Goal: Task Accomplishment & Management: Manage account settings

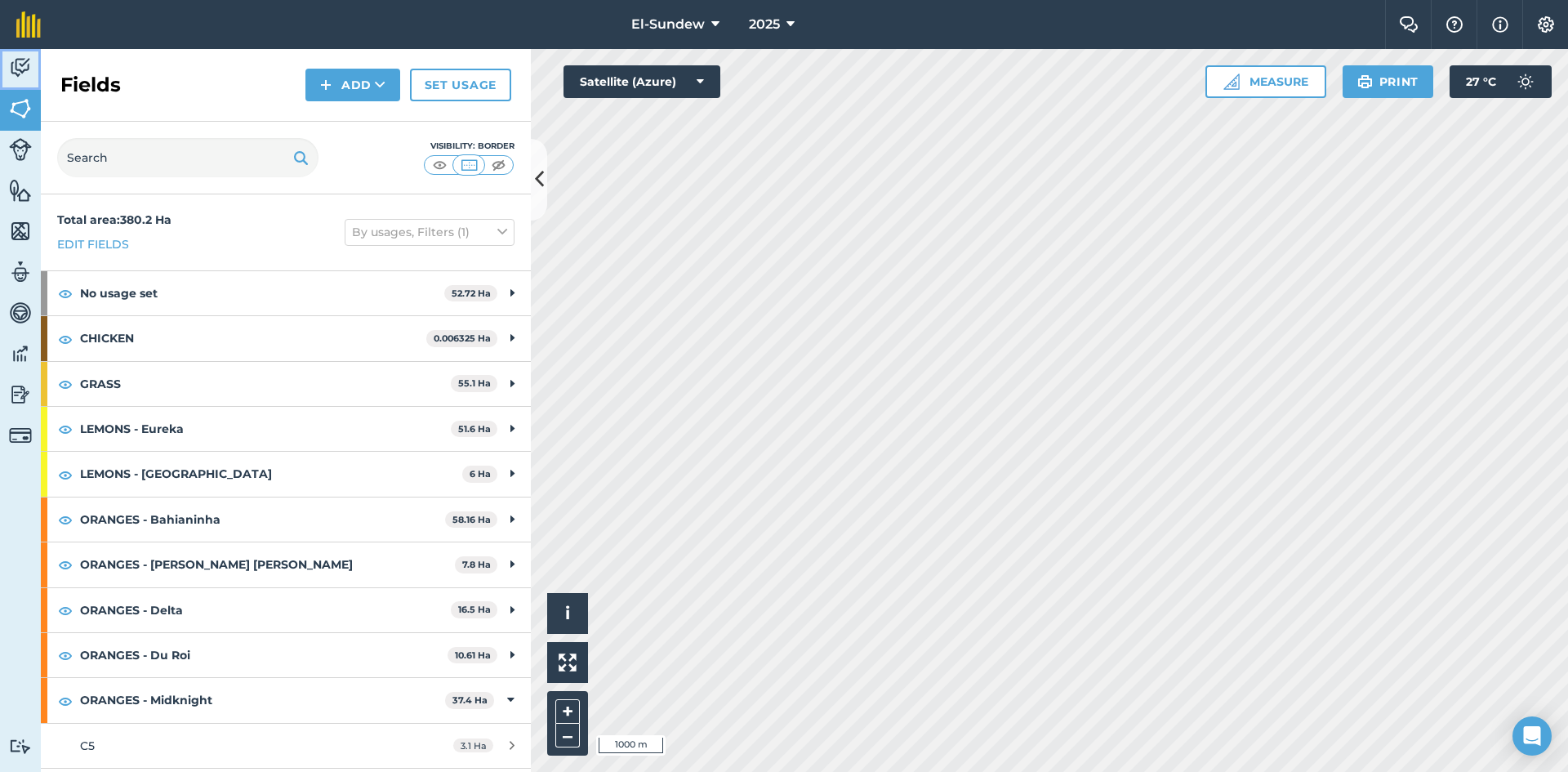
drag, startPoint x: 11, startPoint y: 73, endPoint x: 17, endPoint y: 82, distance: 10.8
click at [11, 73] on img at bounding box center [20, 68] width 23 height 24
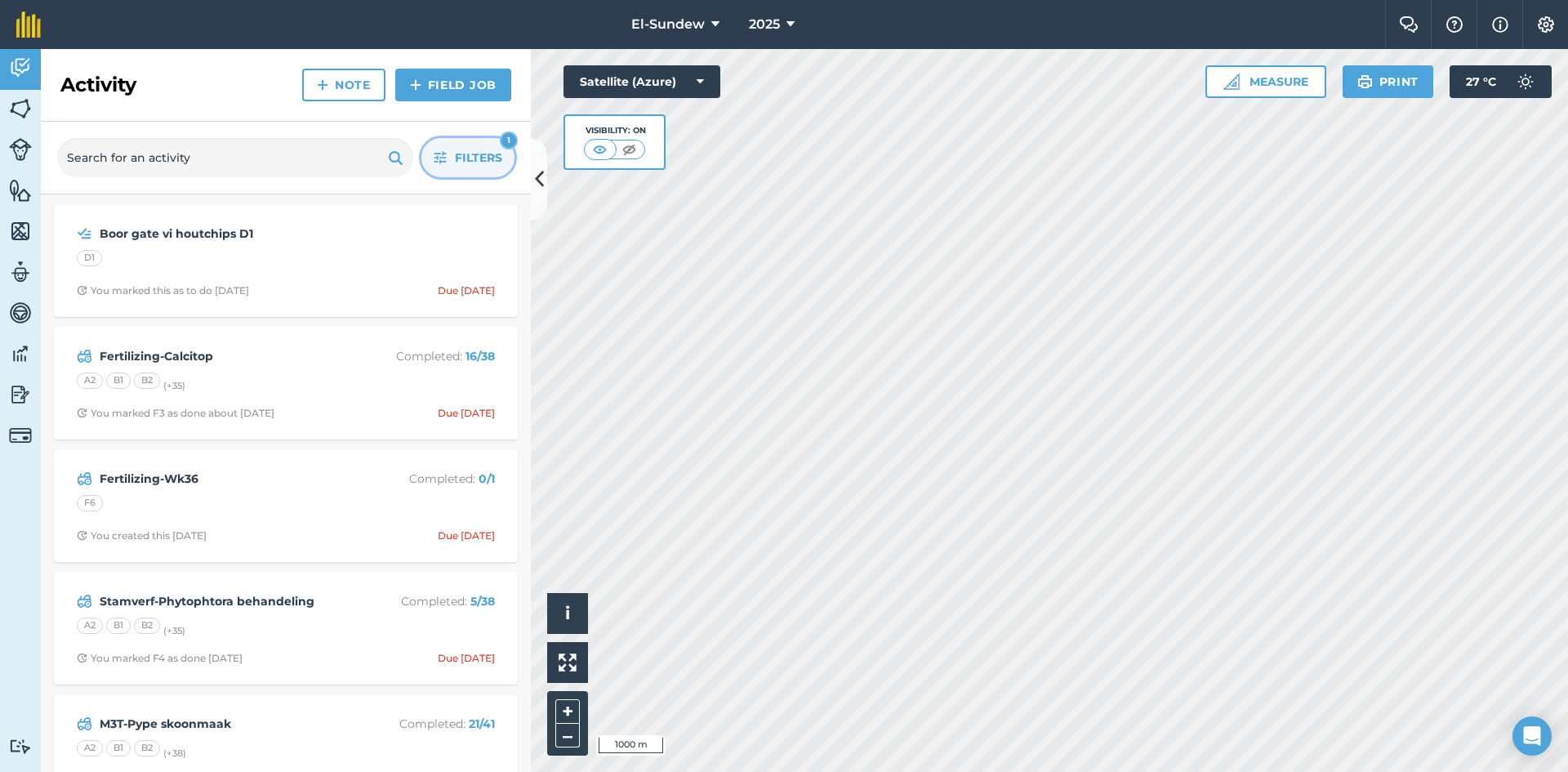
click at [449, 153] on button "Filters 1" at bounding box center [468, 158] width 93 height 40
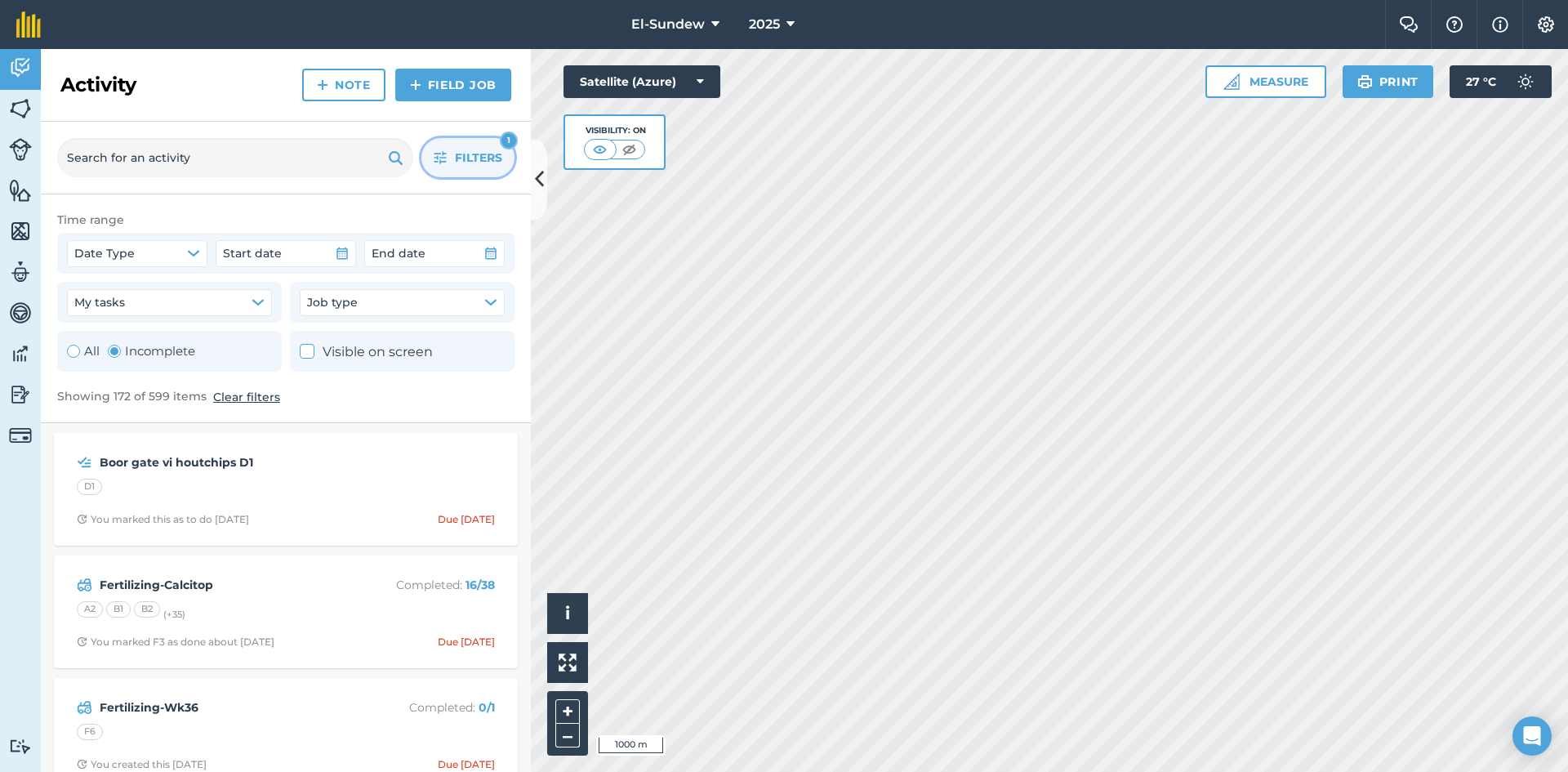
click at [449, 153] on button "Filters 1" at bounding box center [468, 158] width 93 height 40
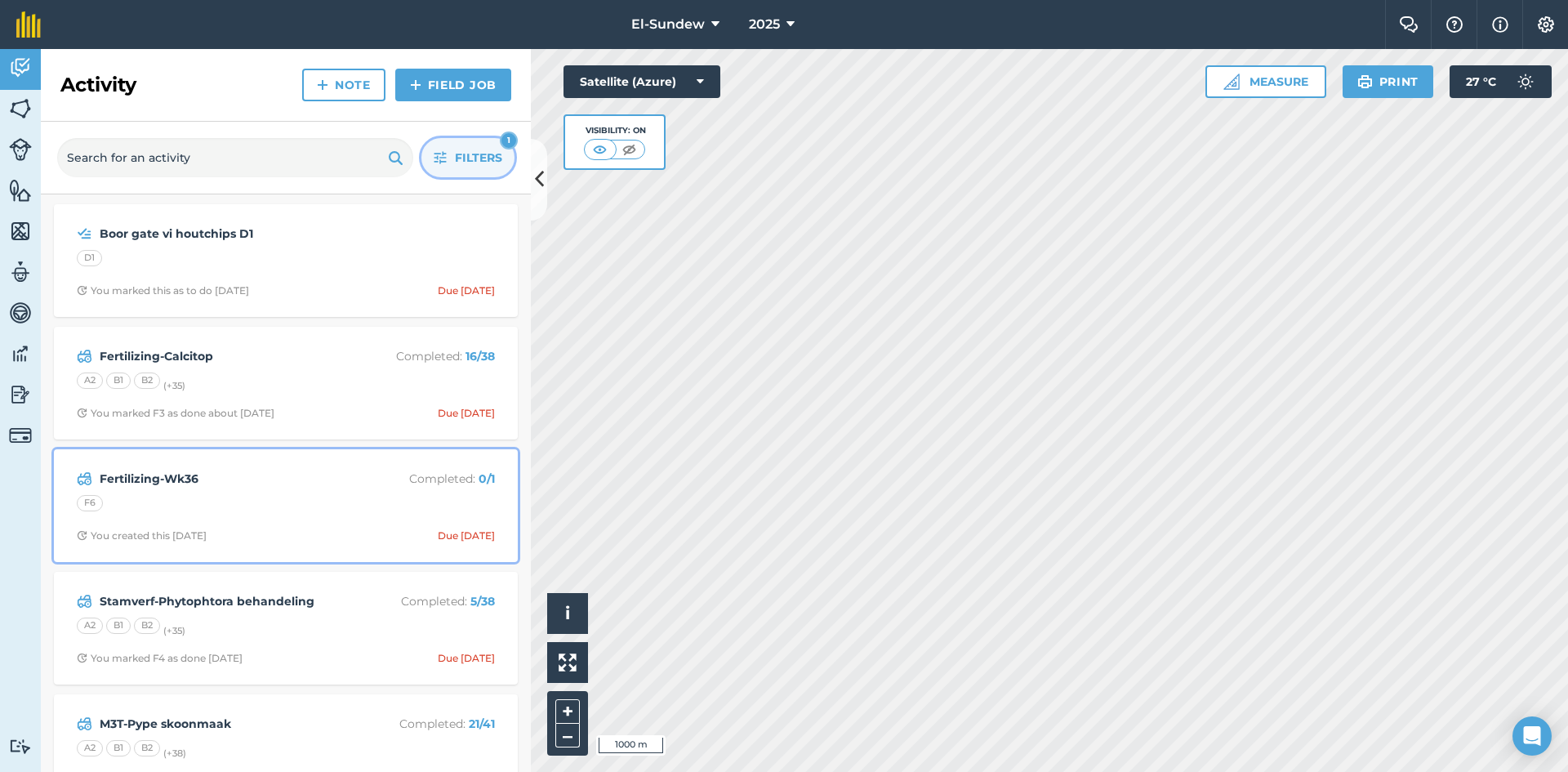
click at [317, 480] on strong "Fertilizing-Wk36" at bounding box center [229, 478] width 259 height 18
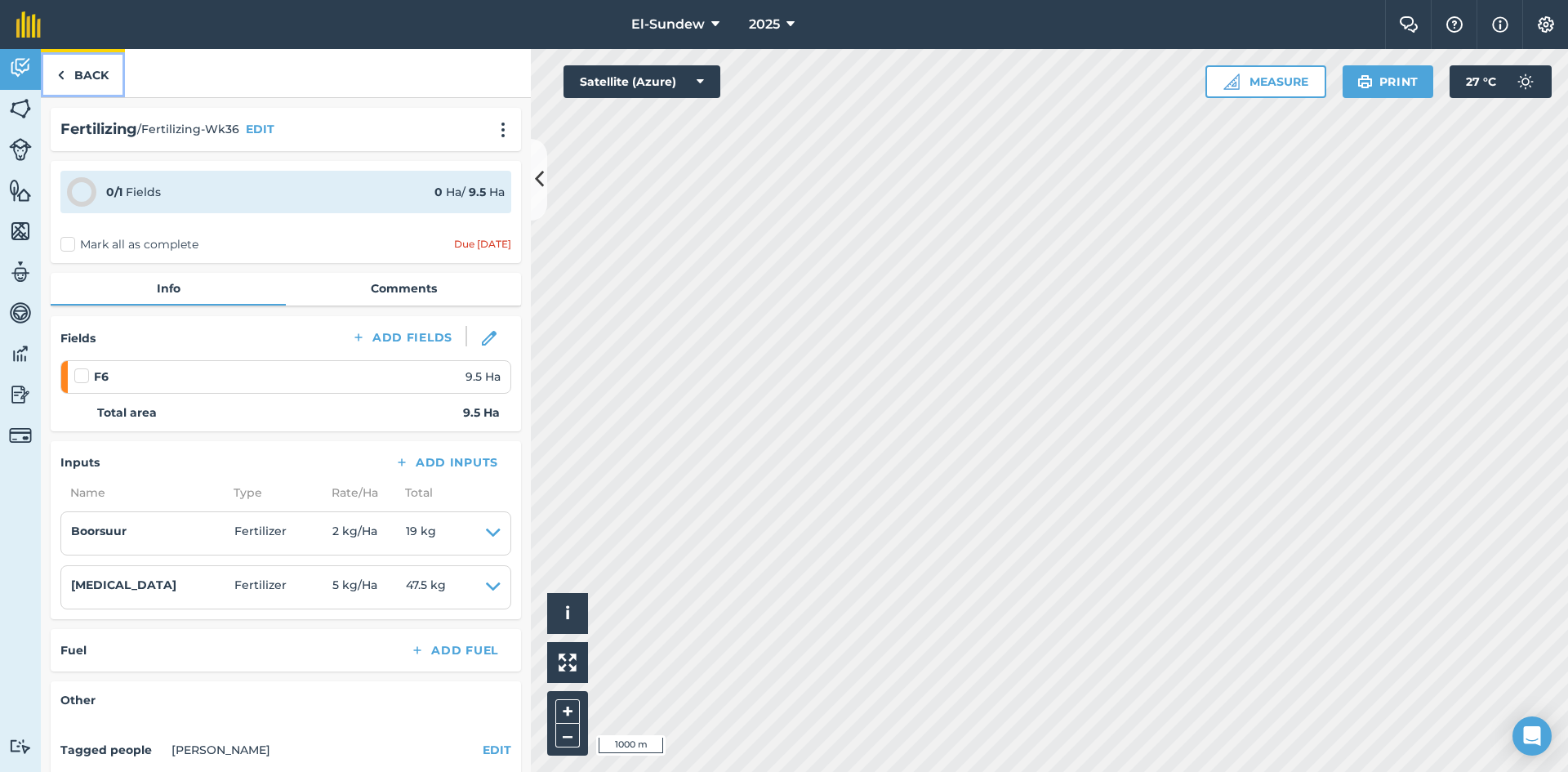
click at [85, 69] on link "Back" at bounding box center [83, 73] width 84 height 48
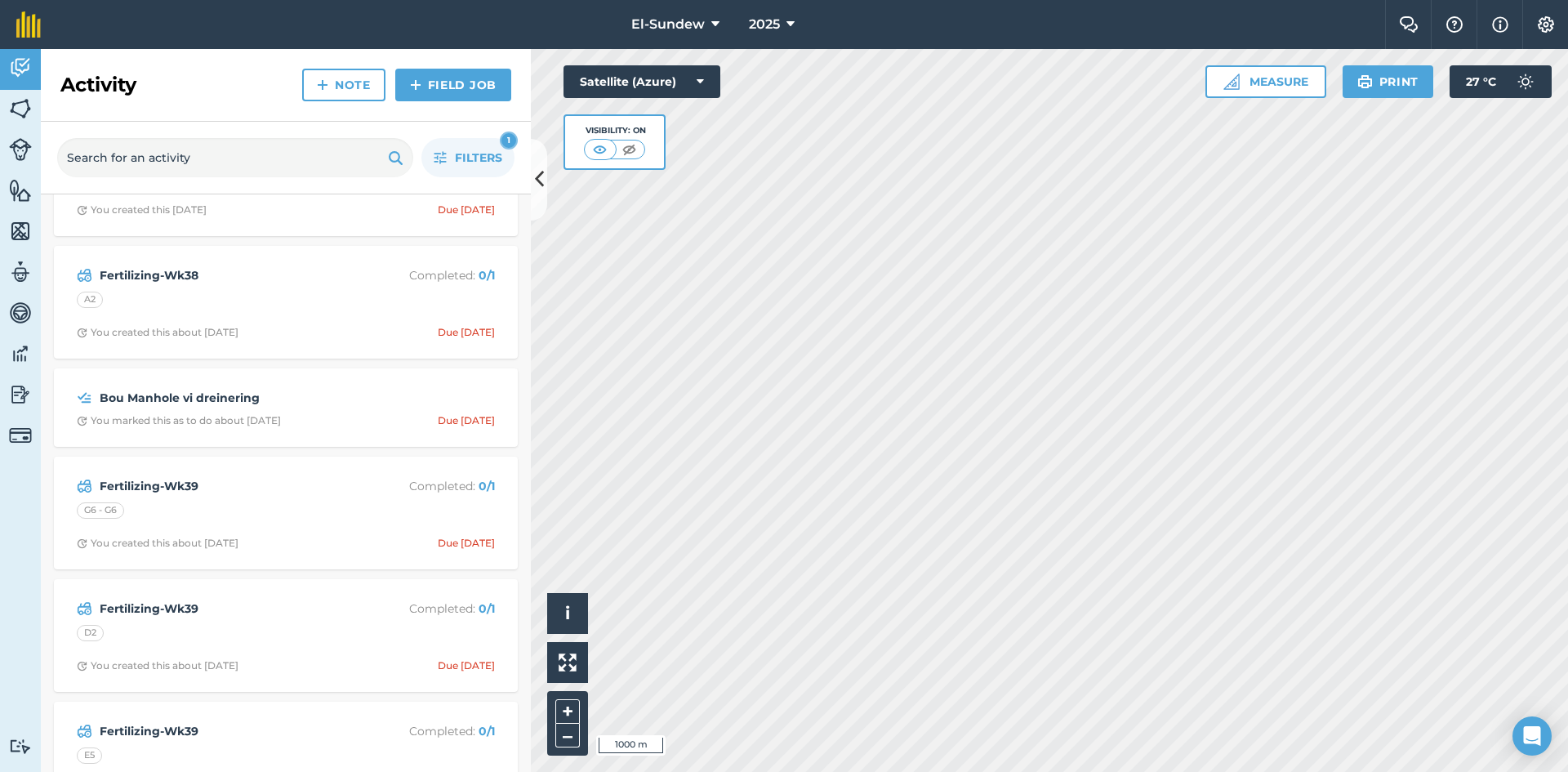
scroll to position [4632, 0]
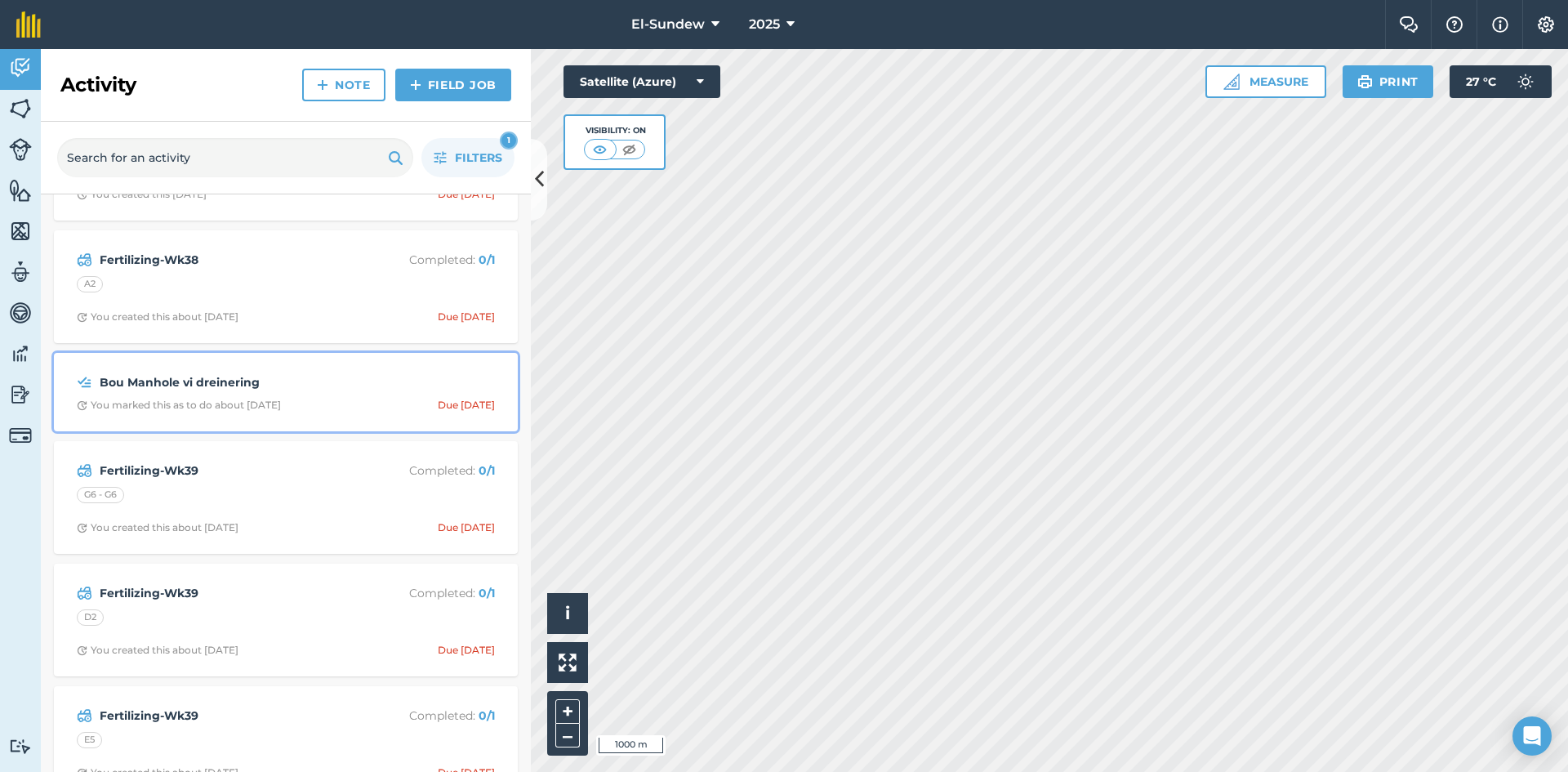
click at [342, 367] on div "Bou Manhole vi dreinering You marked this as to do about [DATE] Due [DATE]" at bounding box center [286, 392] width 444 height 59
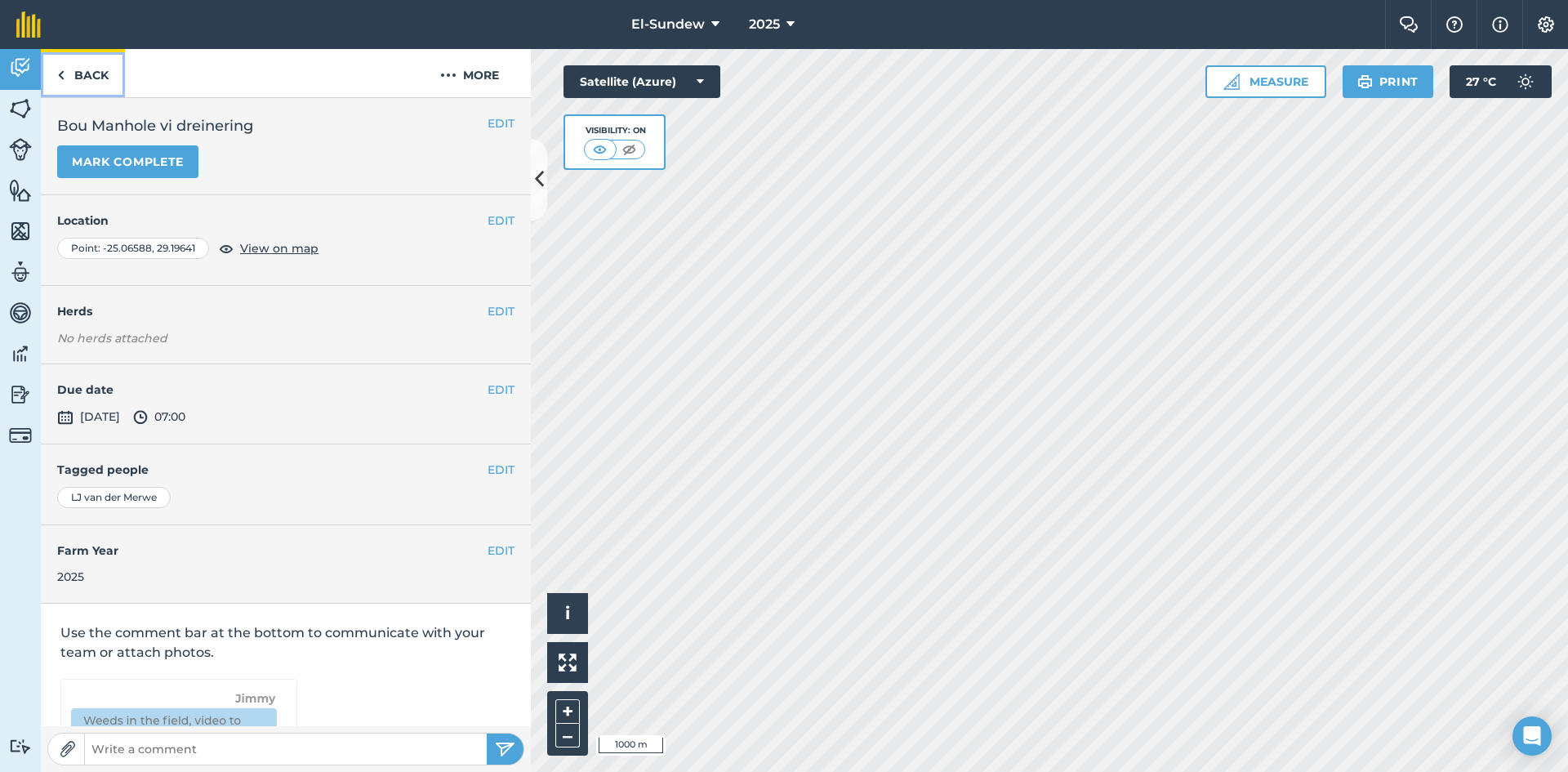
click at [112, 80] on link "Back" at bounding box center [83, 73] width 84 height 48
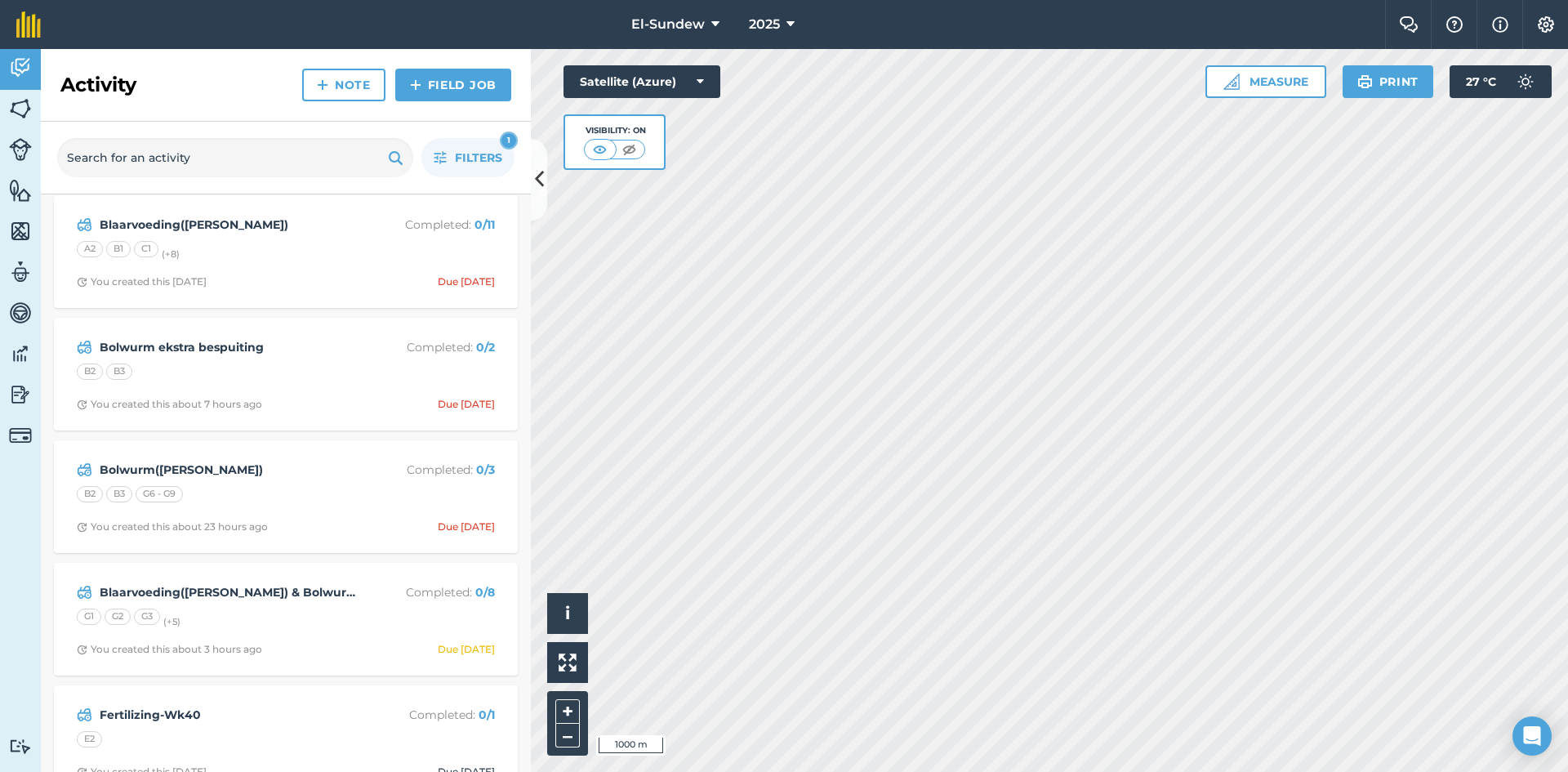
scroll to position [14167, 0]
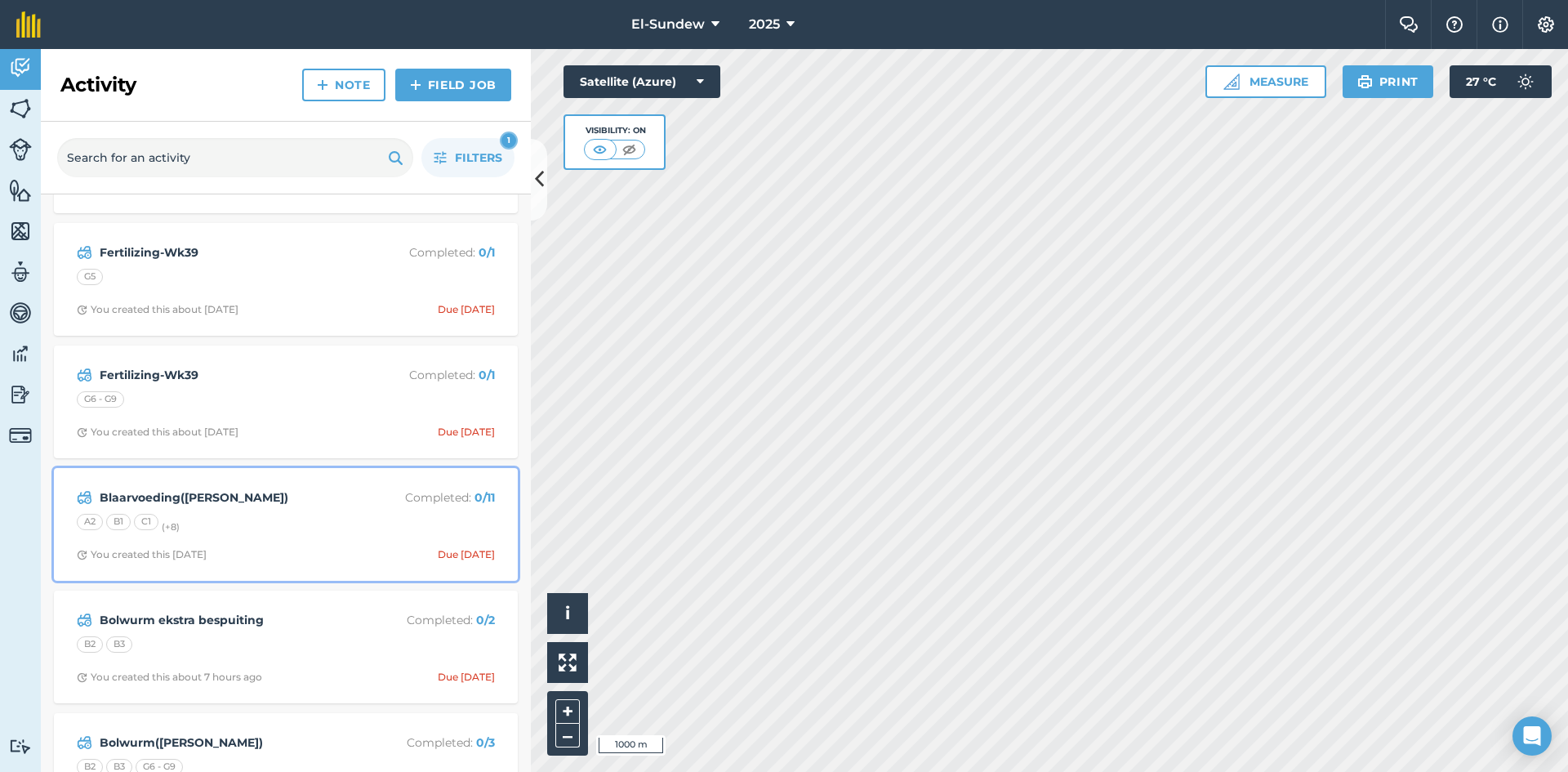
click at [325, 513] on div "Blaarvoeding([PERSON_NAME]) Completed : 0 / 11 A2 B1 C1 (+ 8 ) You created this…" at bounding box center [286, 525] width 444 height 93
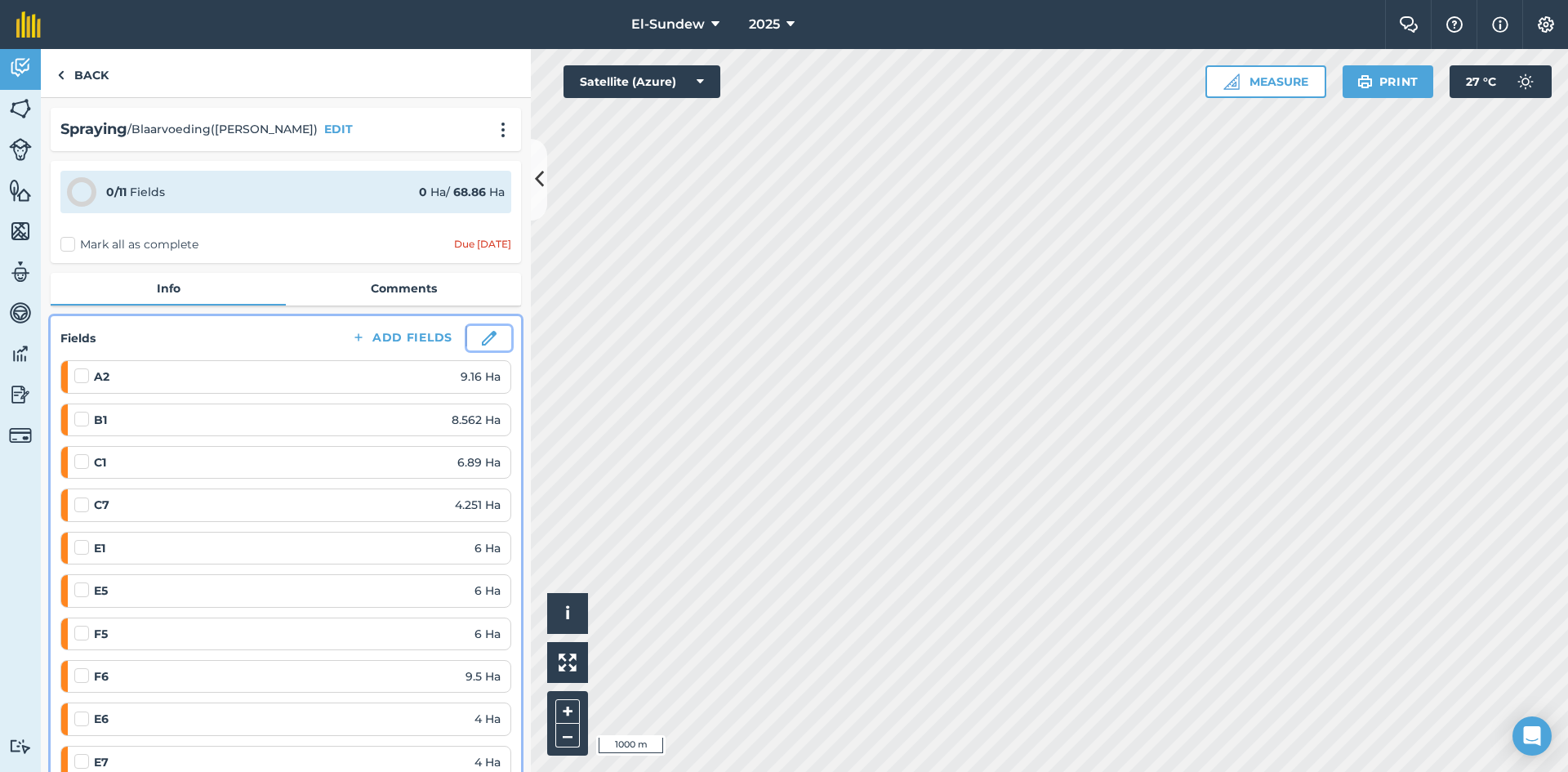
click at [483, 337] on img at bounding box center [489, 338] width 15 height 15
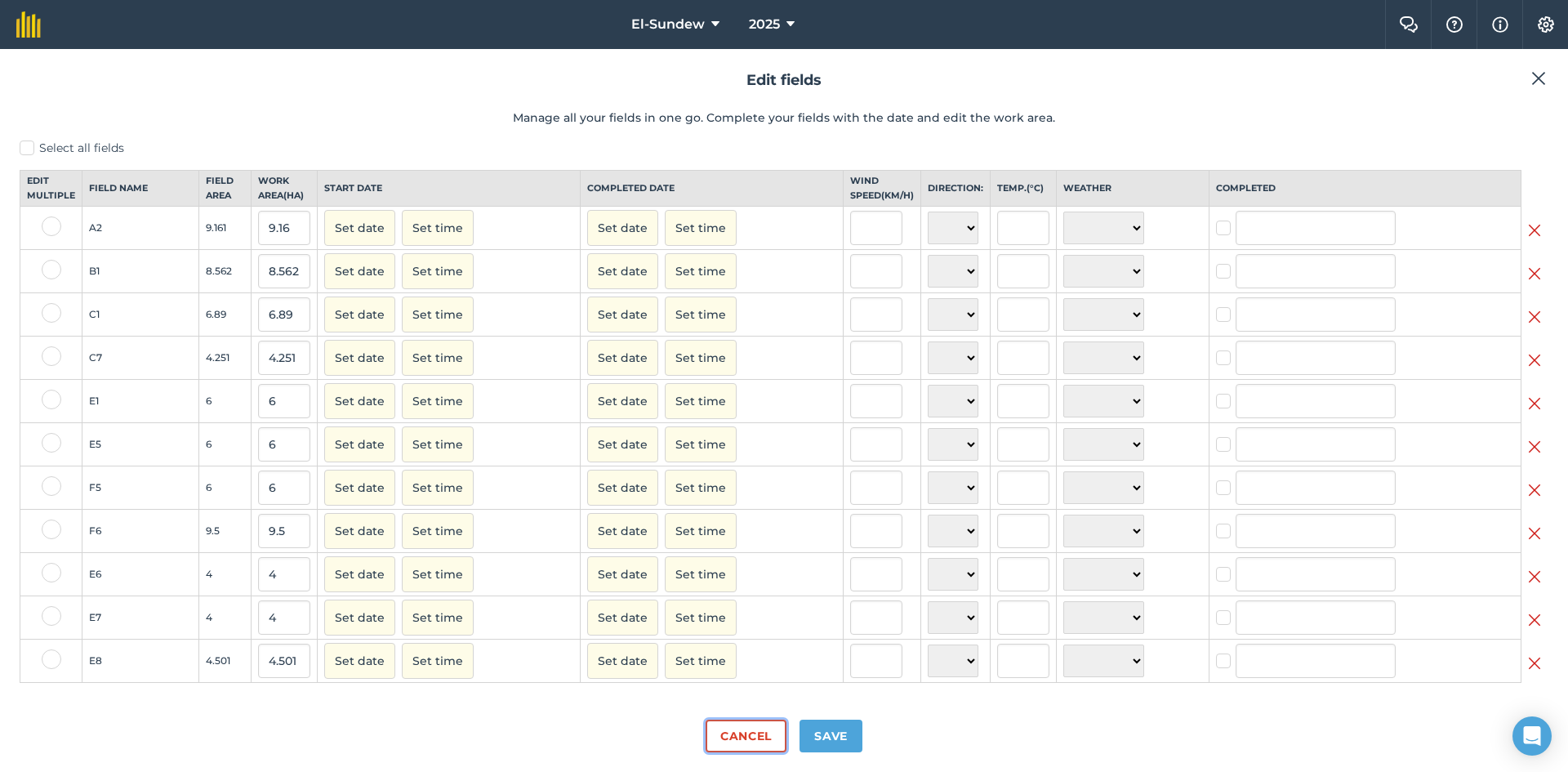
click at [741, 730] on button "Cancel" at bounding box center [747, 737] width 81 height 33
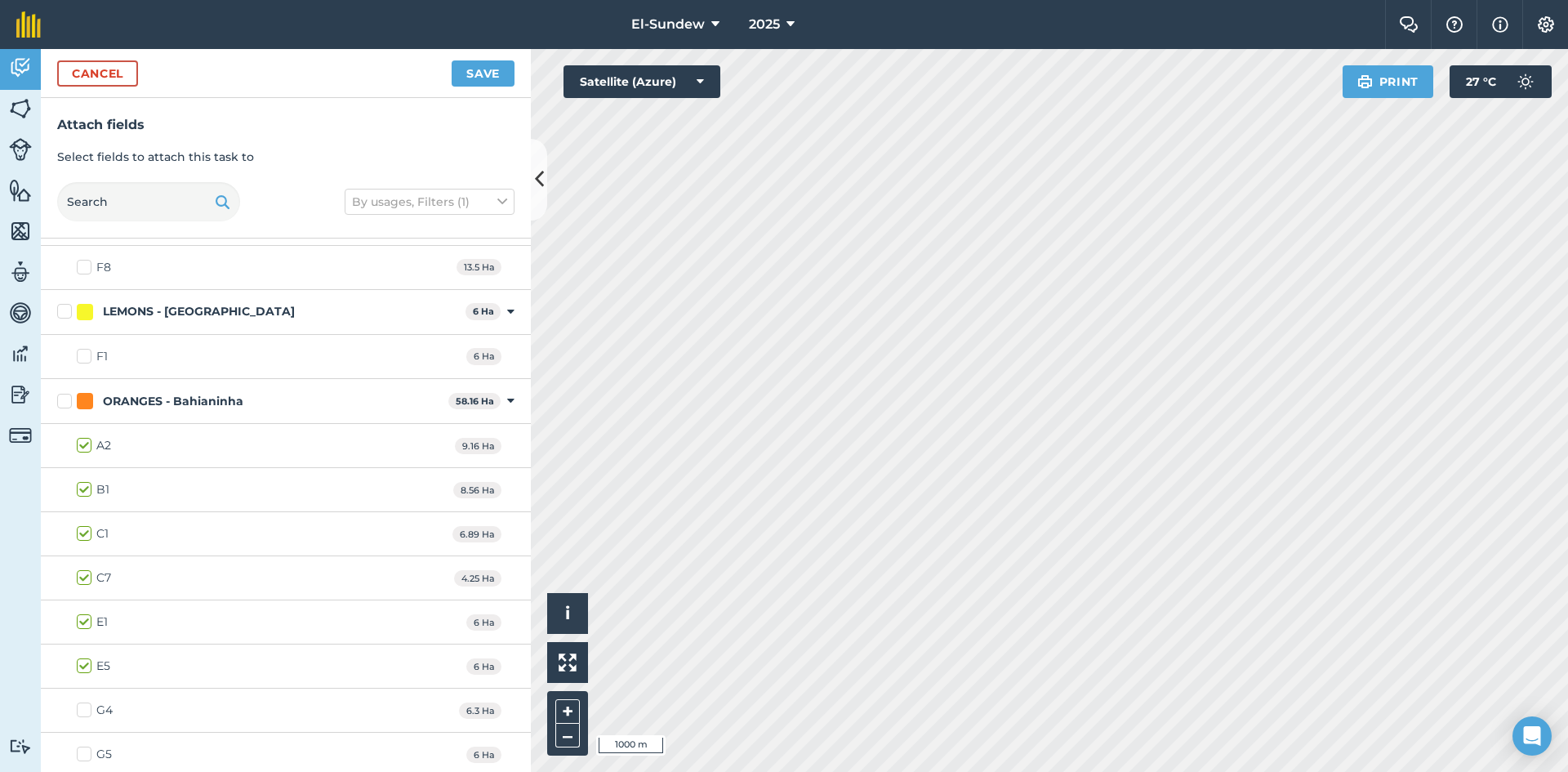
scroll to position [1362, 0]
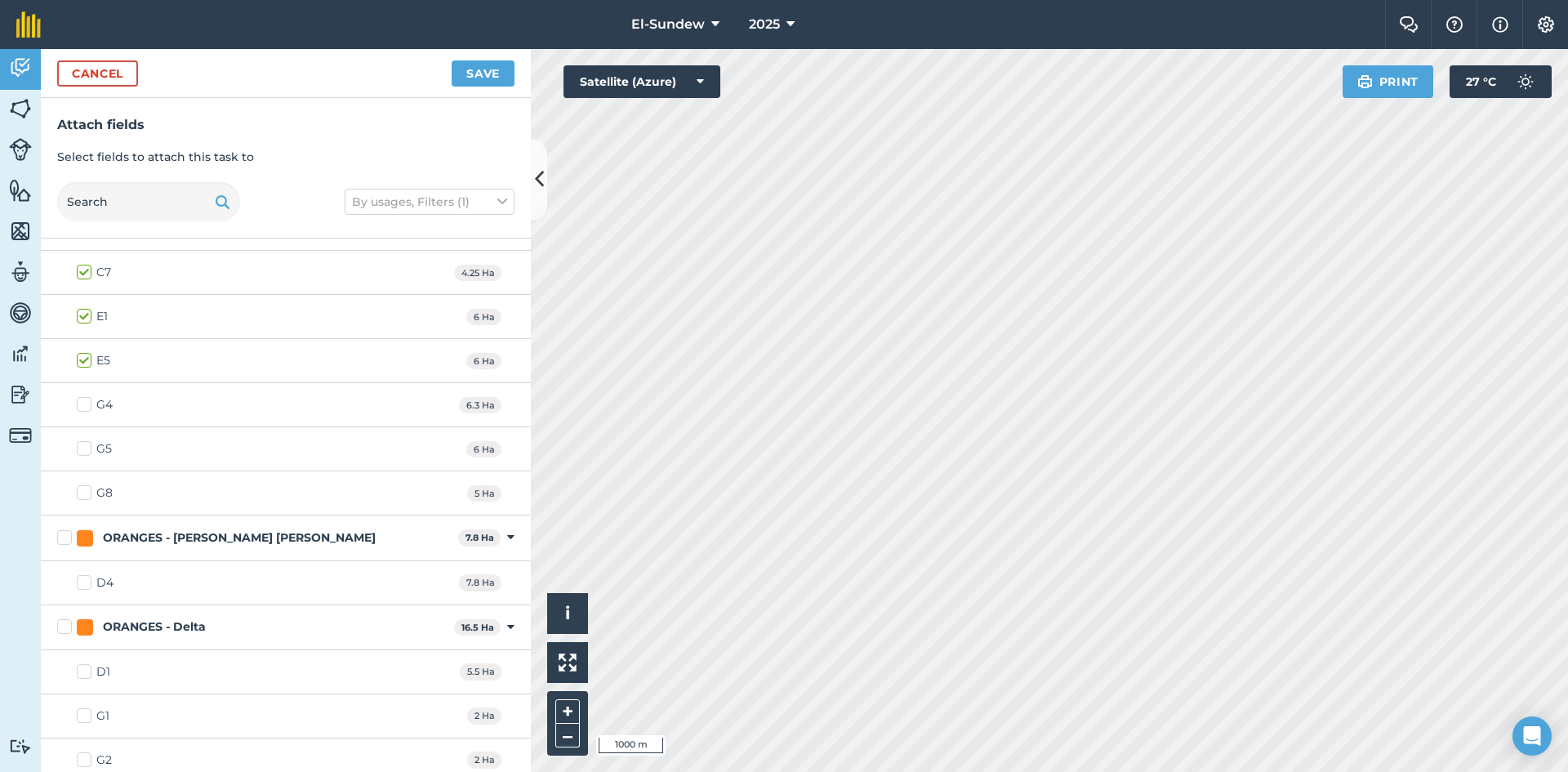
click at [84, 407] on label "G4" at bounding box center [95, 405] width 36 height 17
click at [84, 407] on input "G4" at bounding box center [82, 402] width 10 height 10
checkbox input "true"
click at [82, 447] on label "G5" at bounding box center [94, 449] width 35 height 17
click at [82, 447] on input "G5" at bounding box center [82, 445] width 10 height 10
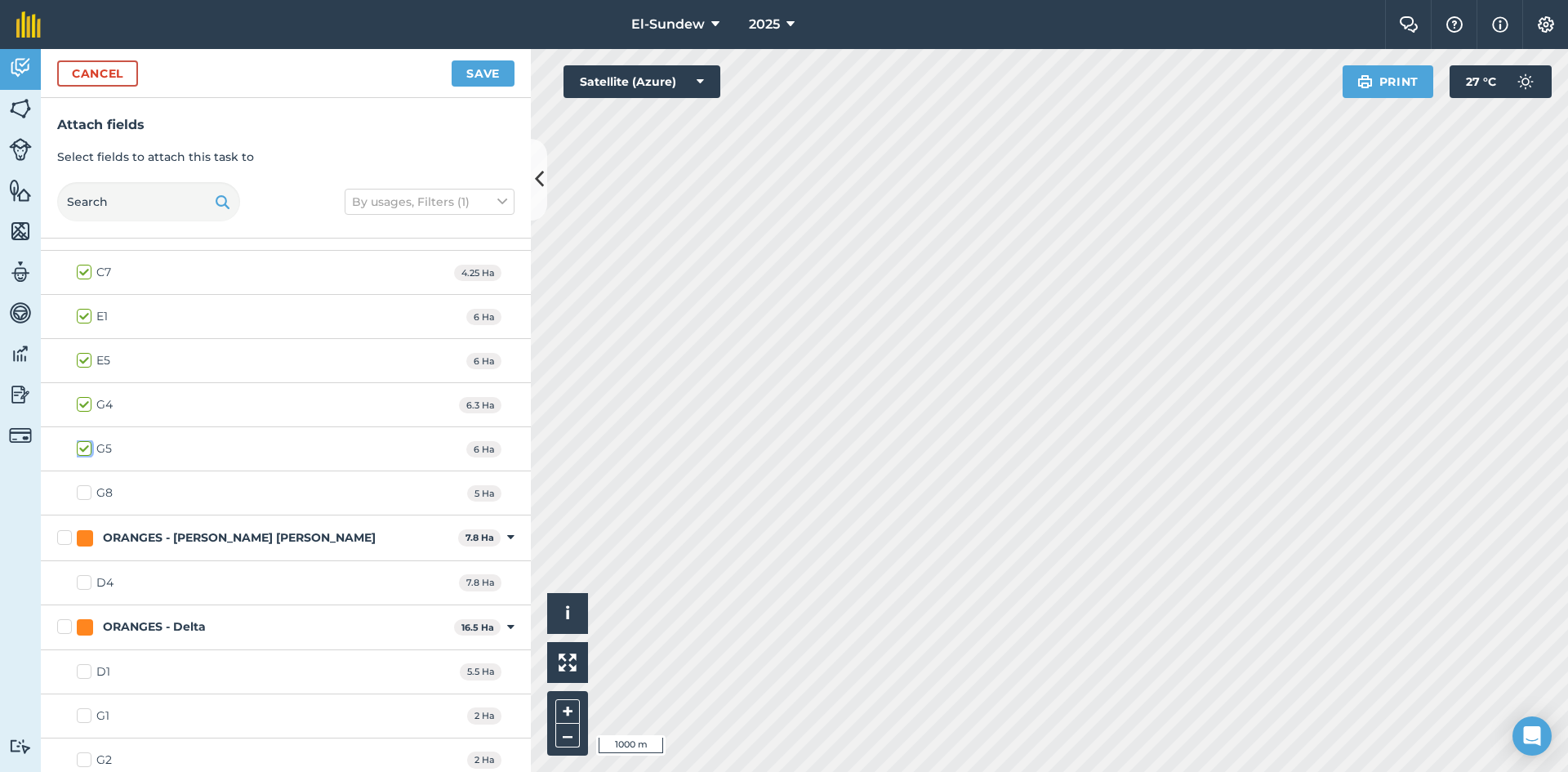
checkbox input "true"
click at [84, 494] on label "G8" at bounding box center [95, 494] width 36 height 17
click at [84, 494] on input "G8" at bounding box center [82, 490] width 10 height 10
checkbox input "true"
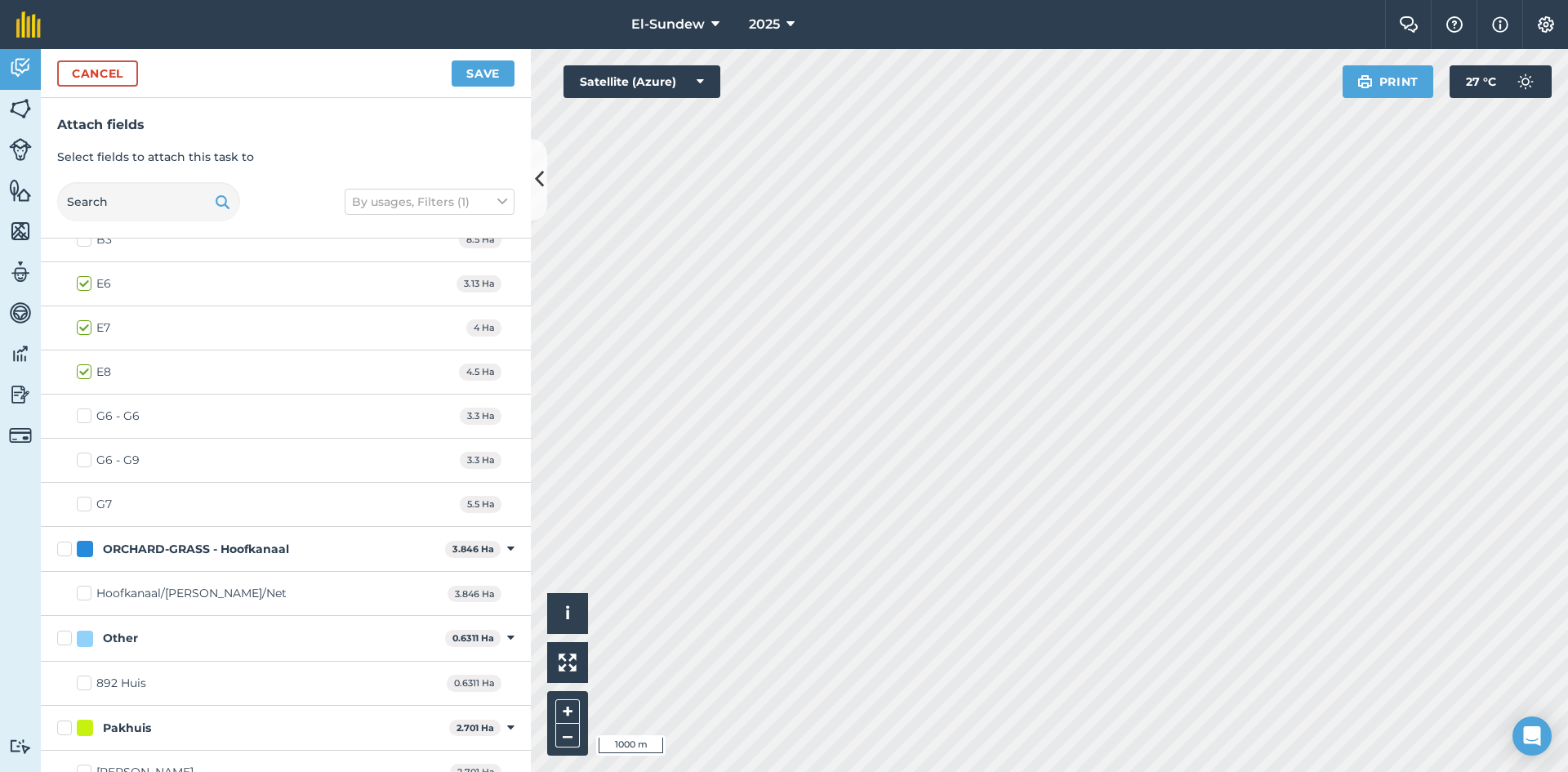
scroll to position [2706, 0]
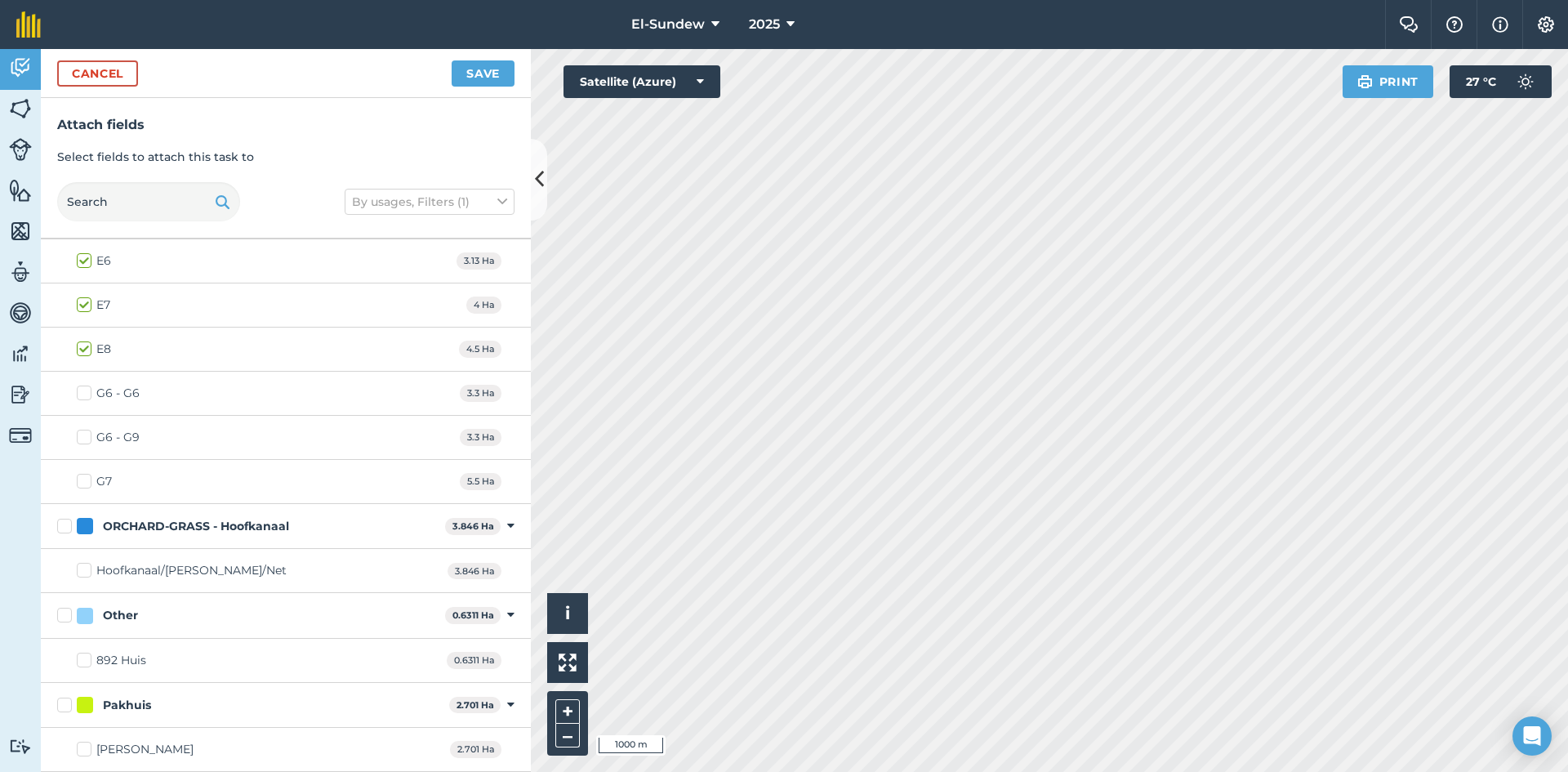
click at [87, 390] on label "G6 - G6" at bounding box center [108, 394] width 63 height 17
click at [87, 390] on input "G6 - G6" at bounding box center [82, 390] width 10 height 10
checkbox input "true"
click at [80, 478] on label "G7" at bounding box center [94, 482] width 35 height 17
click at [80, 478] on input "G7" at bounding box center [82, 478] width 10 height 10
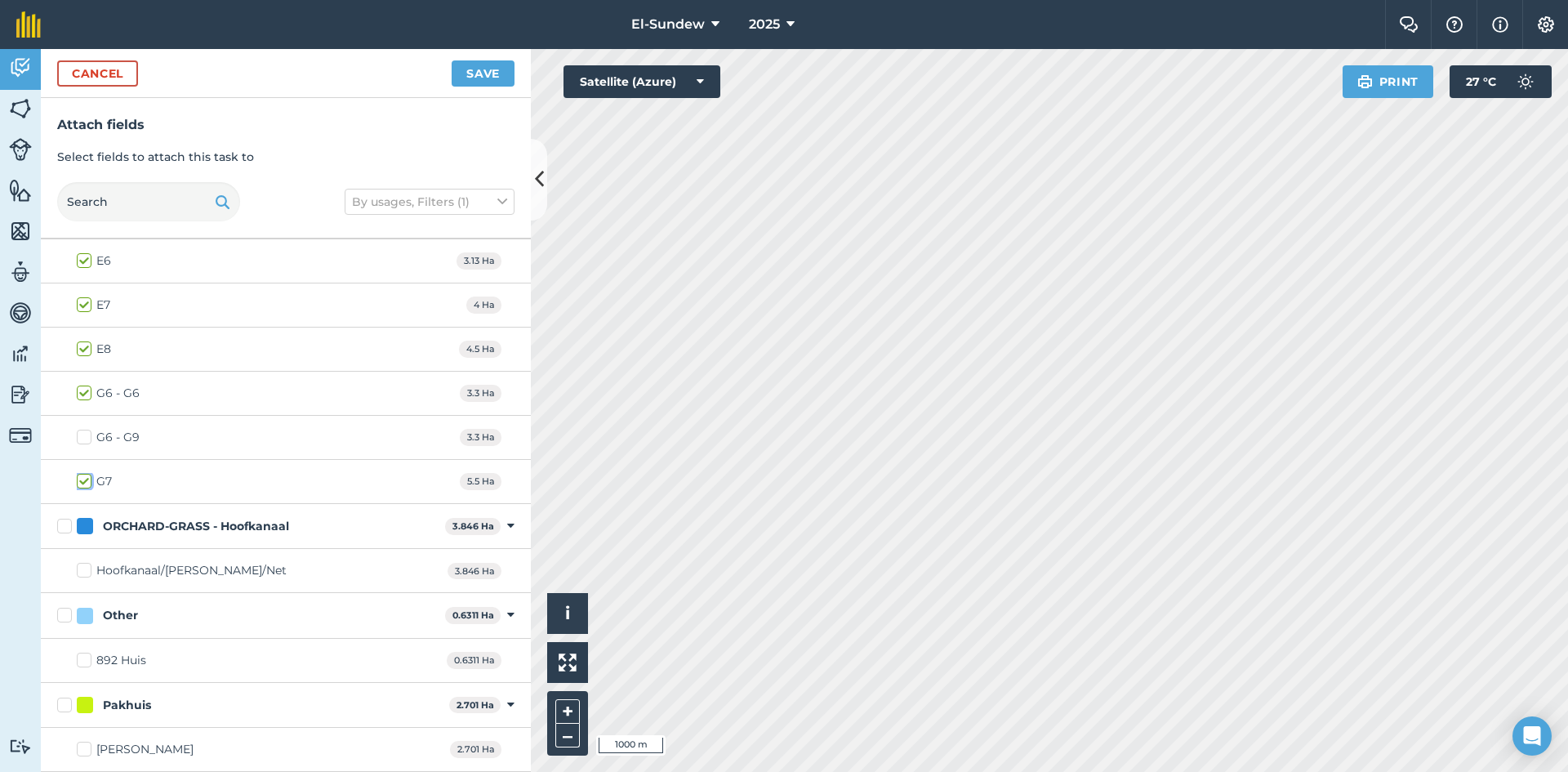
checkbox input "true"
click at [495, 76] on button "Save" at bounding box center [483, 73] width 63 height 26
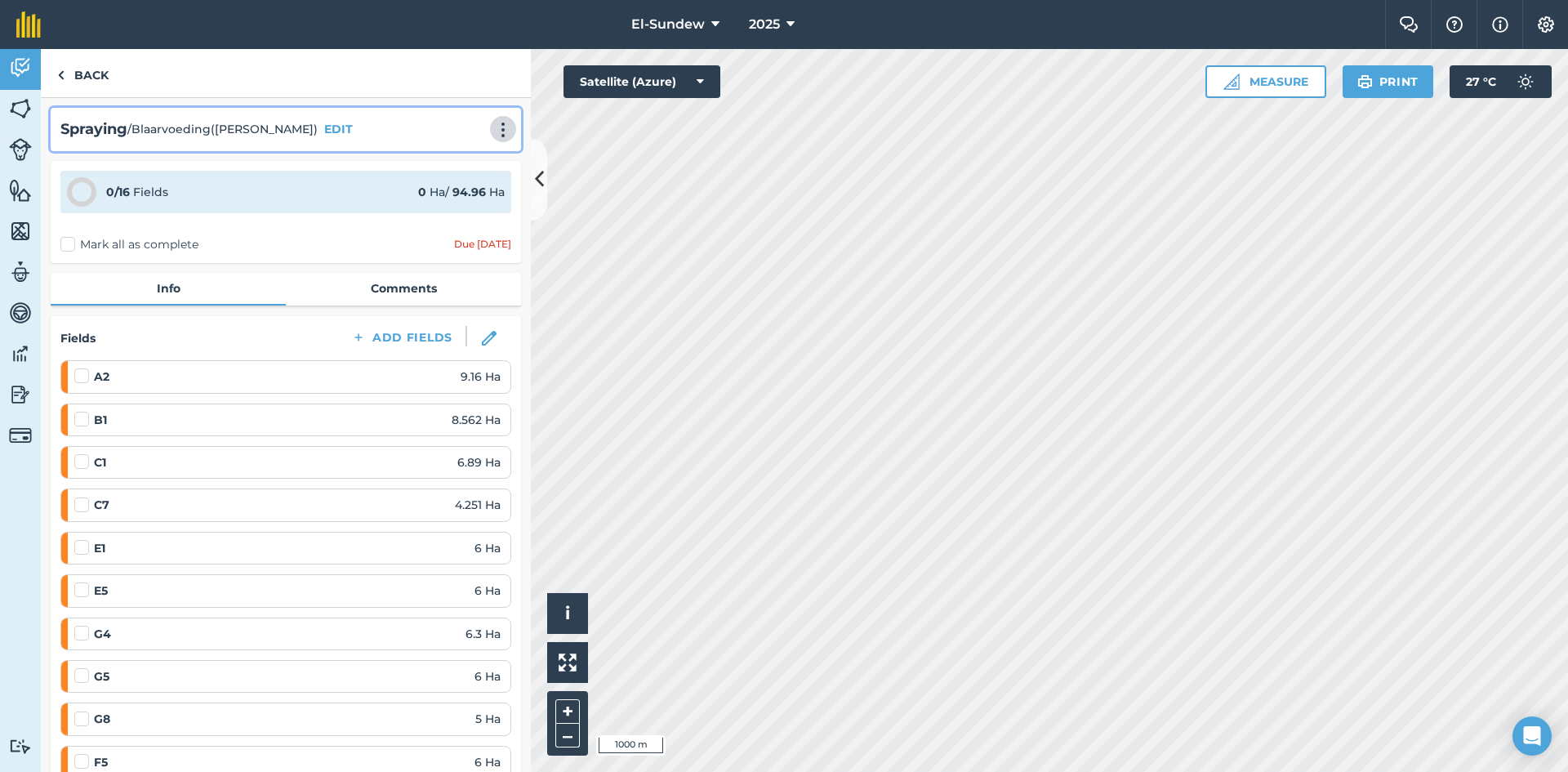
click at [493, 134] on img at bounding box center [503, 129] width 20 height 16
click at [445, 165] on link "Print" at bounding box center [468, 165] width 104 height 33
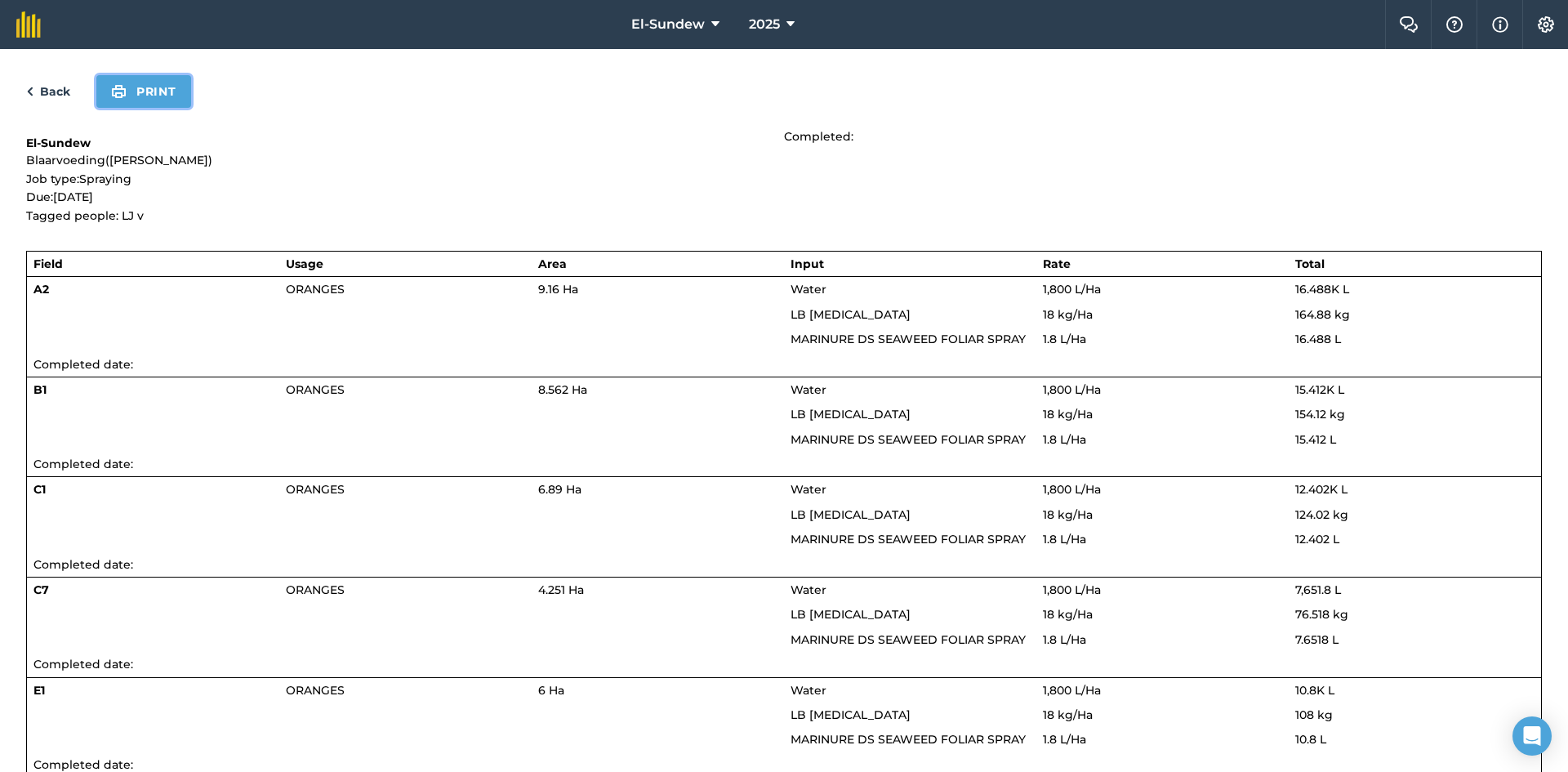
click at [152, 96] on button "Print" at bounding box center [144, 91] width 95 height 33
click at [70, 96] on link "Back" at bounding box center [47, 91] width 44 height 20
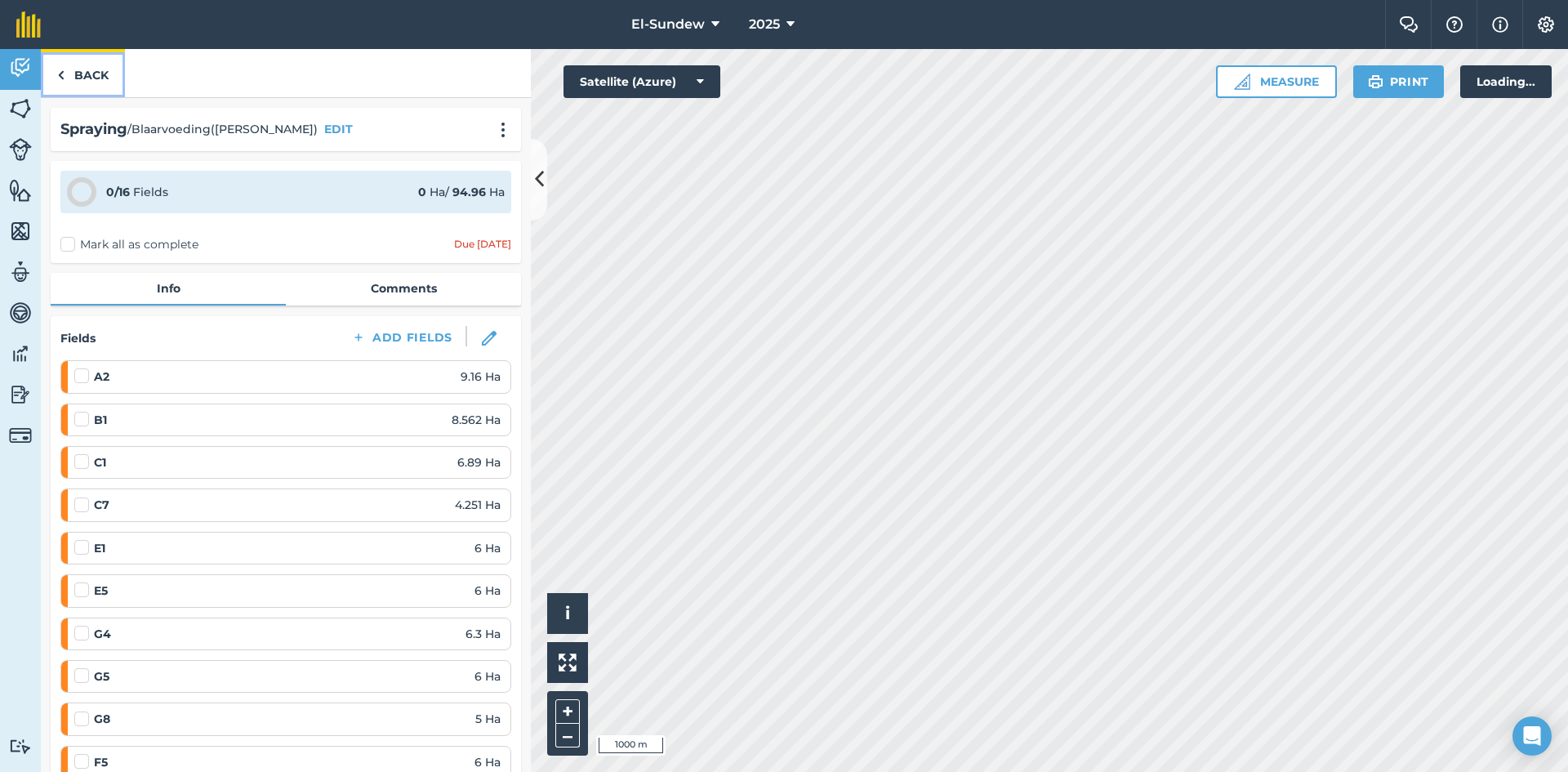
click at [70, 91] on link "Back" at bounding box center [83, 73] width 84 height 48
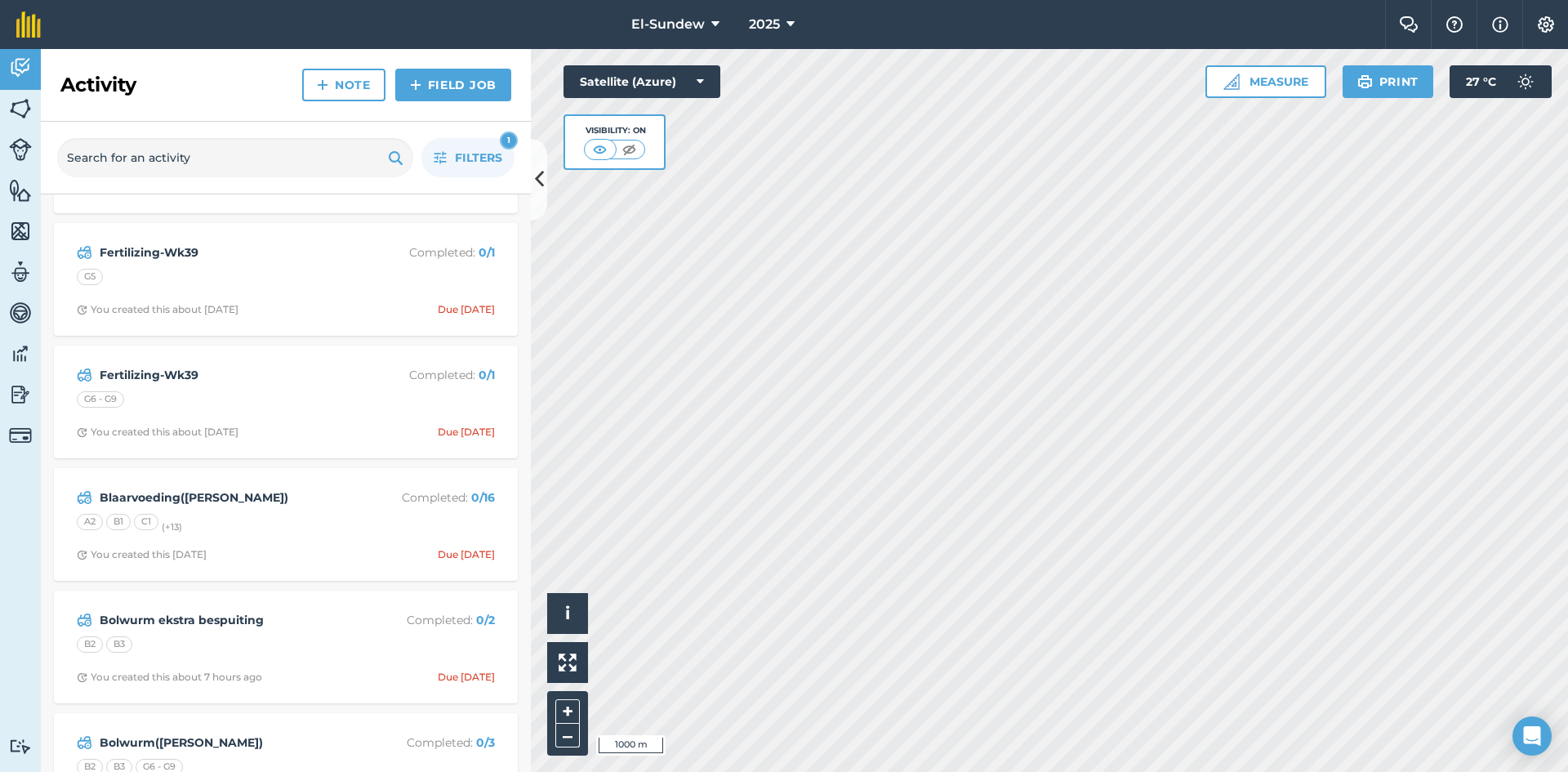
scroll to position [14441, 0]
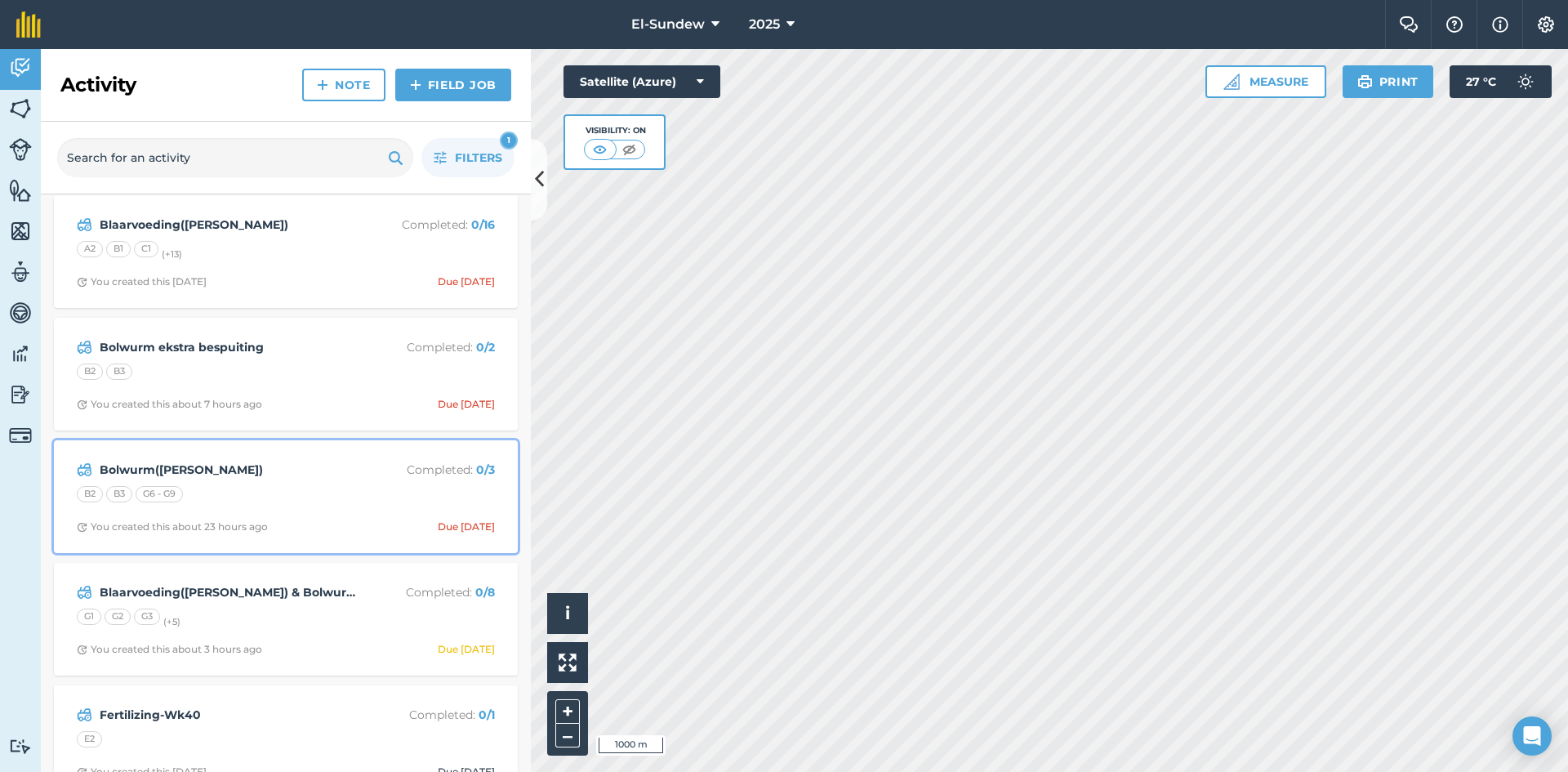
click at [313, 474] on strong "Bolwurm([PERSON_NAME])" at bounding box center [229, 470] width 259 height 18
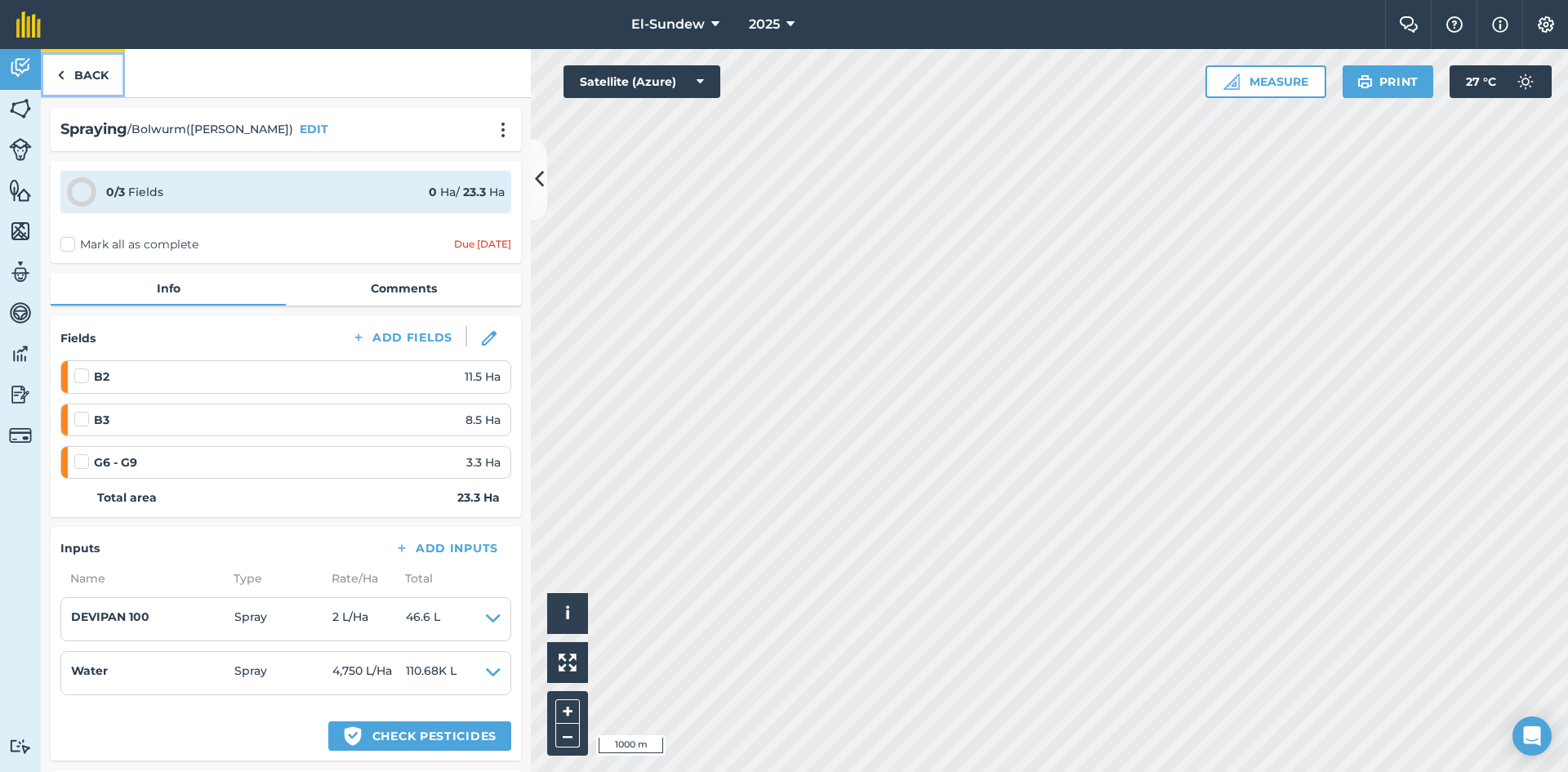
click at [103, 77] on link "Back" at bounding box center [83, 73] width 84 height 48
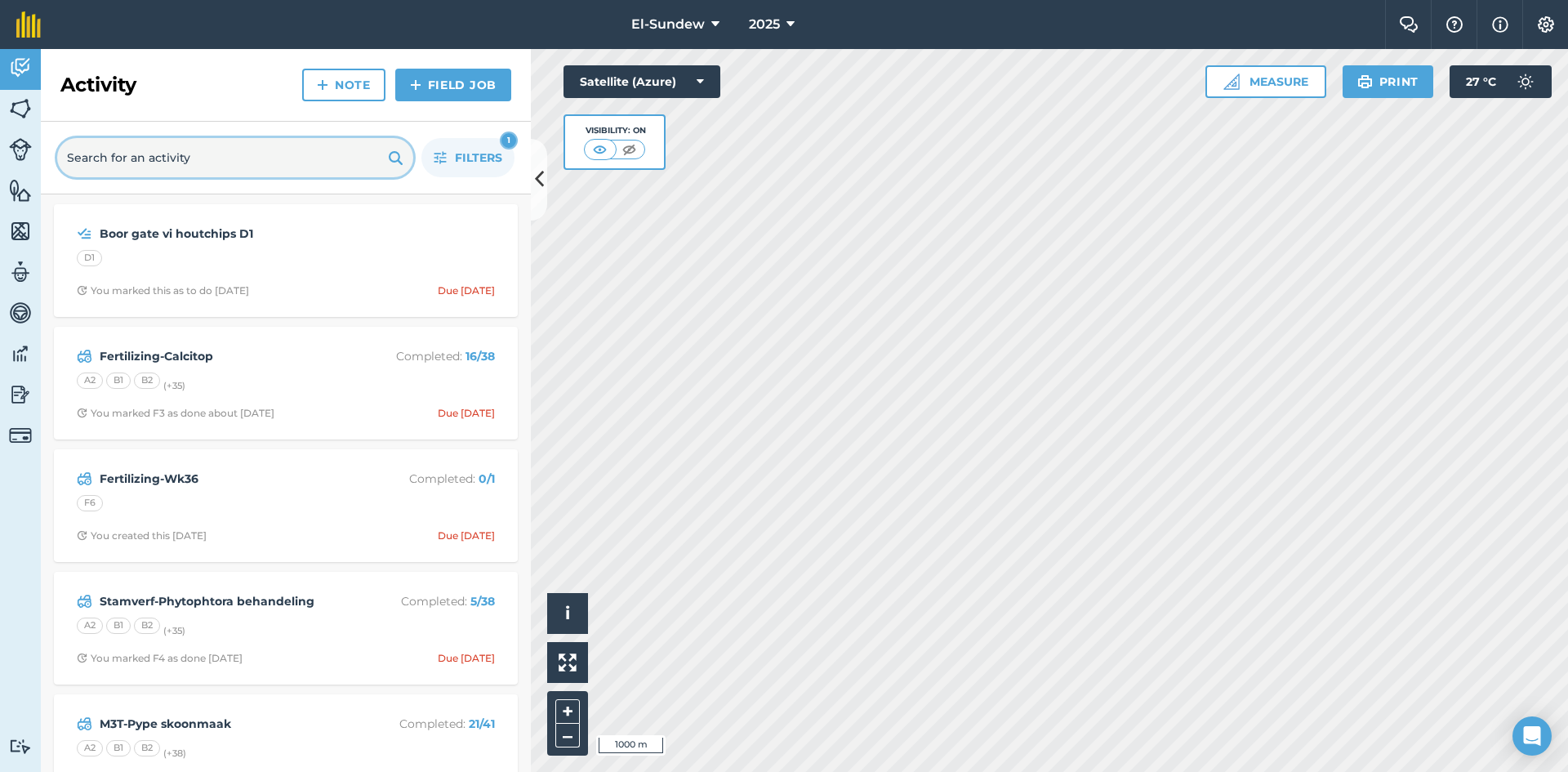
click at [304, 166] on input "text" at bounding box center [235, 158] width 356 height 40
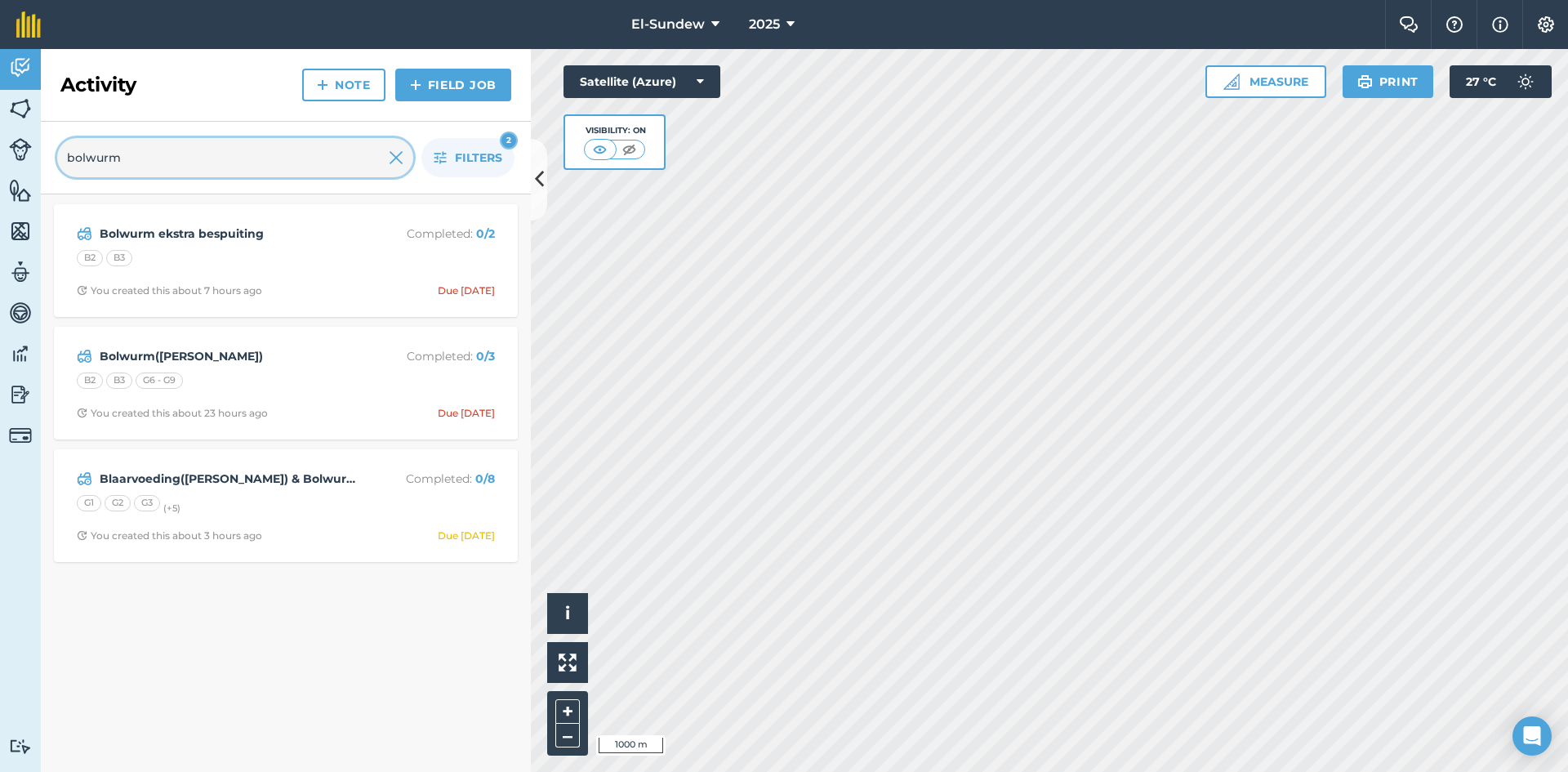
type input "bolwurm"
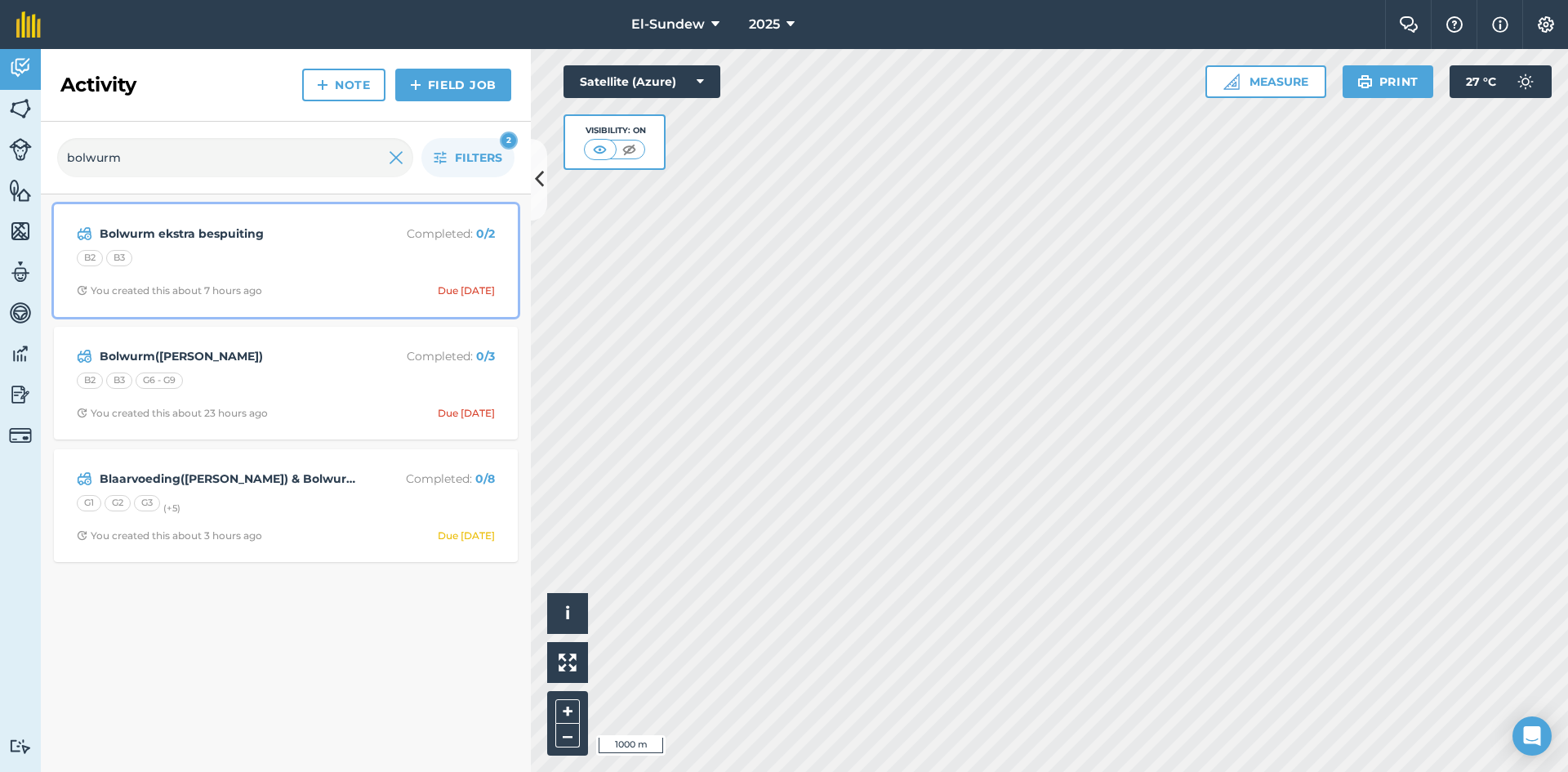
click at [323, 255] on div "B2 B3" at bounding box center [286, 260] width 418 height 22
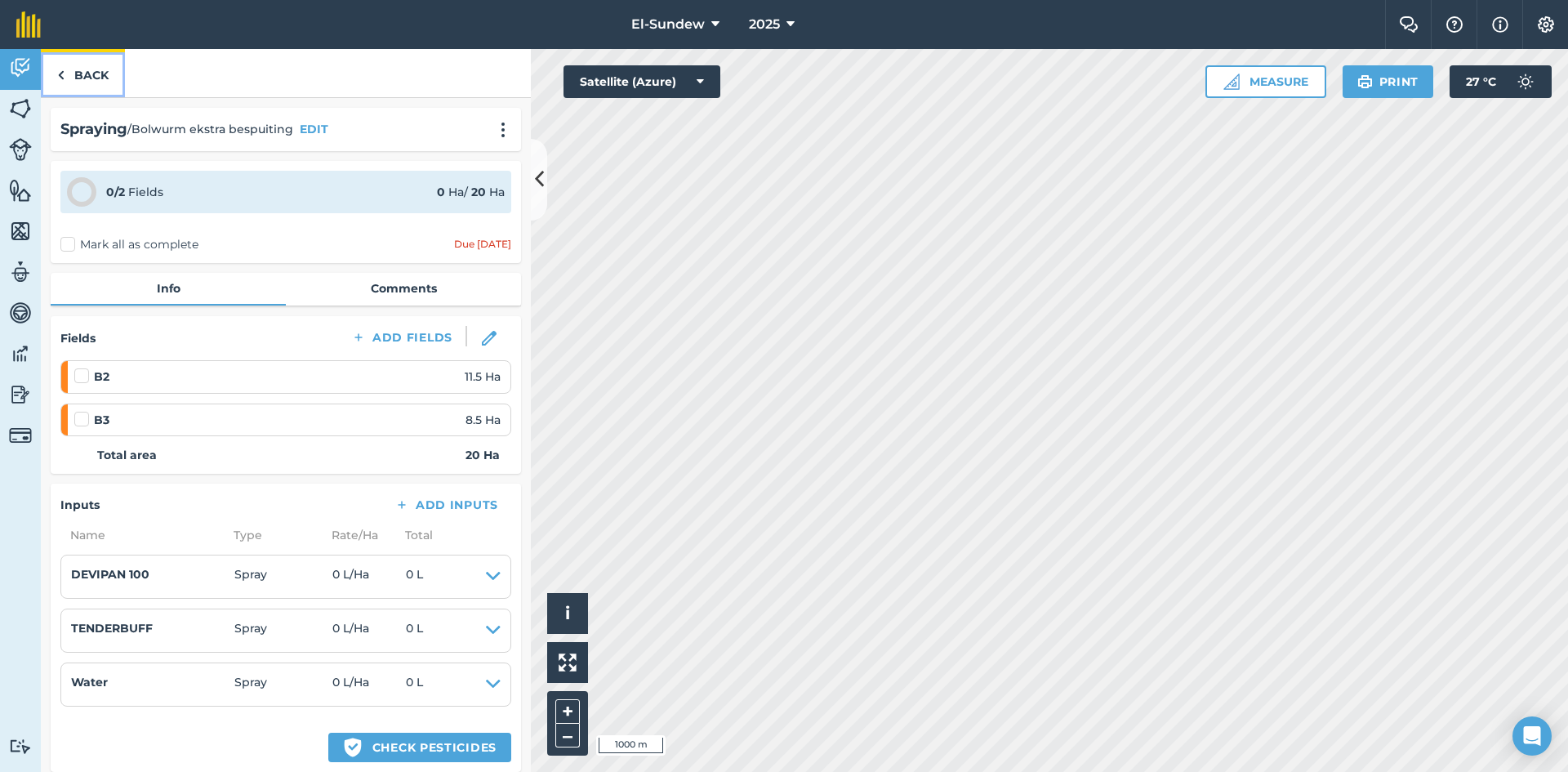
click at [98, 79] on link "Back" at bounding box center [83, 73] width 84 height 48
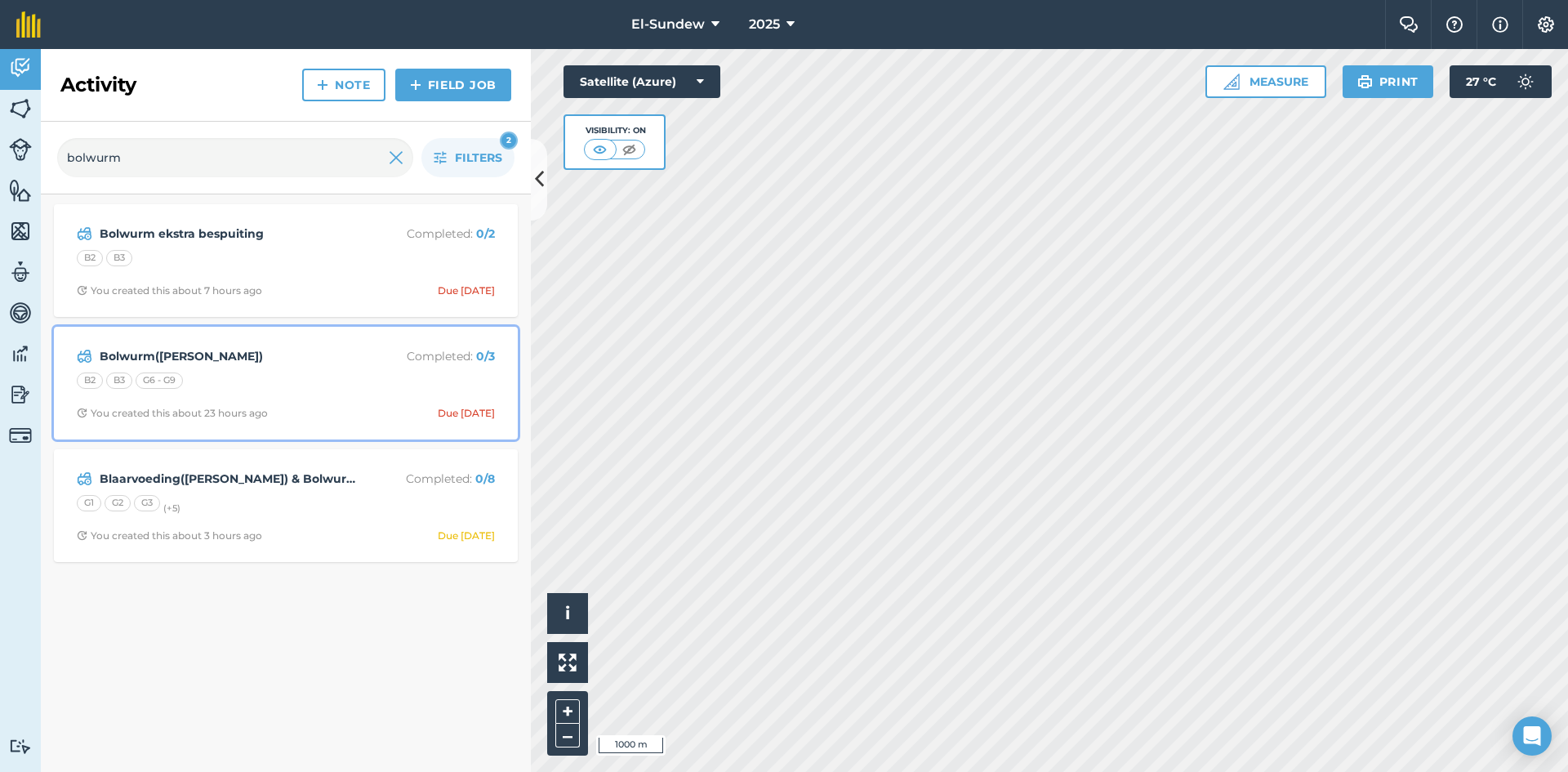
click at [291, 375] on div "B2 B3 G6 - G9" at bounding box center [286, 383] width 418 height 22
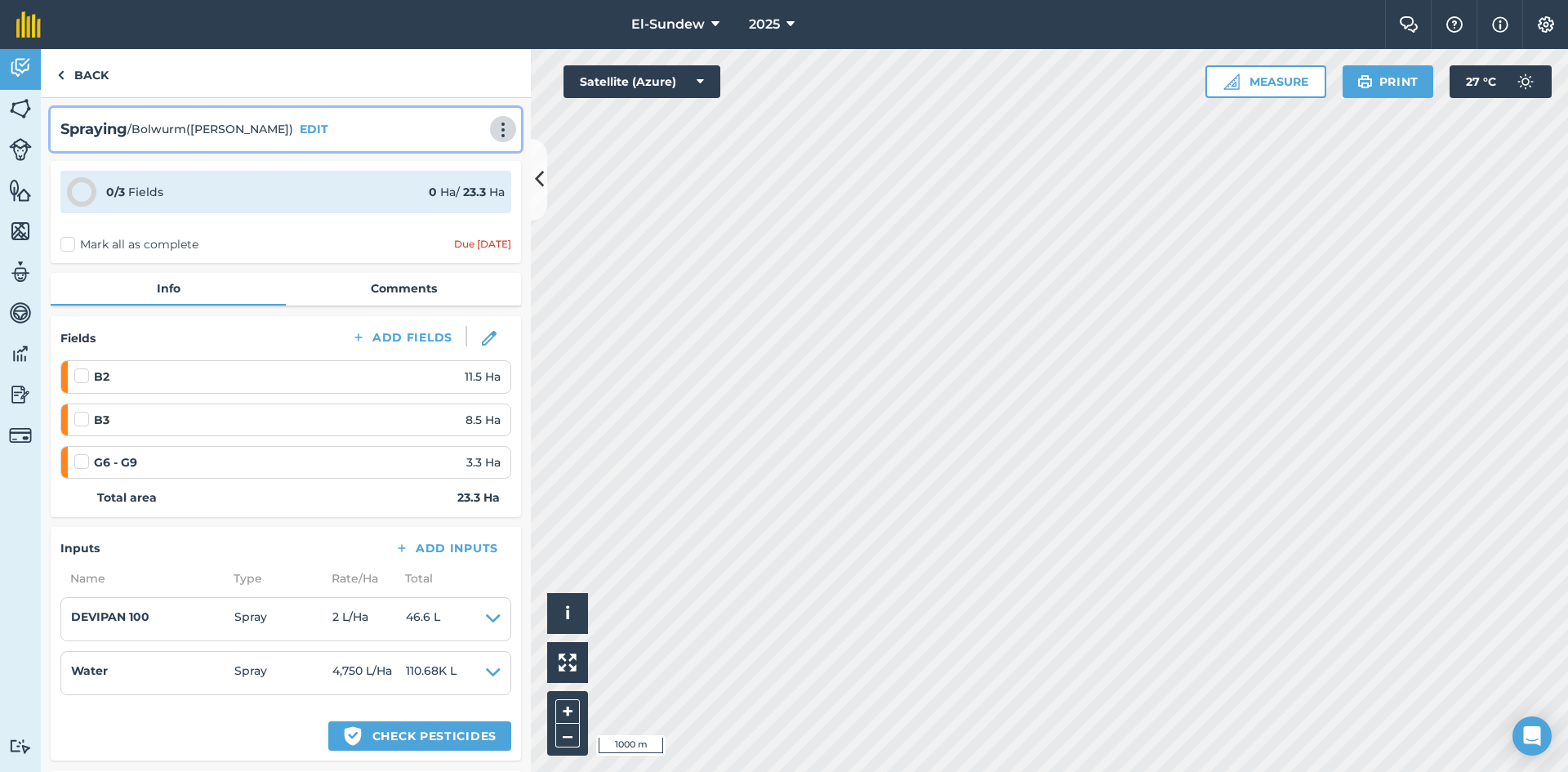
click at [493, 129] on img at bounding box center [503, 129] width 20 height 16
click at [454, 204] on link "Delete" at bounding box center [468, 204] width 104 height 33
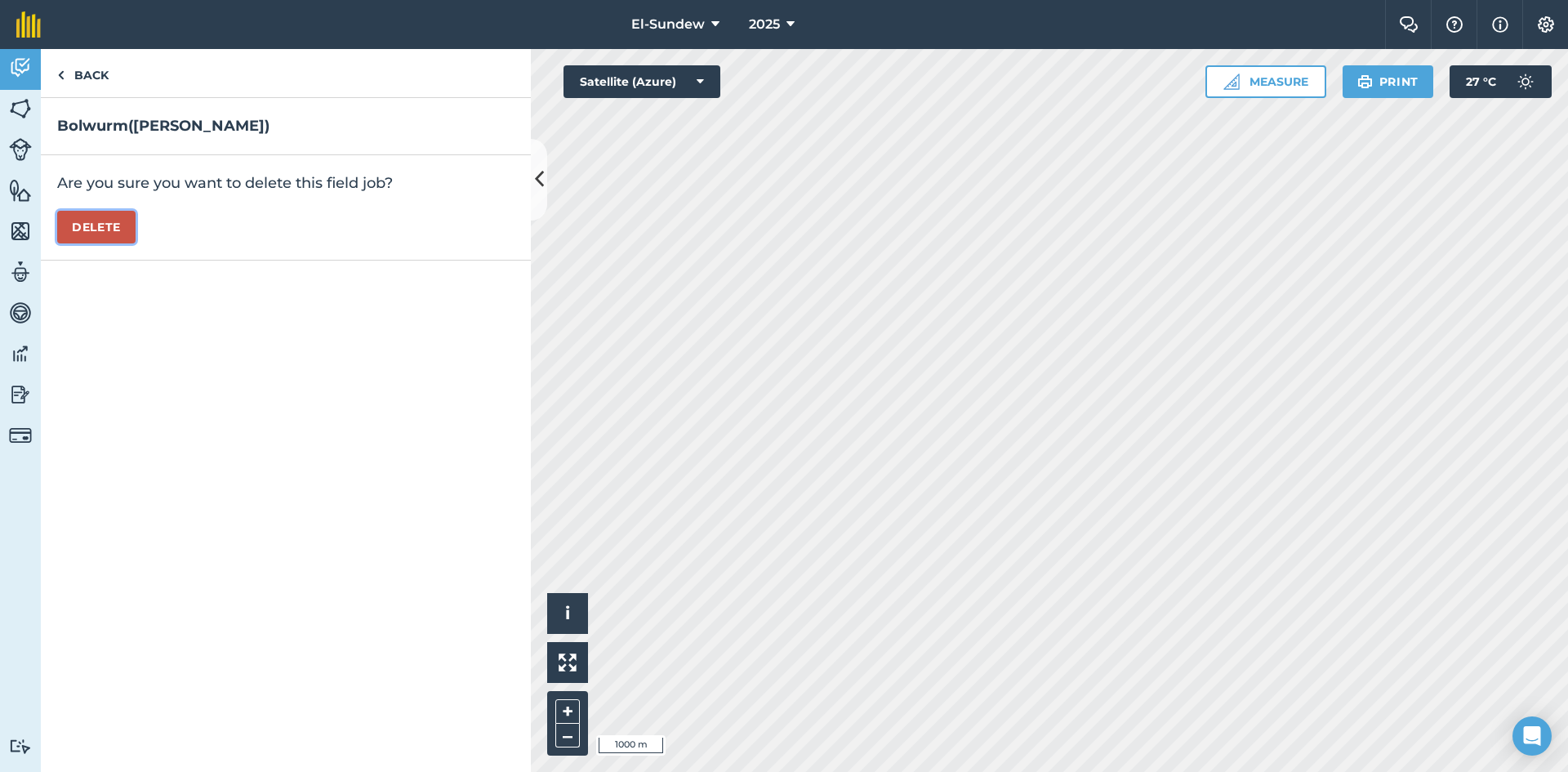
click at [102, 229] on button "Delete" at bounding box center [96, 227] width 78 height 33
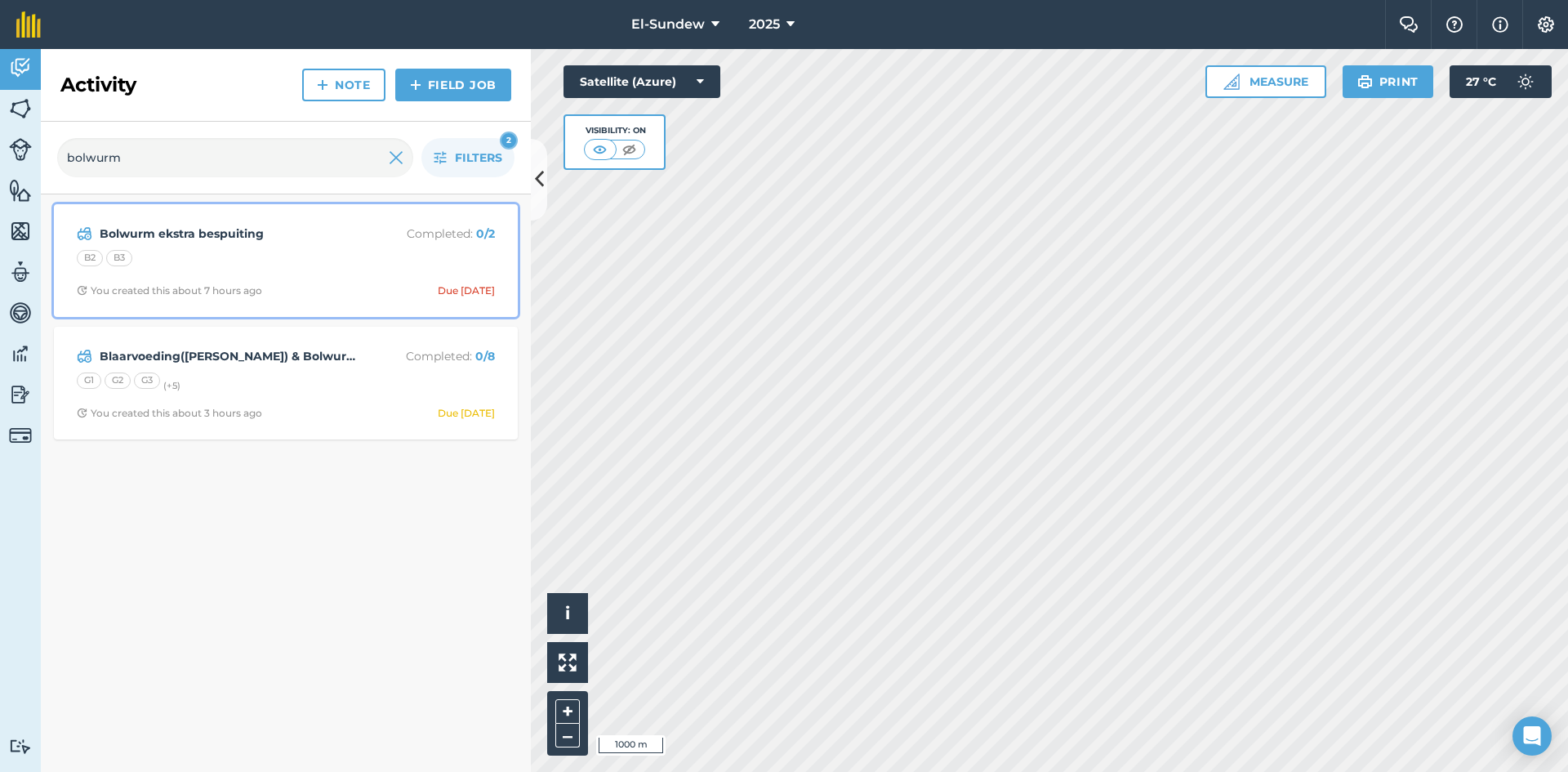
click at [325, 290] on span "You created this about 7 hours ago Due [DATE]" at bounding box center [286, 290] width 418 height 13
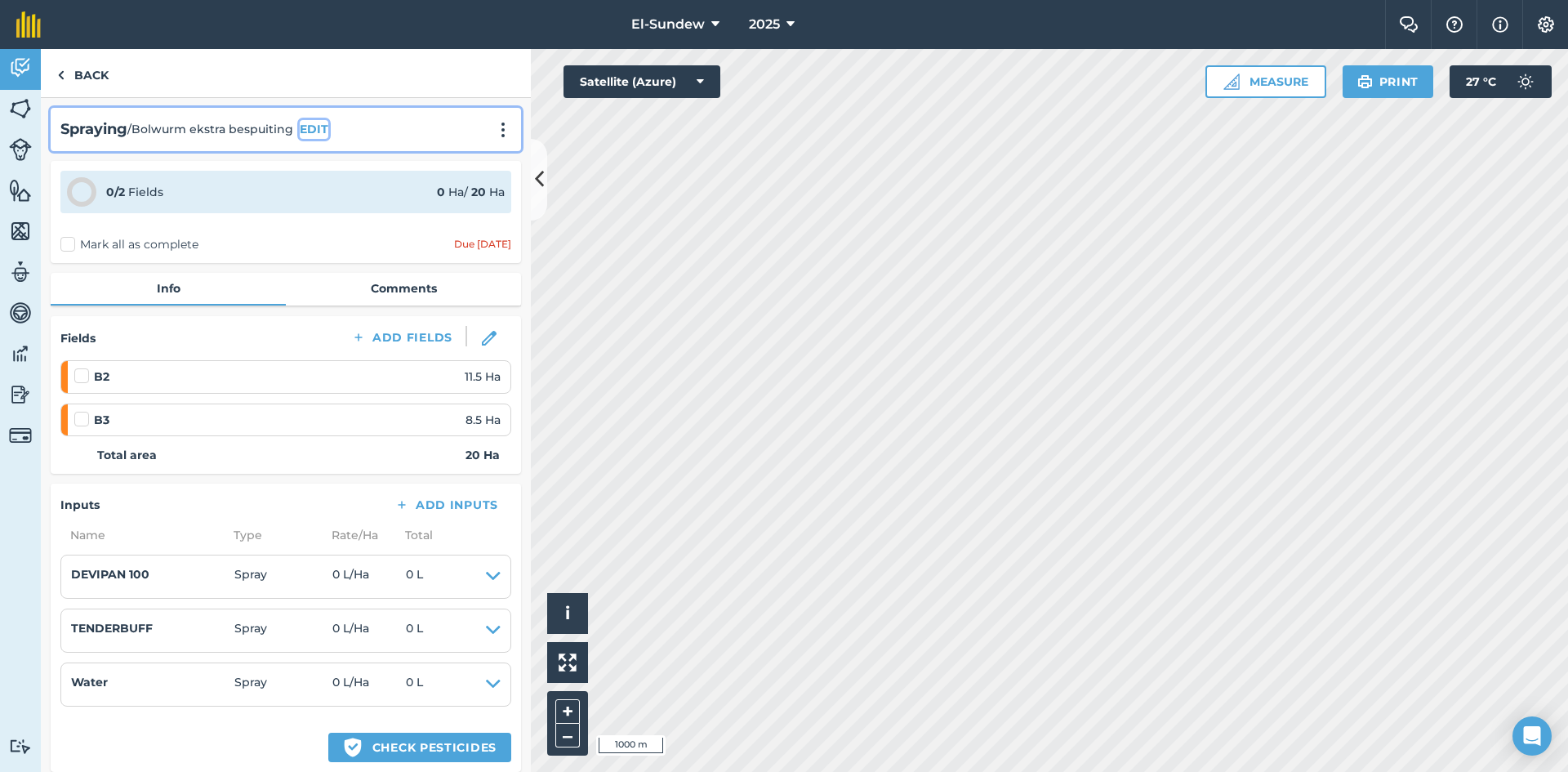
click at [319, 121] on button "EDIT" at bounding box center [313, 128] width 28 height 18
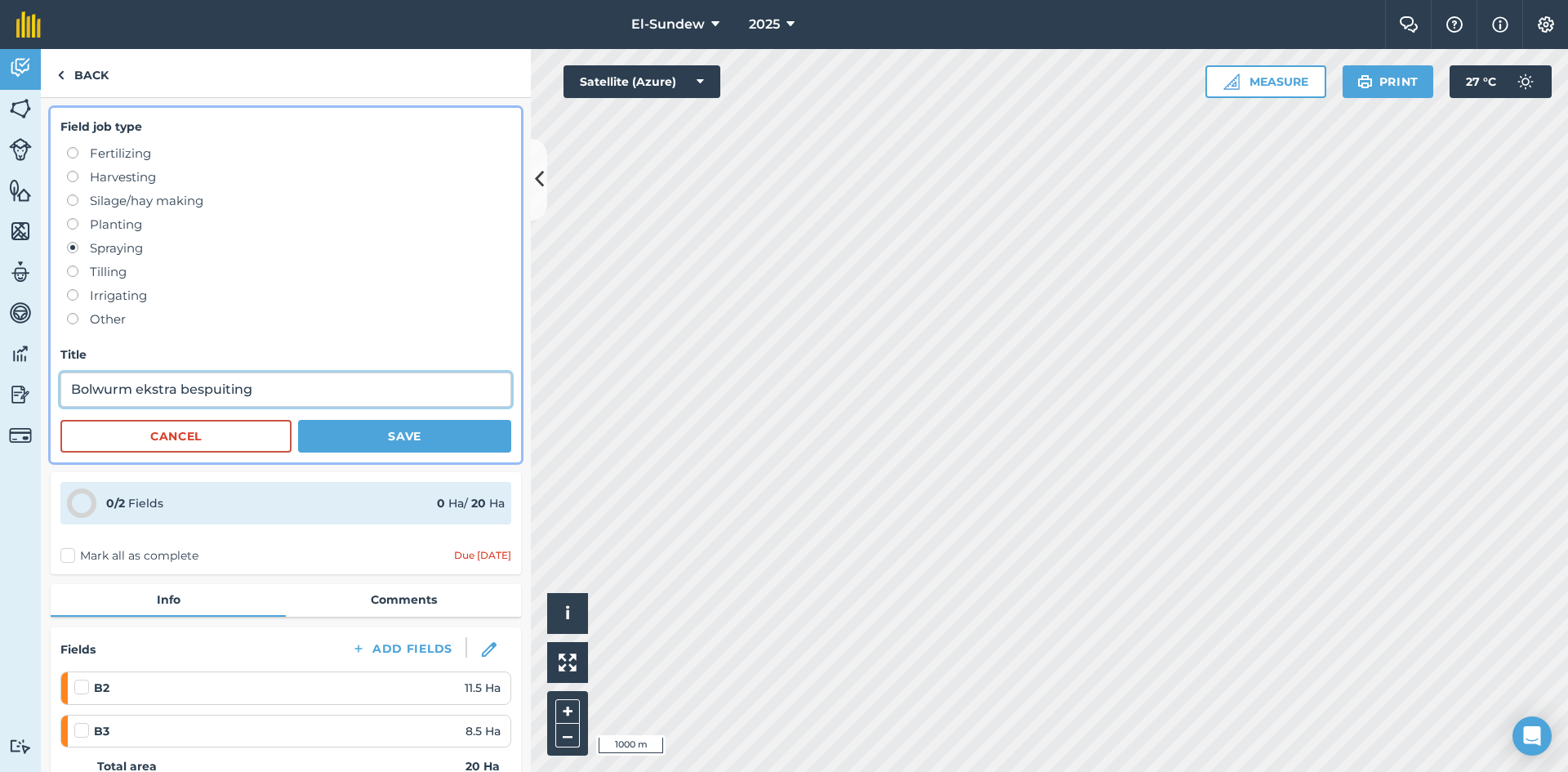
click at [311, 375] on input "Bolwurm ekstra bespuiting" at bounding box center [286, 390] width 451 height 34
type input "Bolwurm ekstra bespuiting([PERSON_NAME])"
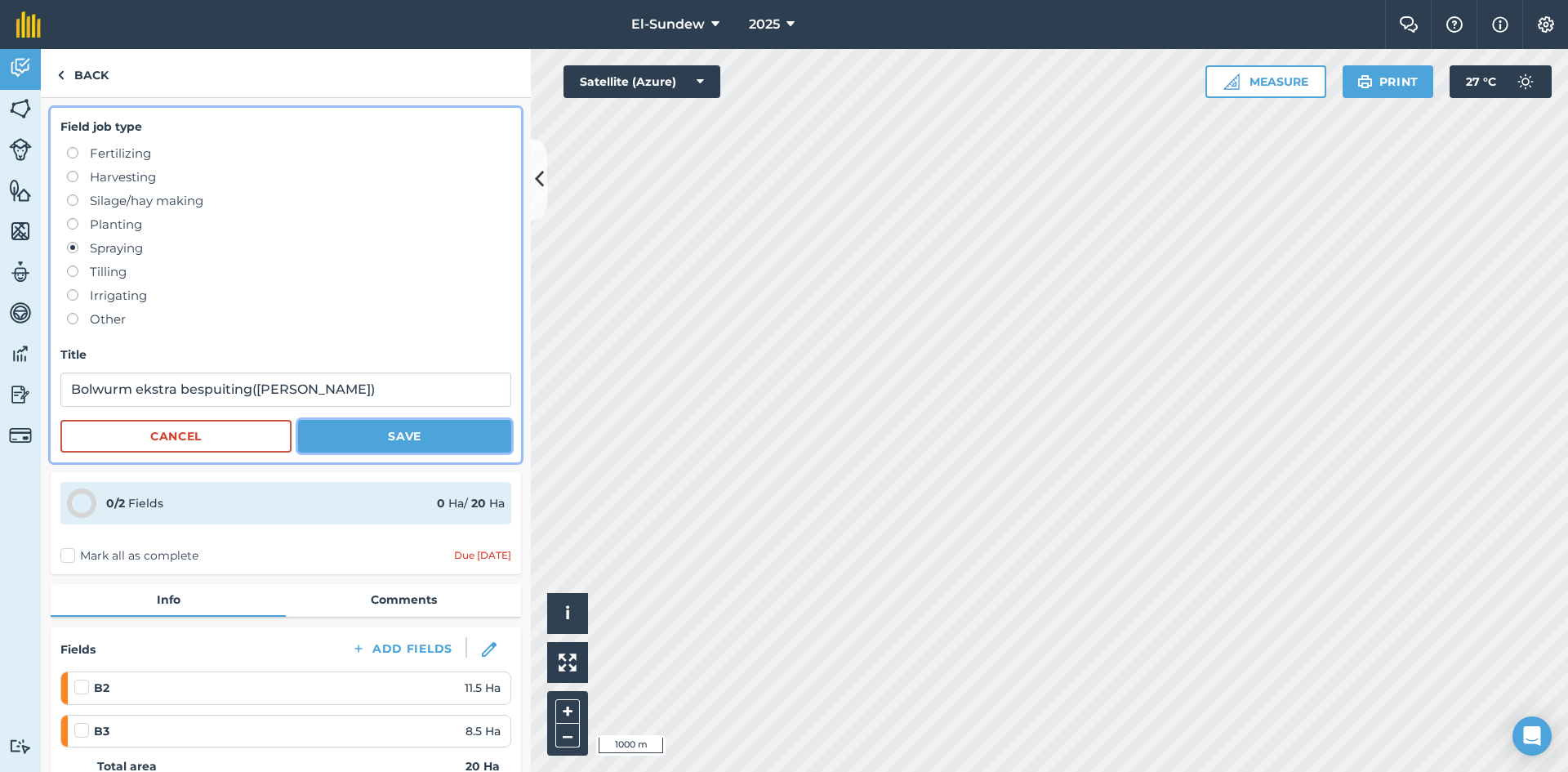
click at [381, 440] on button "Save" at bounding box center [405, 437] width 214 height 33
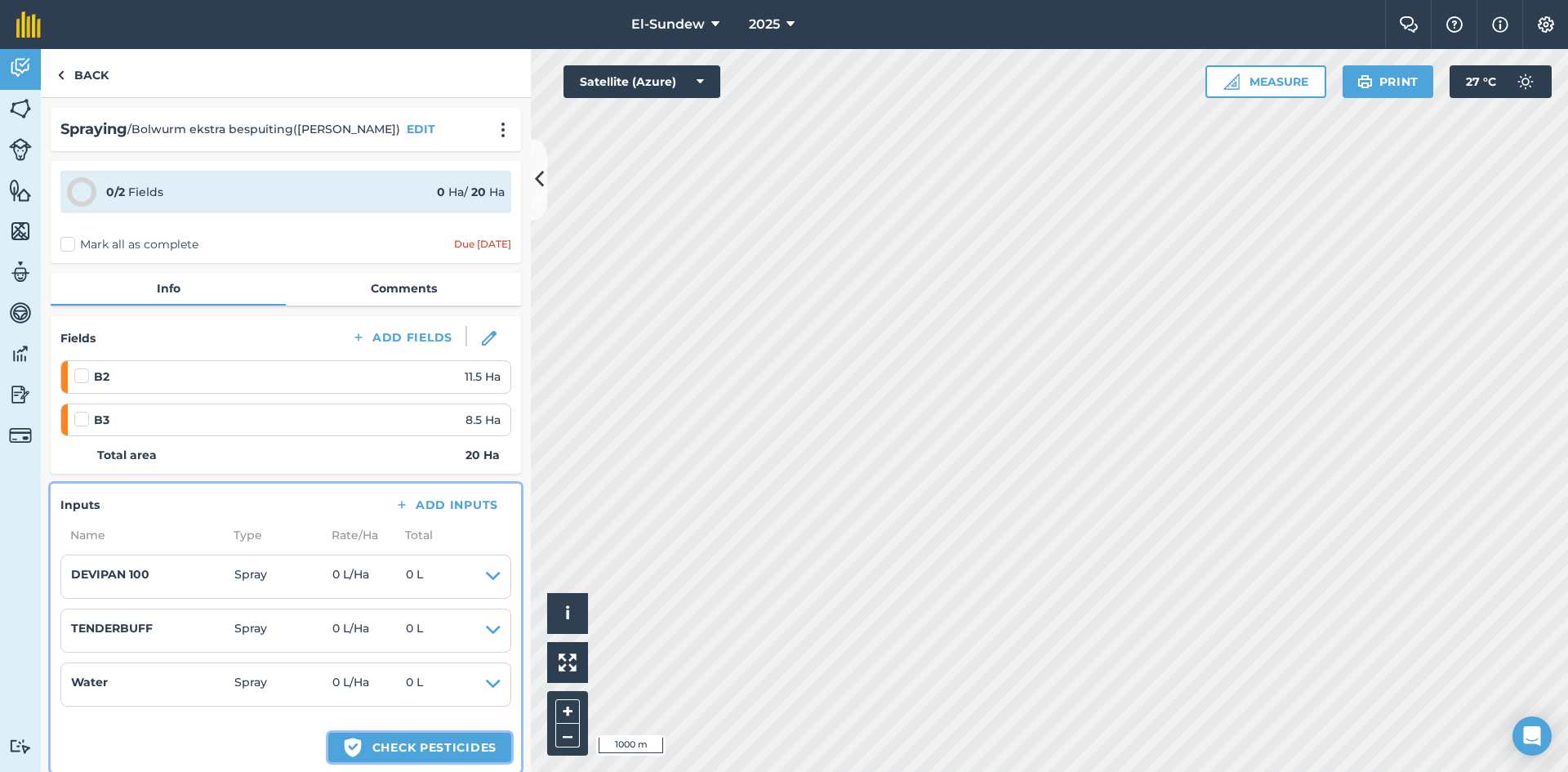
click at [350, 749] on button "Green shield with white tick Check pesticides" at bounding box center [419, 748] width 183 height 29
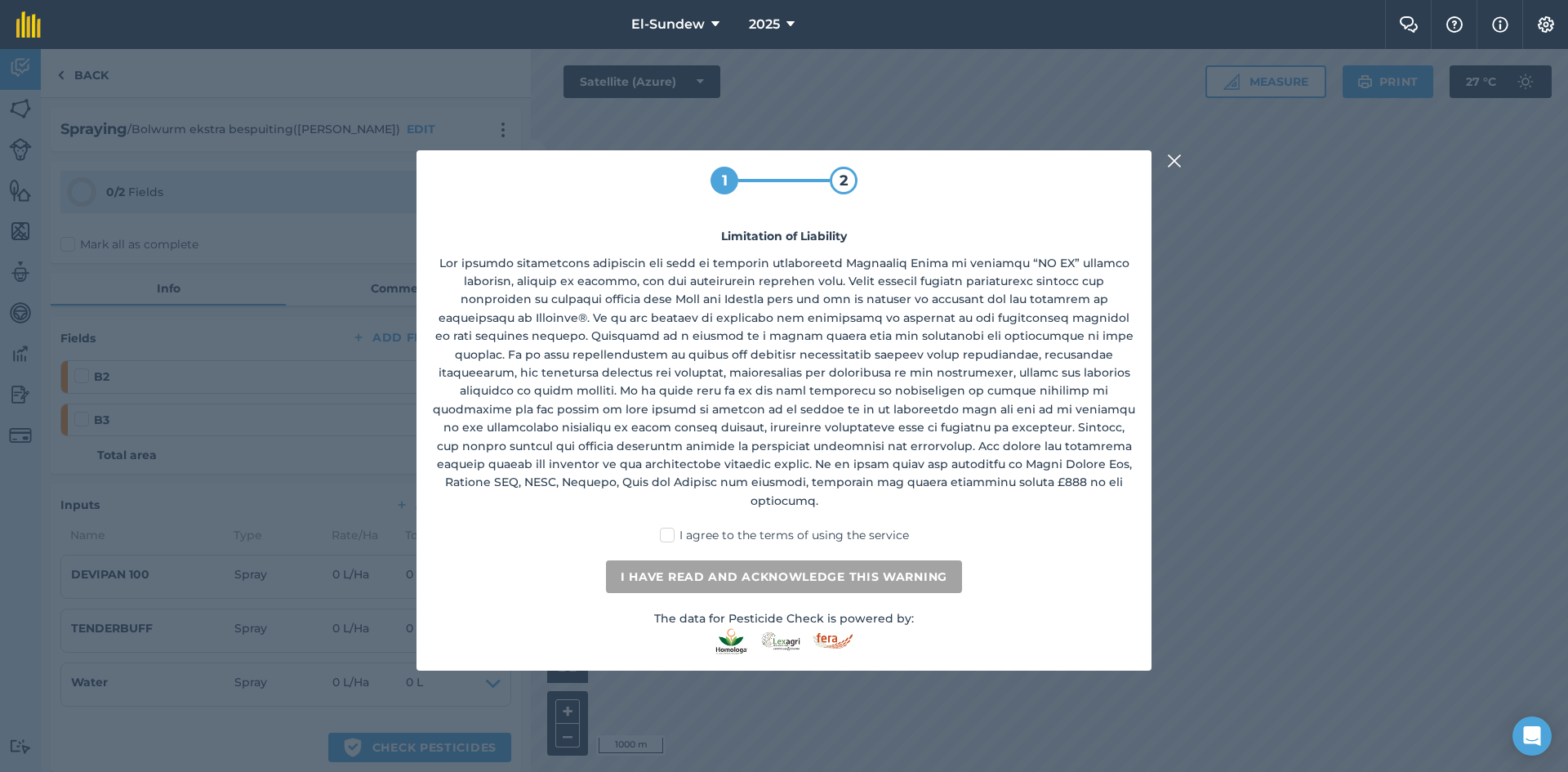
click at [681, 527] on label "I agree to the terms of using the service" at bounding box center [784, 536] width 249 height 17
click at [784, 527] on input "I agree to the terms of using the service" at bounding box center [790, 532] width 10 height 10
checkbox input "true"
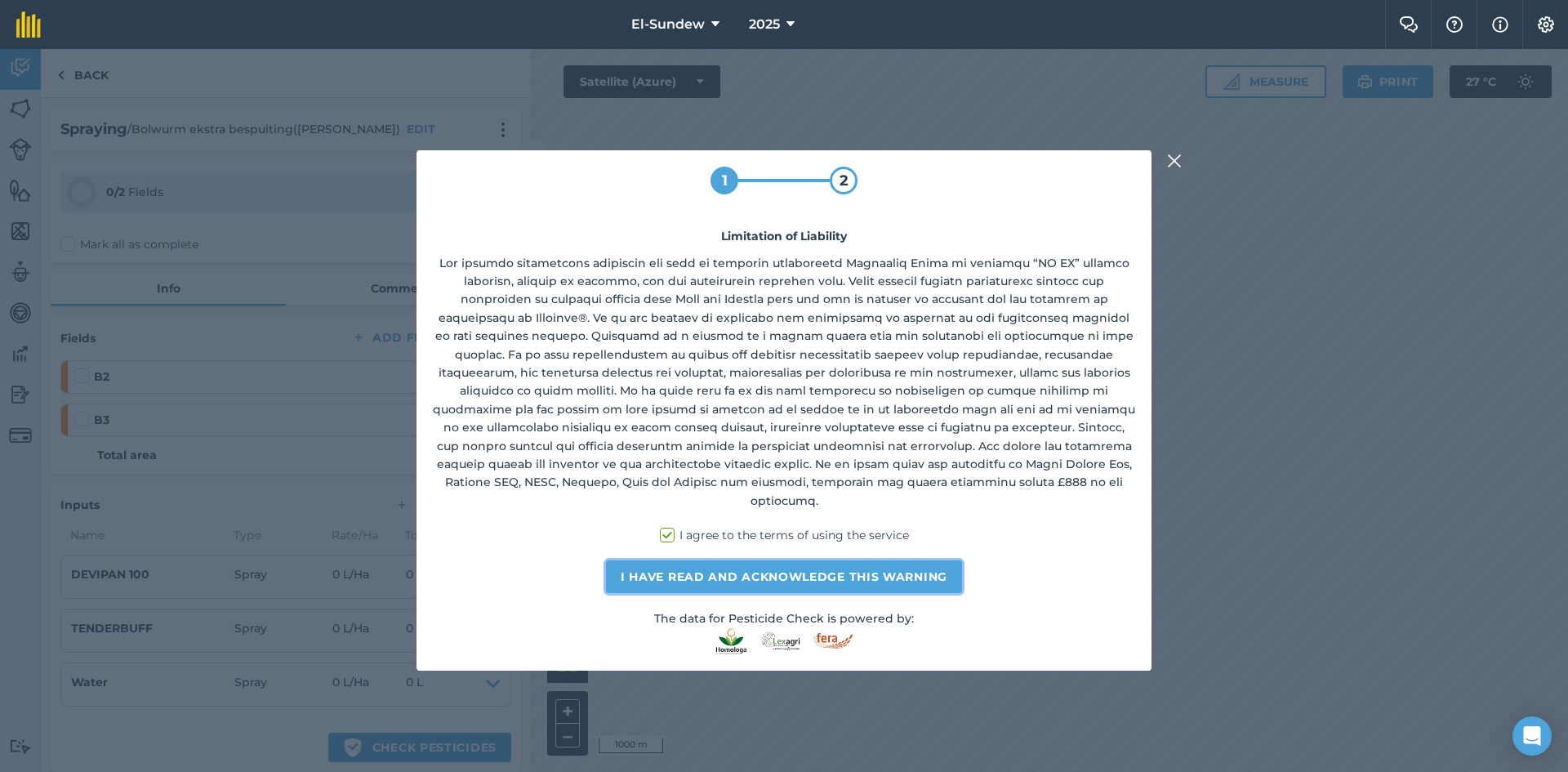
click at [678, 563] on button "I have read and acknowledge this warning" at bounding box center [784, 577] width 356 height 33
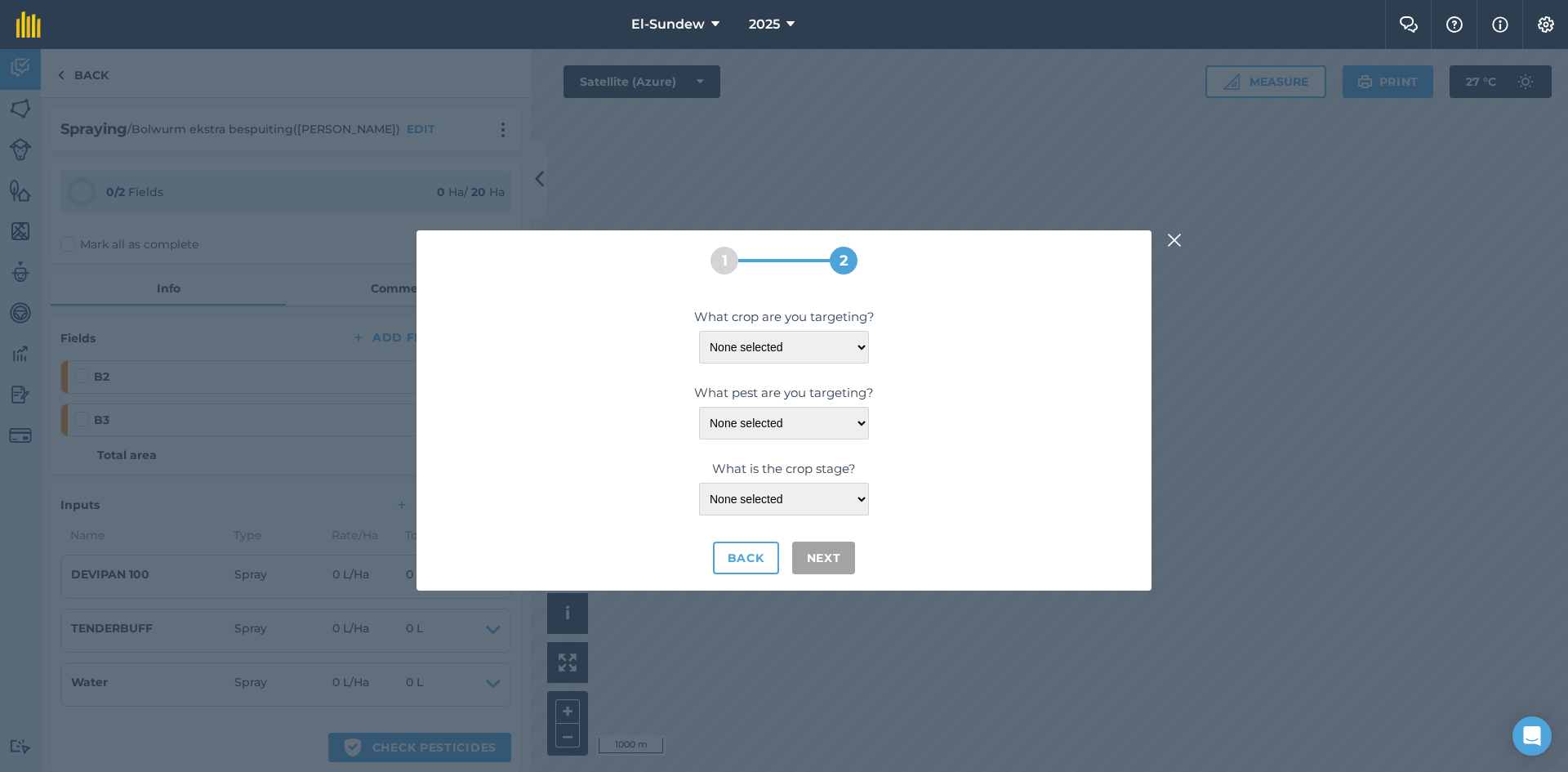
click at [866, 365] on div "What crop are you targeting? None selected CITRUS-TOMANGO ORANGES What pest are…" at bounding box center [784, 441] width 703 height 267
click at [856, 346] on select "None selected CITRUS-TOMANGO ORANGES" at bounding box center [784, 347] width 170 height 33
select select "2110"
click at [699, 331] on select "None selected CITRUS-TOMANGO ORANGES" at bounding box center [784, 347] width 170 height 33
click at [847, 405] on div "What pest are you targeting? None selected FLY-[DATE] FRUIT-FLY-MEDITERRANEAN" at bounding box center [784, 411] width 703 height 56
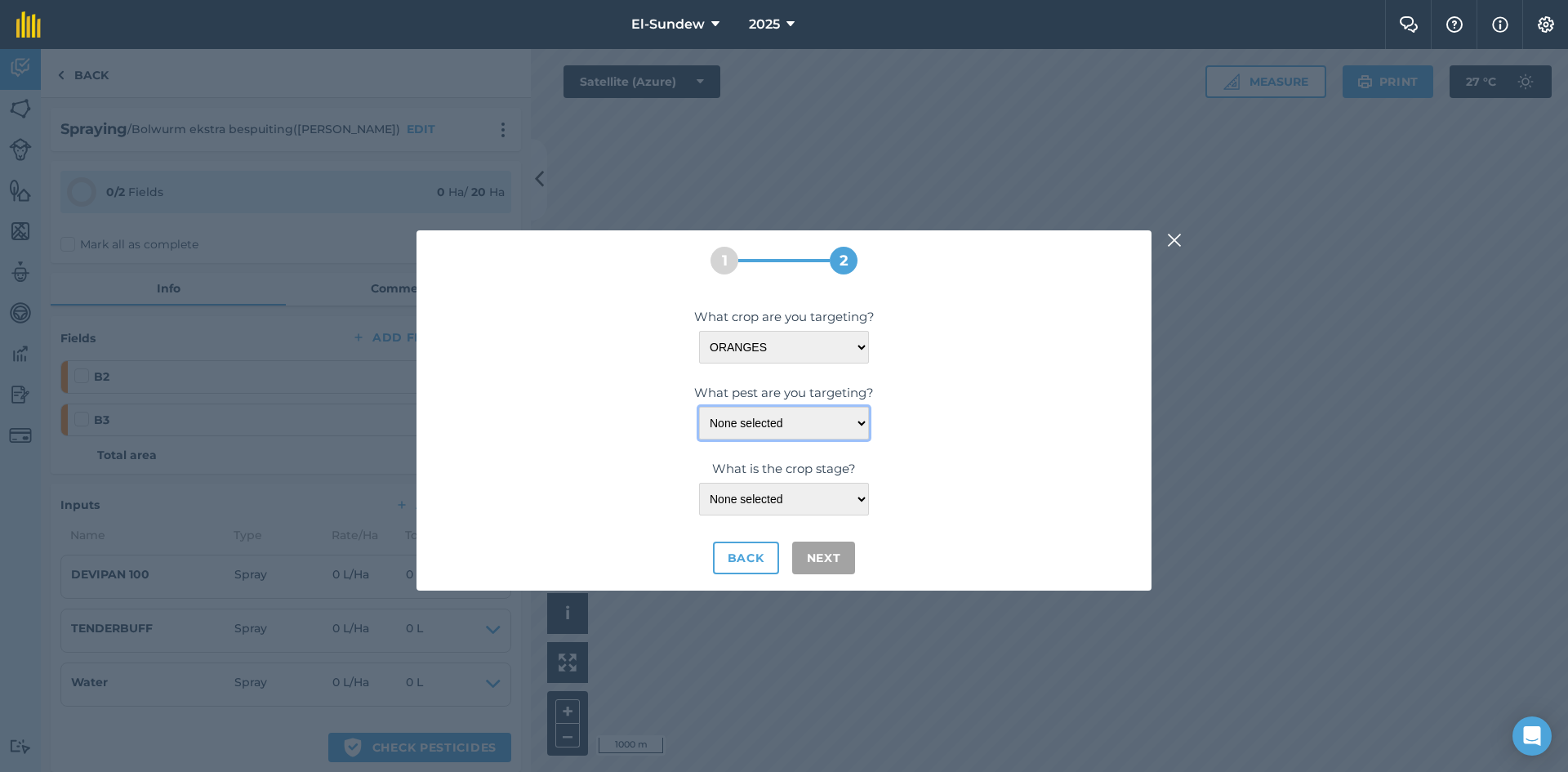
click at [847, 409] on select "None selected FLY-[DATE] FRUIT-FLY-MEDITERRANEAN" at bounding box center [784, 423] width 170 height 33
click at [699, 407] on select "None selected FLY-[DATE] FRUIT-FLY-MEDITERRANEAN" at bounding box center [784, 423] width 170 height 33
click at [861, 498] on select "None selected -" at bounding box center [784, 500] width 170 height 33
select select "999"
click at [699, 483] on select "None selected -" at bounding box center [784, 500] width 170 height 33
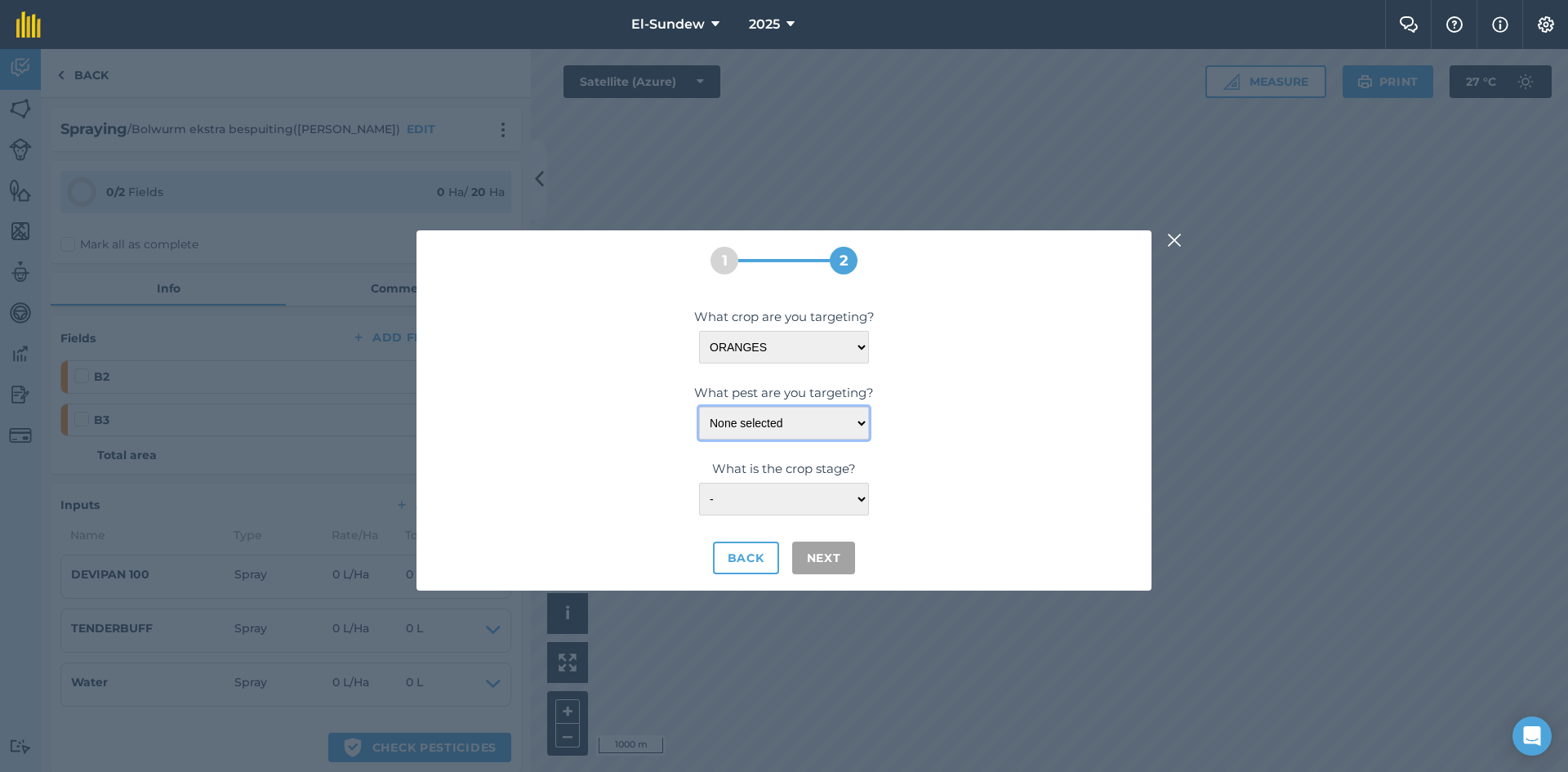
click at [855, 420] on select "None selected FLY-[DATE] FRUIT-FLY-MEDITERRANEAN" at bounding box center [784, 423] width 170 height 33
select select "10263"
click at [699, 407] on select "None selected FLY-[DATE] FRUIT-FLY-MEDITERRANEAN" at bounding box center [784, 423] width 170 height 33
click at [821, 557] on button "Next" at bounding box center [824, 558] width 64 height 33
select select "2110"
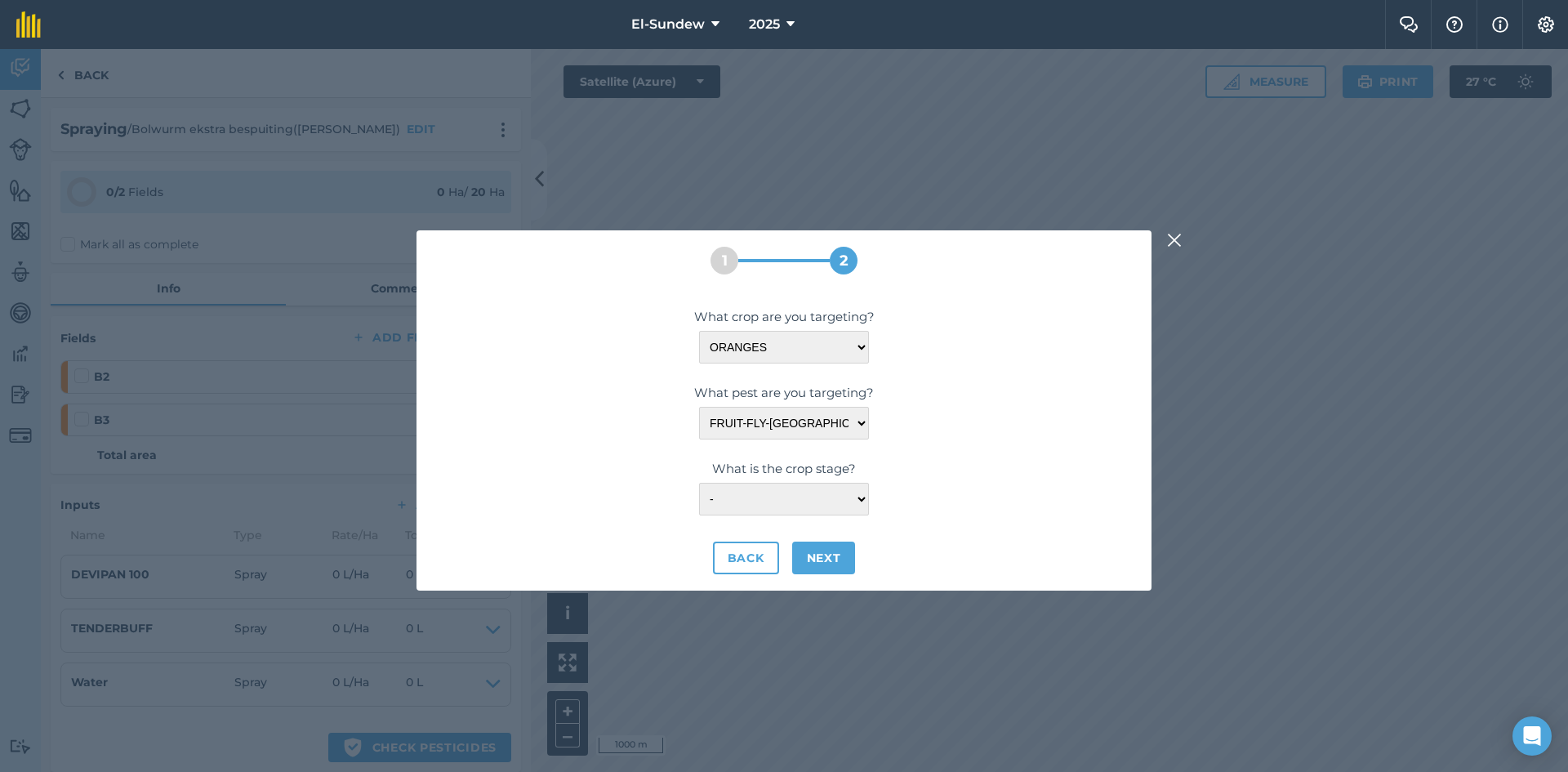
select select "10263"
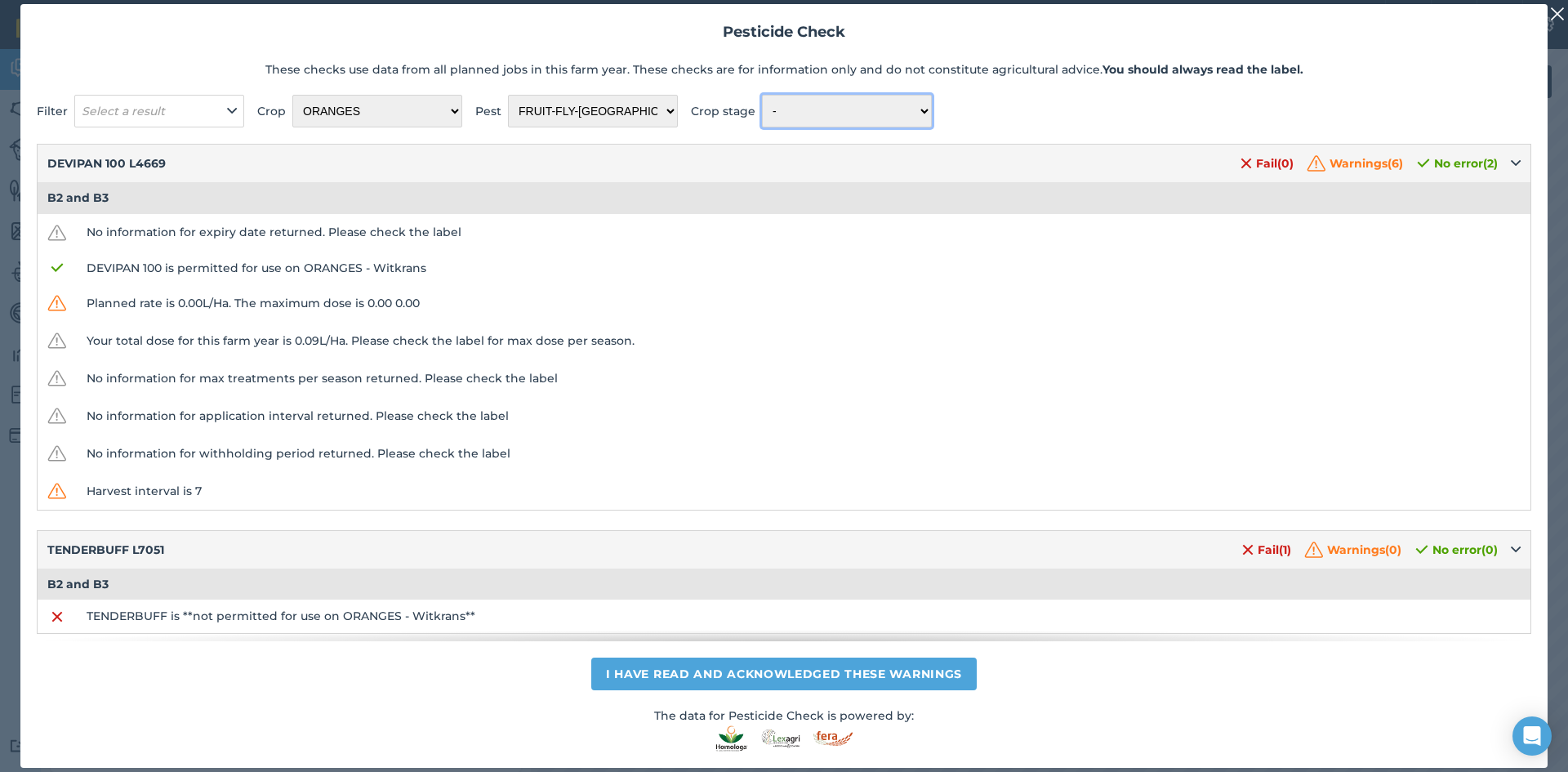
click at [927, 109] on select "-" at bounding box center [846, 111] width 170 height 33
click at [762, 95] on select "-" at bounding box center [846, 111] width 170 height 33
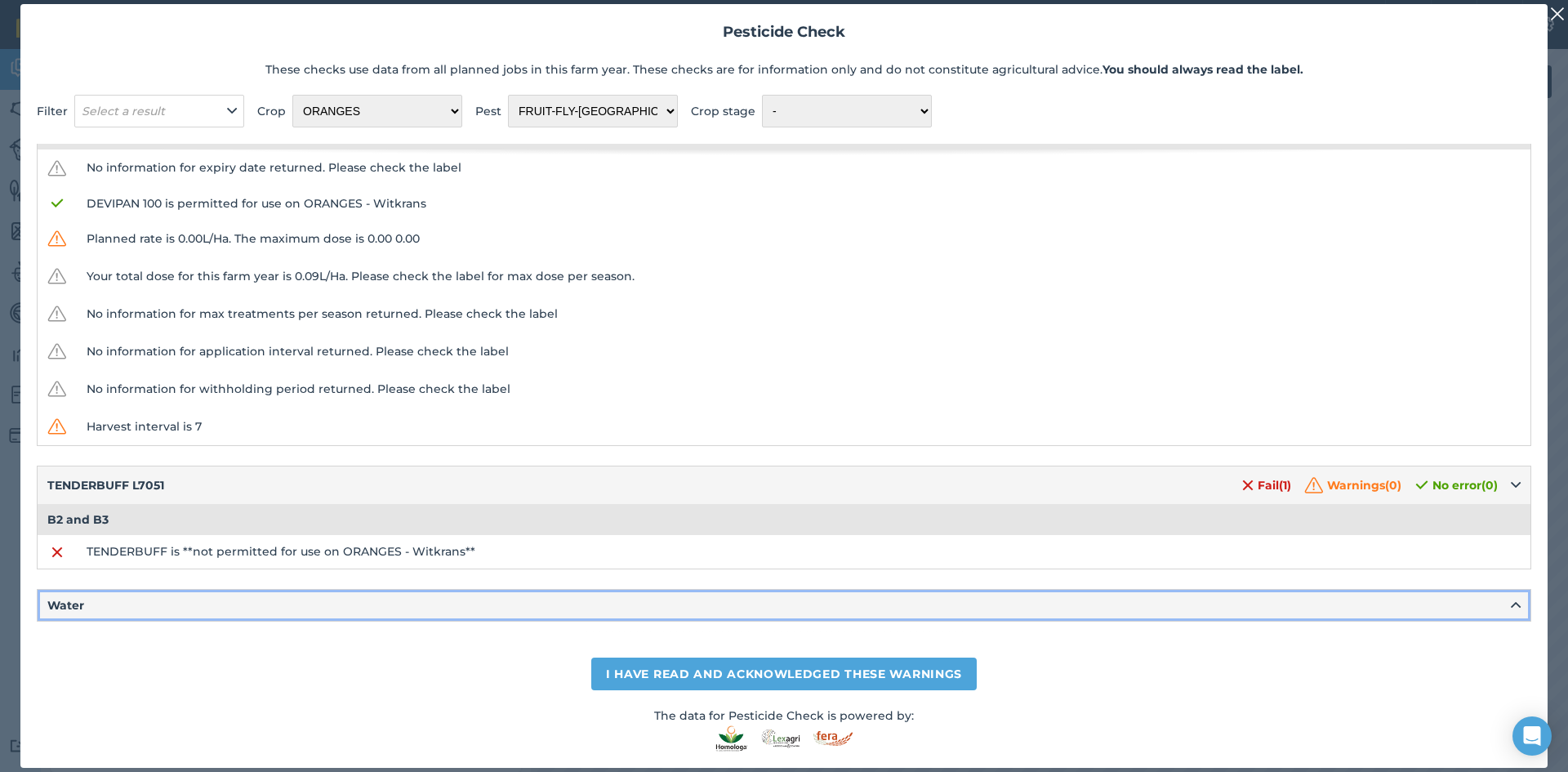
click at [1509, 602] on button "Water" at bounding box center [784, 606] width 1493 height 31
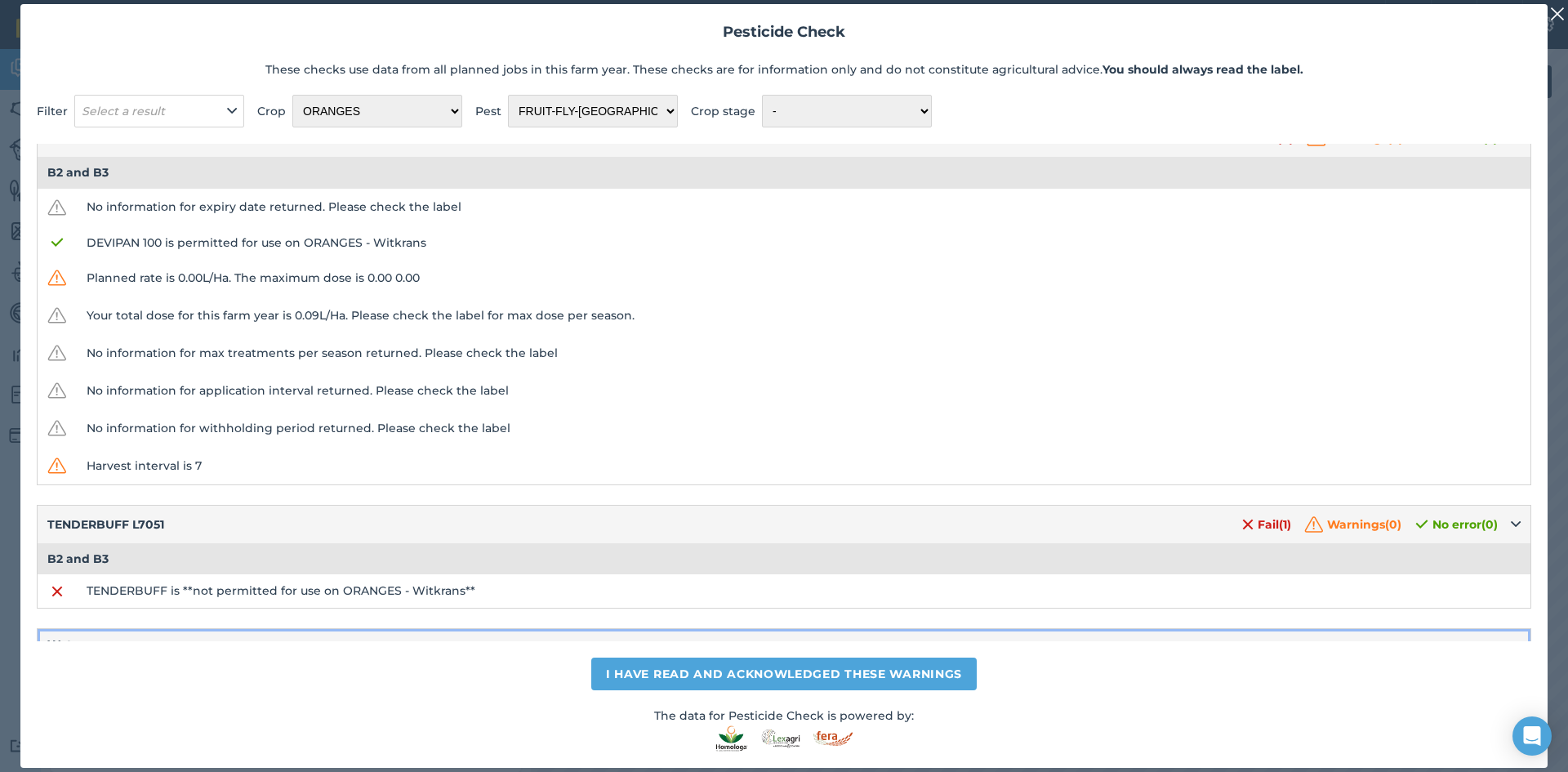
scroll to position [0, 0]
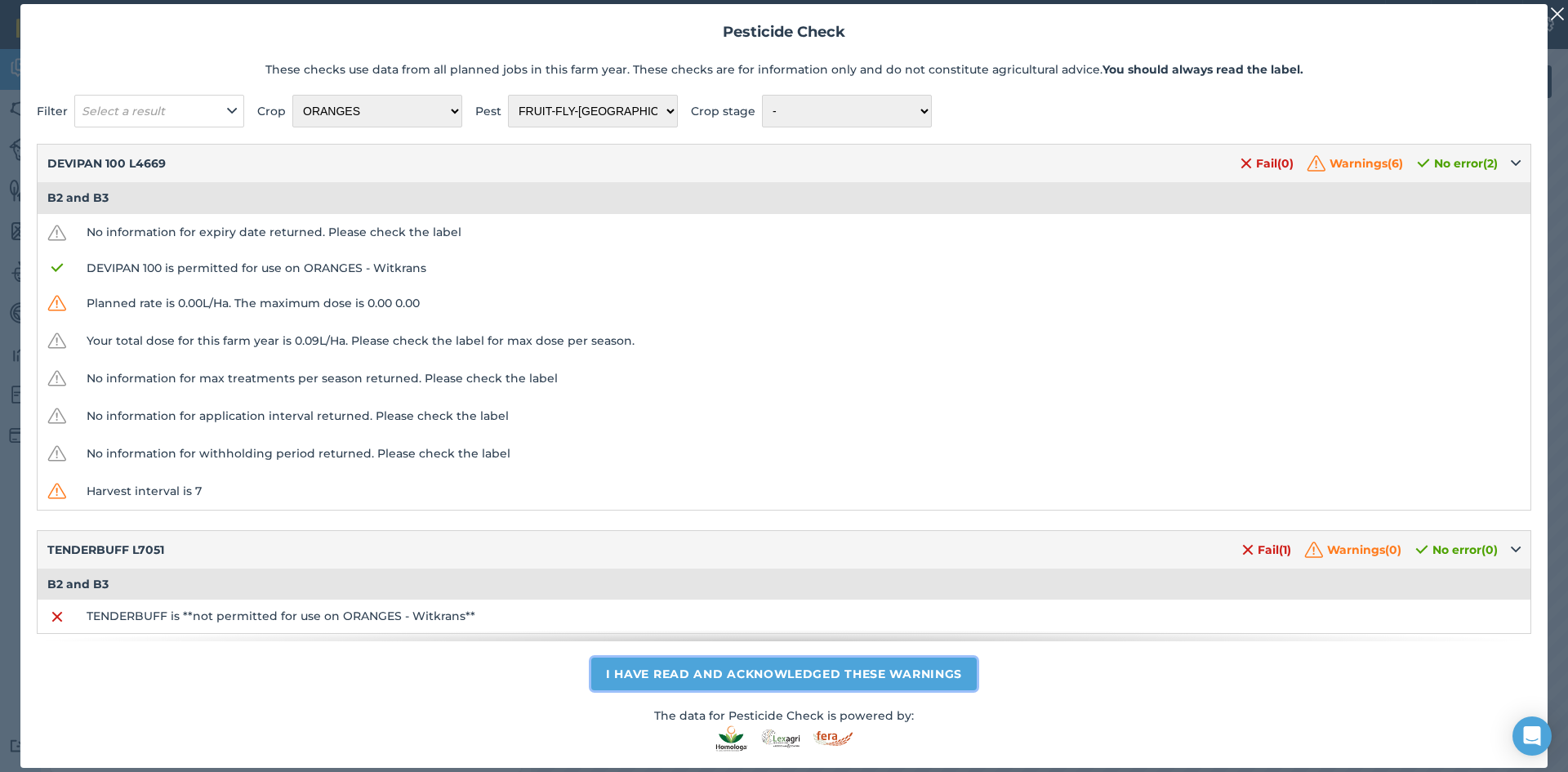
click at [803, 674] on button "I have read and acknowledged these warnings" at bounding box center [784, 675] width 386 height 33
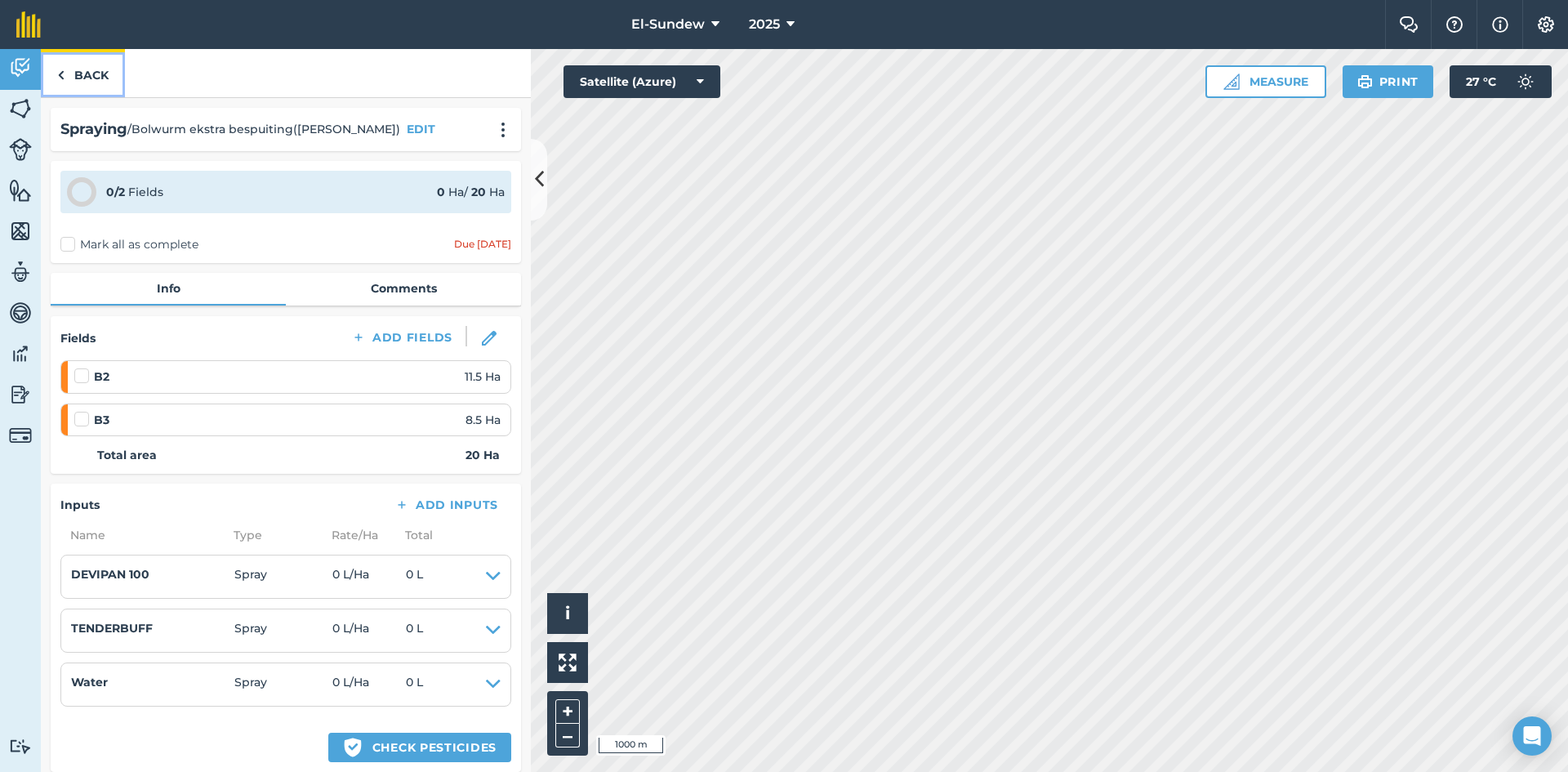
click at [95, 91] on link "Back" at bounding box center [83, 73] width 84 height 48
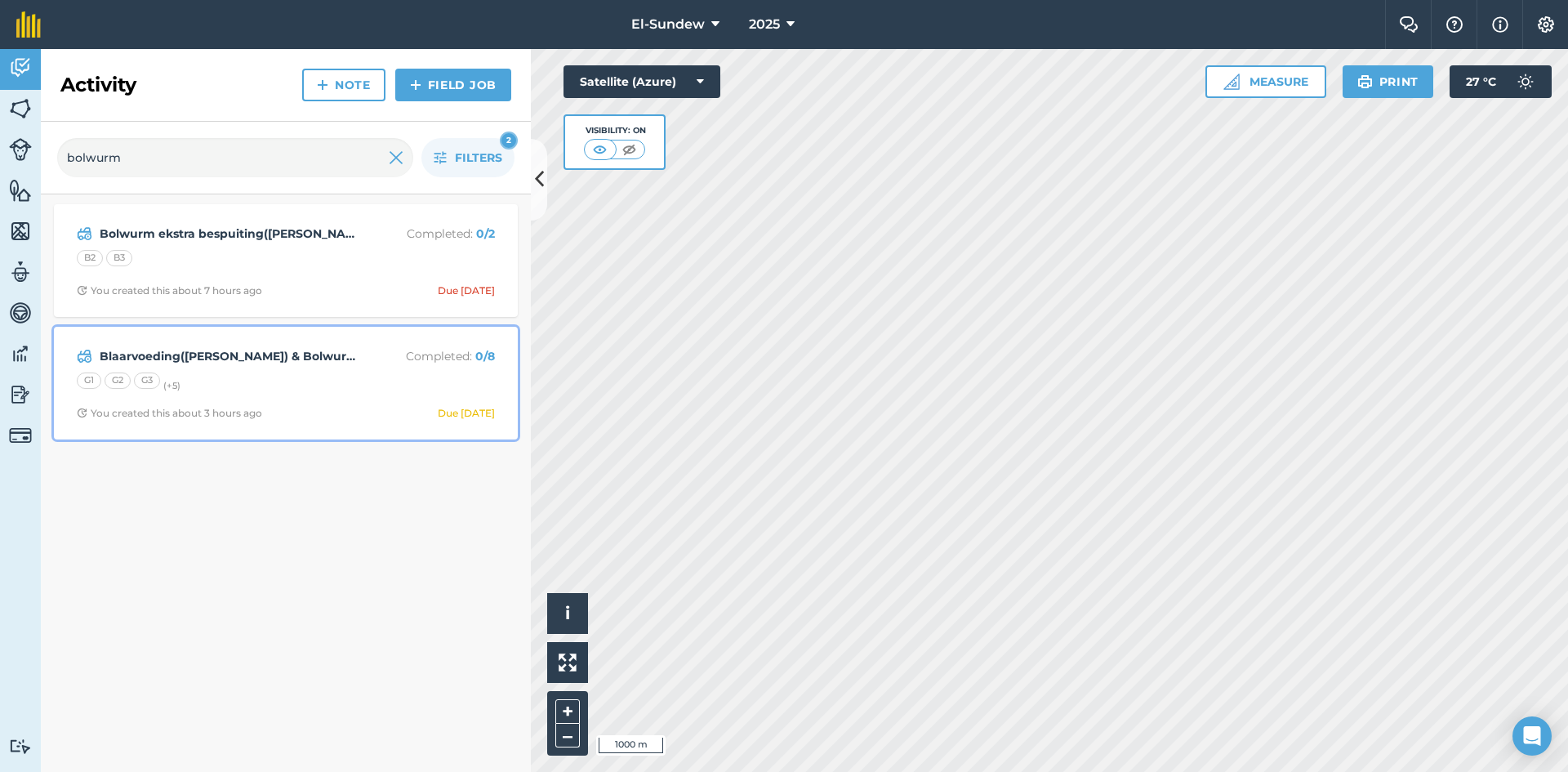
click at [348, 385] on div "G1 G2 G3 (+ 5 )" at bounding box center [286, 383] width 418 height 22
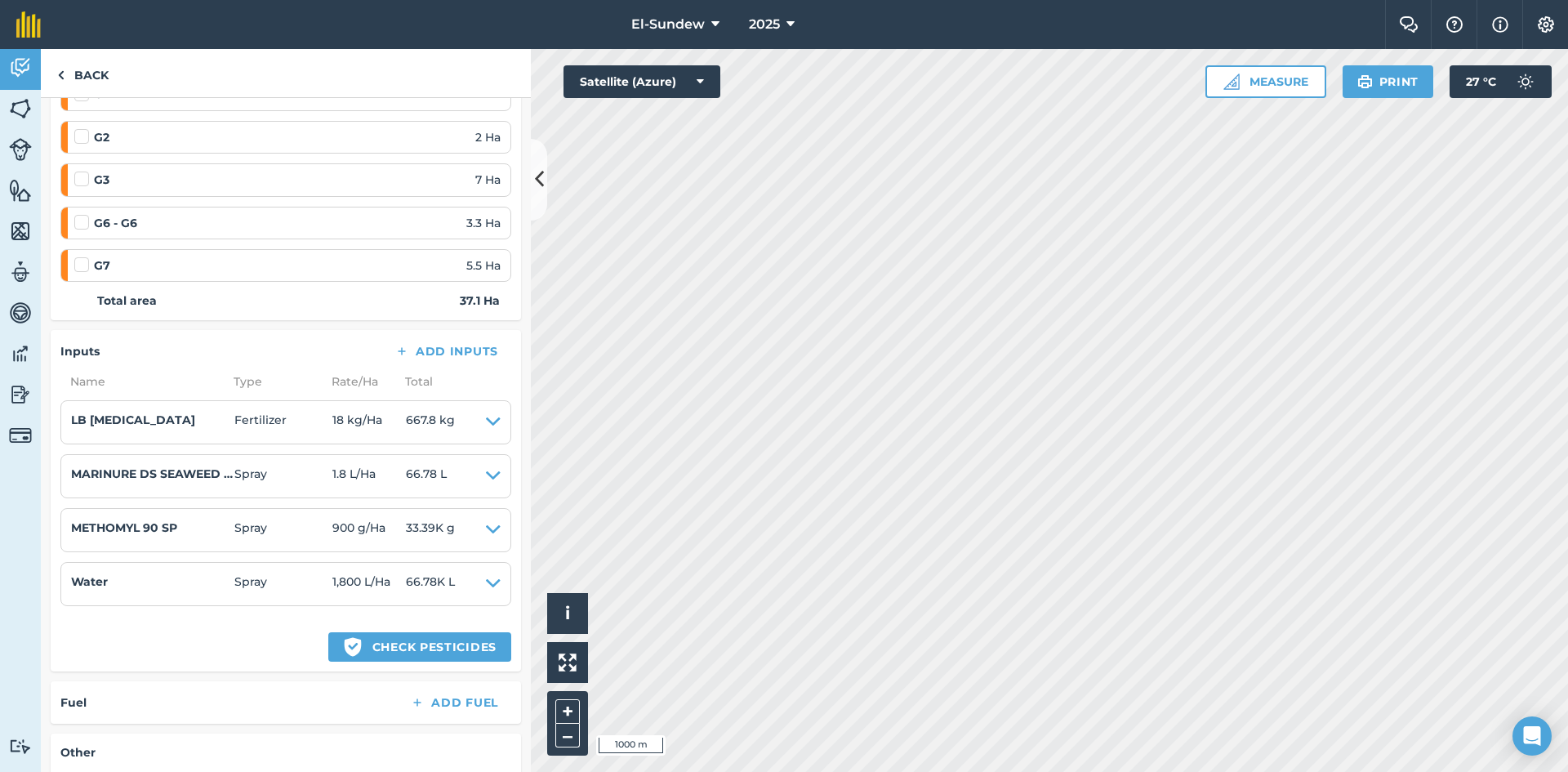
scroll to position [545, 0]
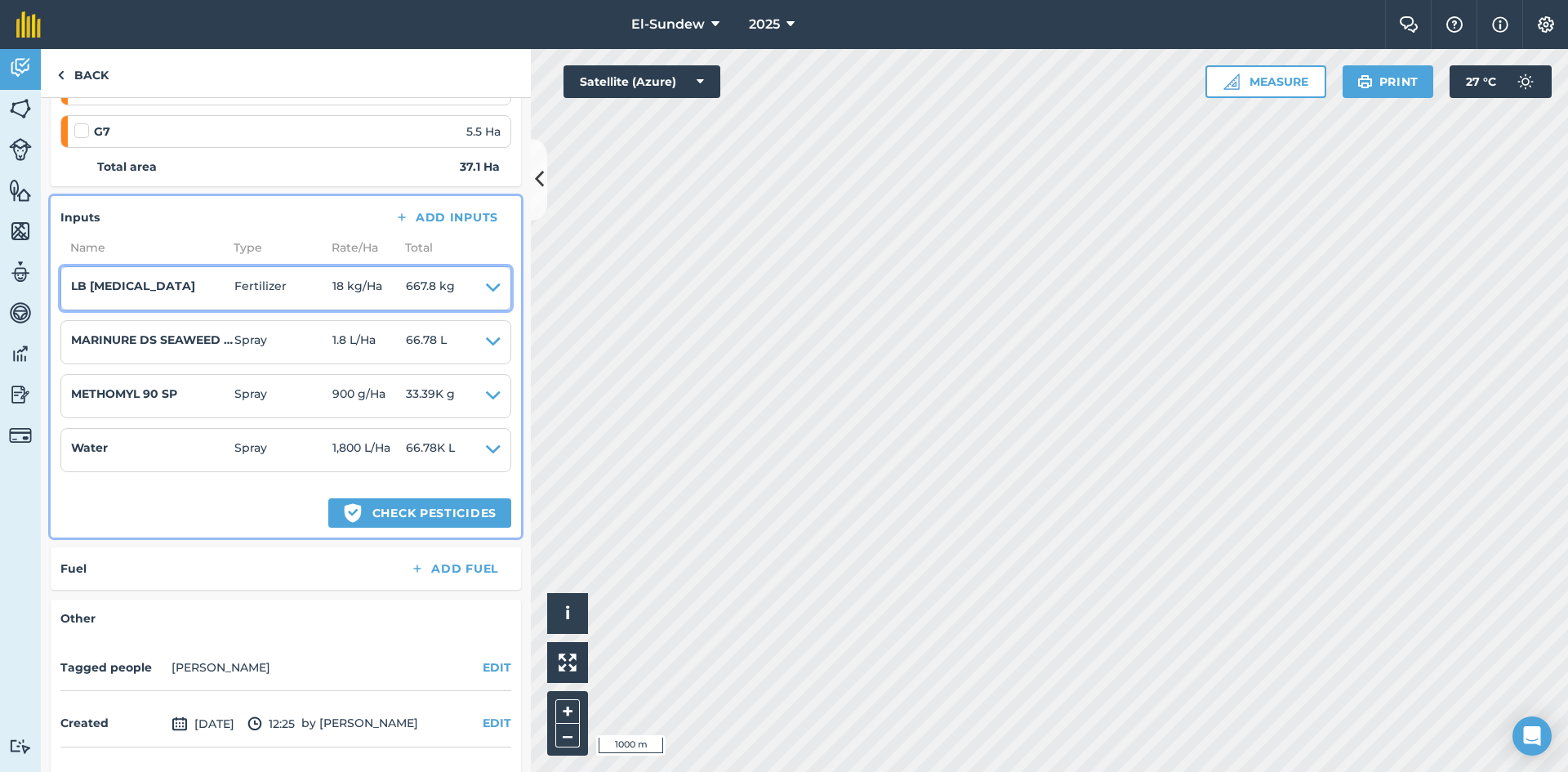
click at [486, 284] on icon at bounding box center [493, 289] width 15 height 23
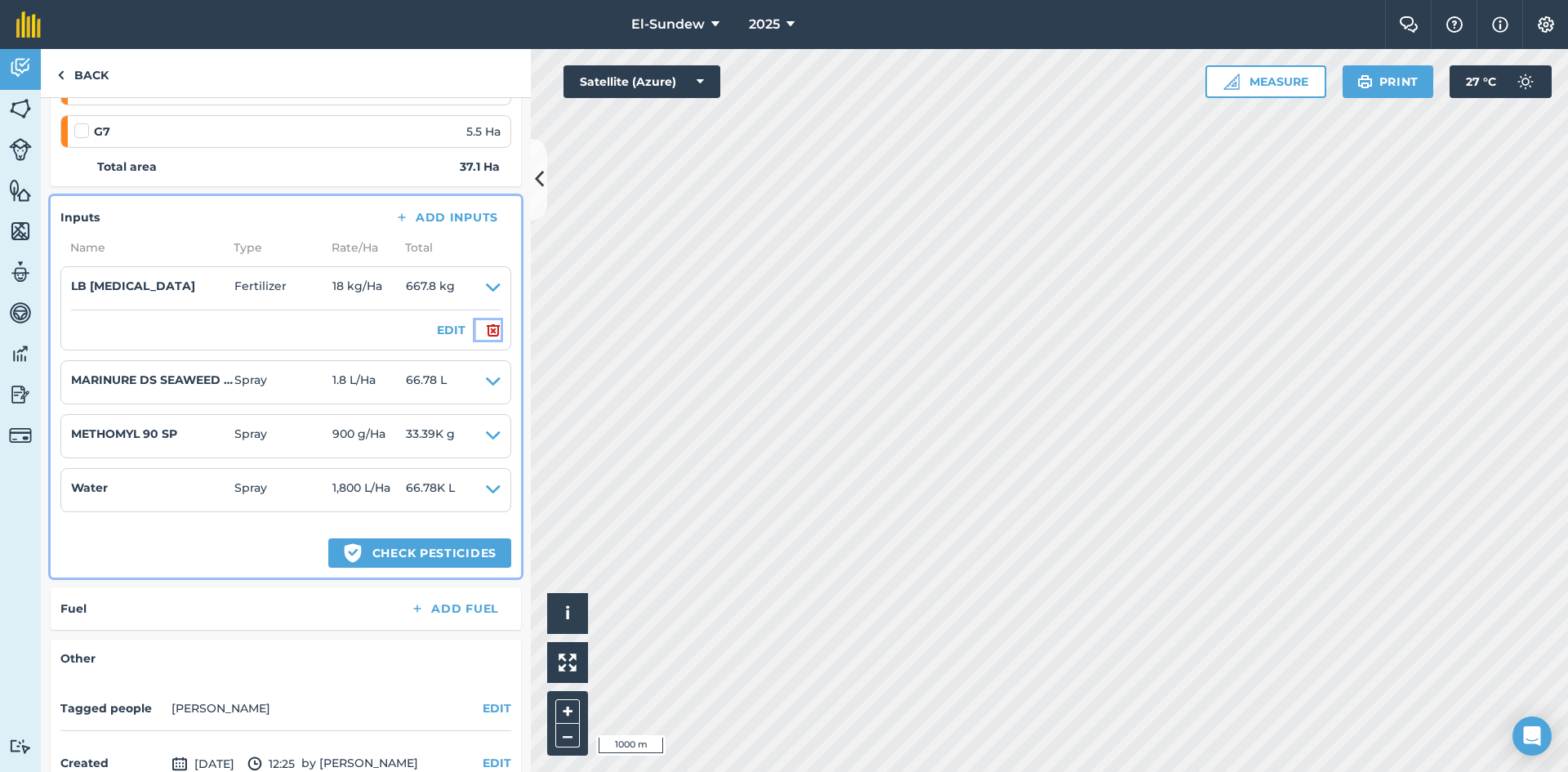
click at [475, 334] on button at bounding box center [487, 330] width 25 height 20
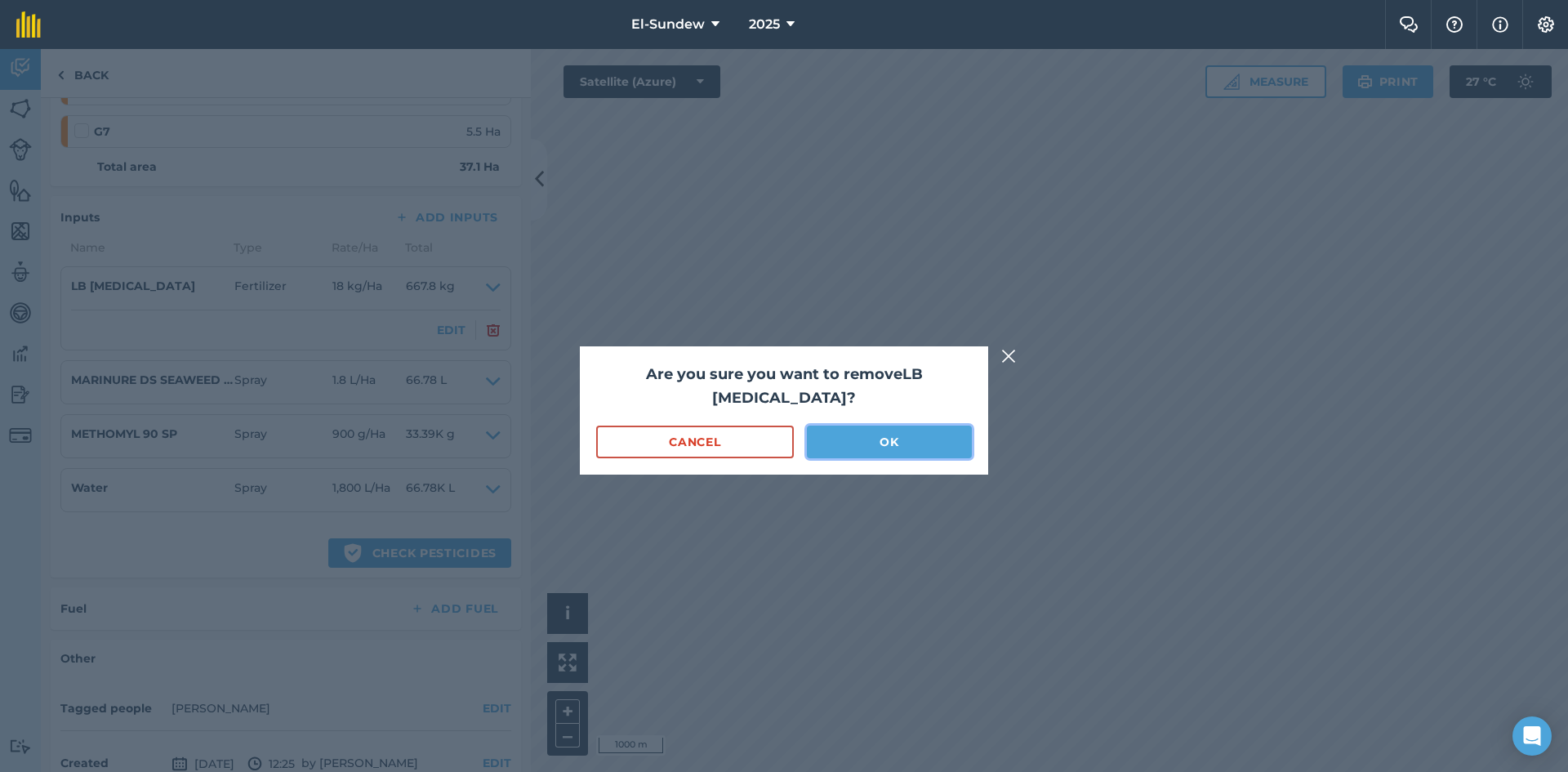
click at [874, 426] on button "OK" at bounding box center [889, 442] width 165 height 33
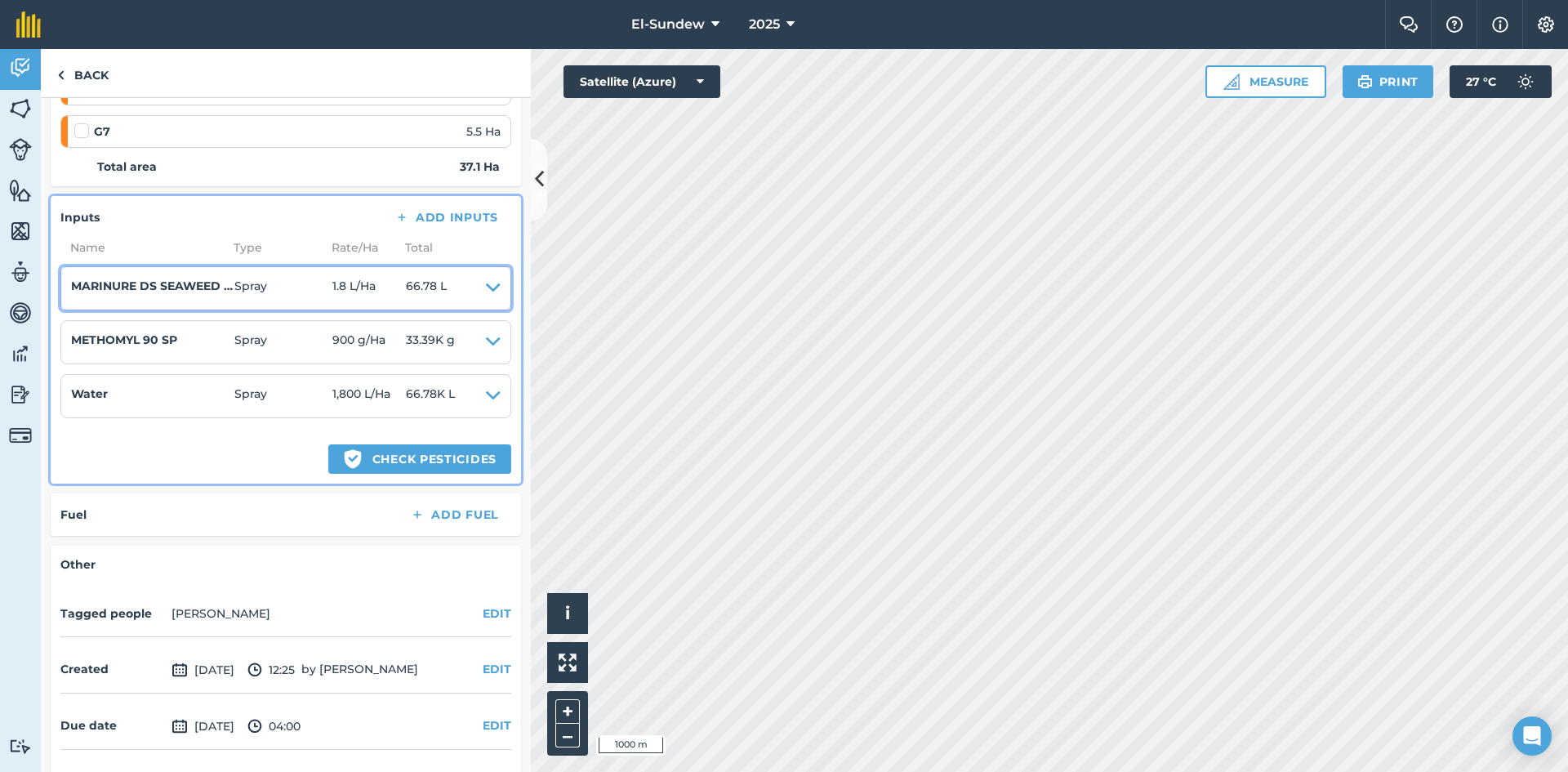
click at [486, 286] on icon at bounding box center [493, 289] width 15 height 23
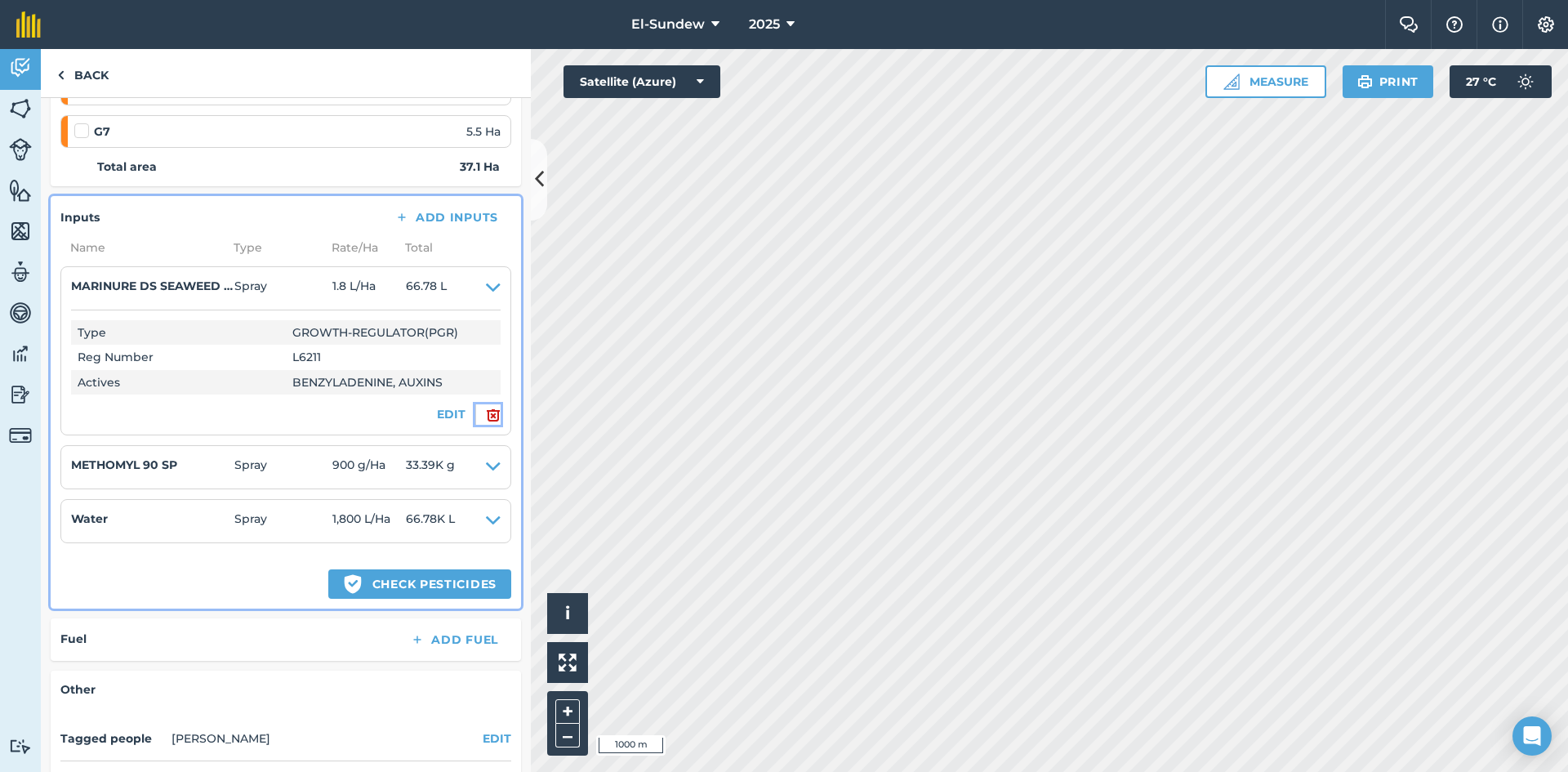
click at [486, 422] on img at bounding box center [493, 415] width 15 height 20
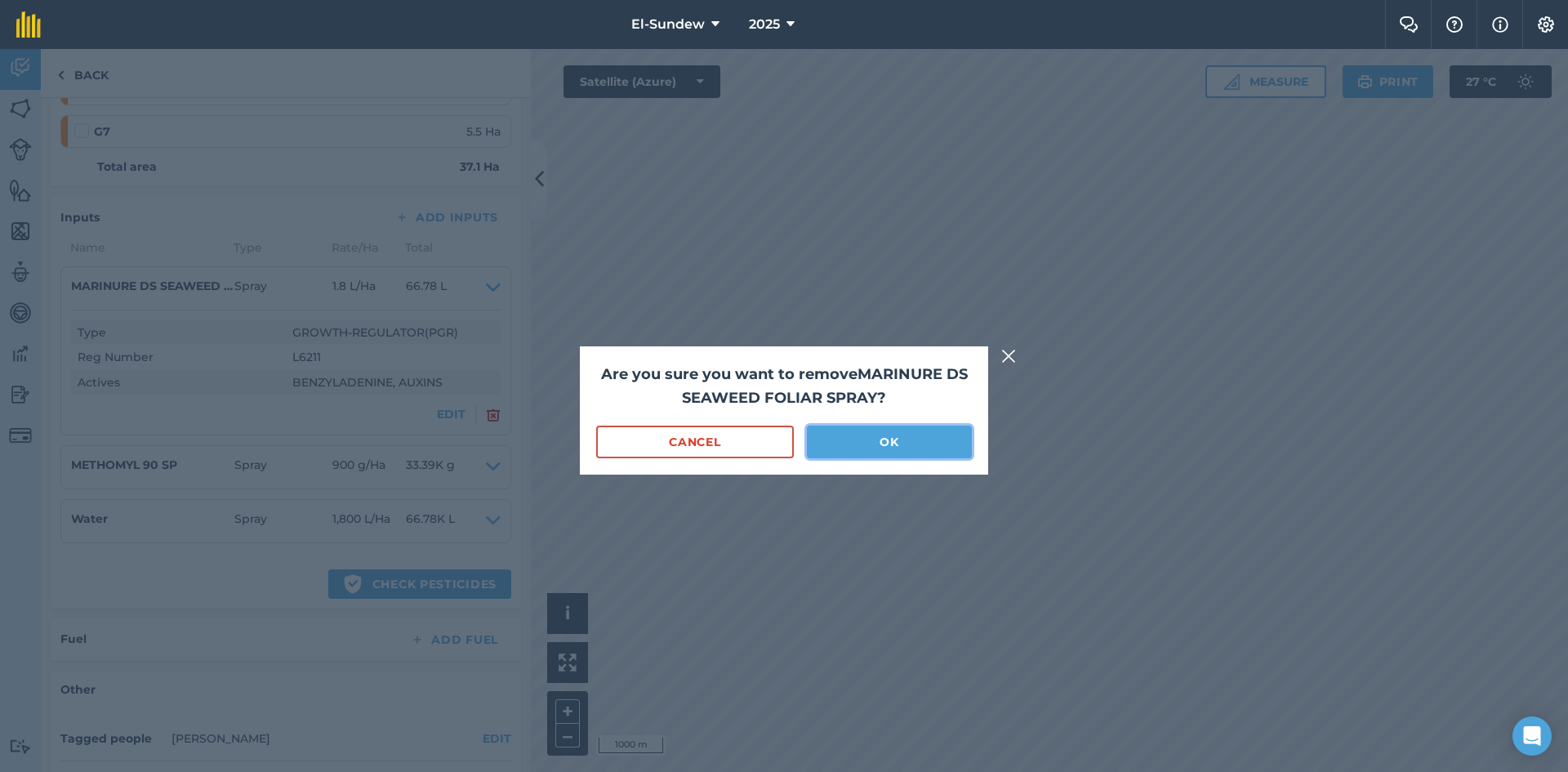
click at [831, 440] on button "OK" at bounding box center [889, 442] width 165 height 33
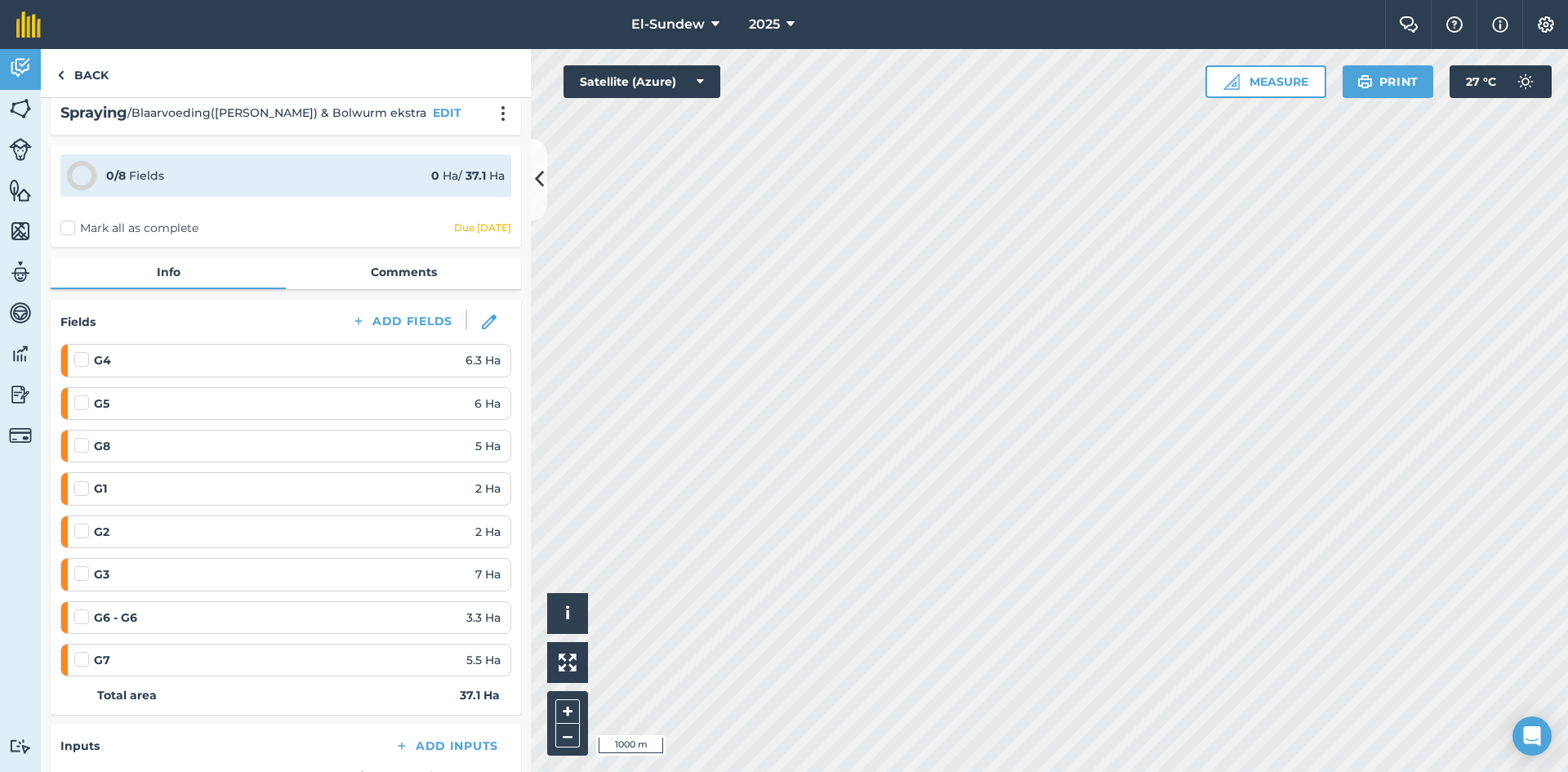
scroll to position [0, 0]
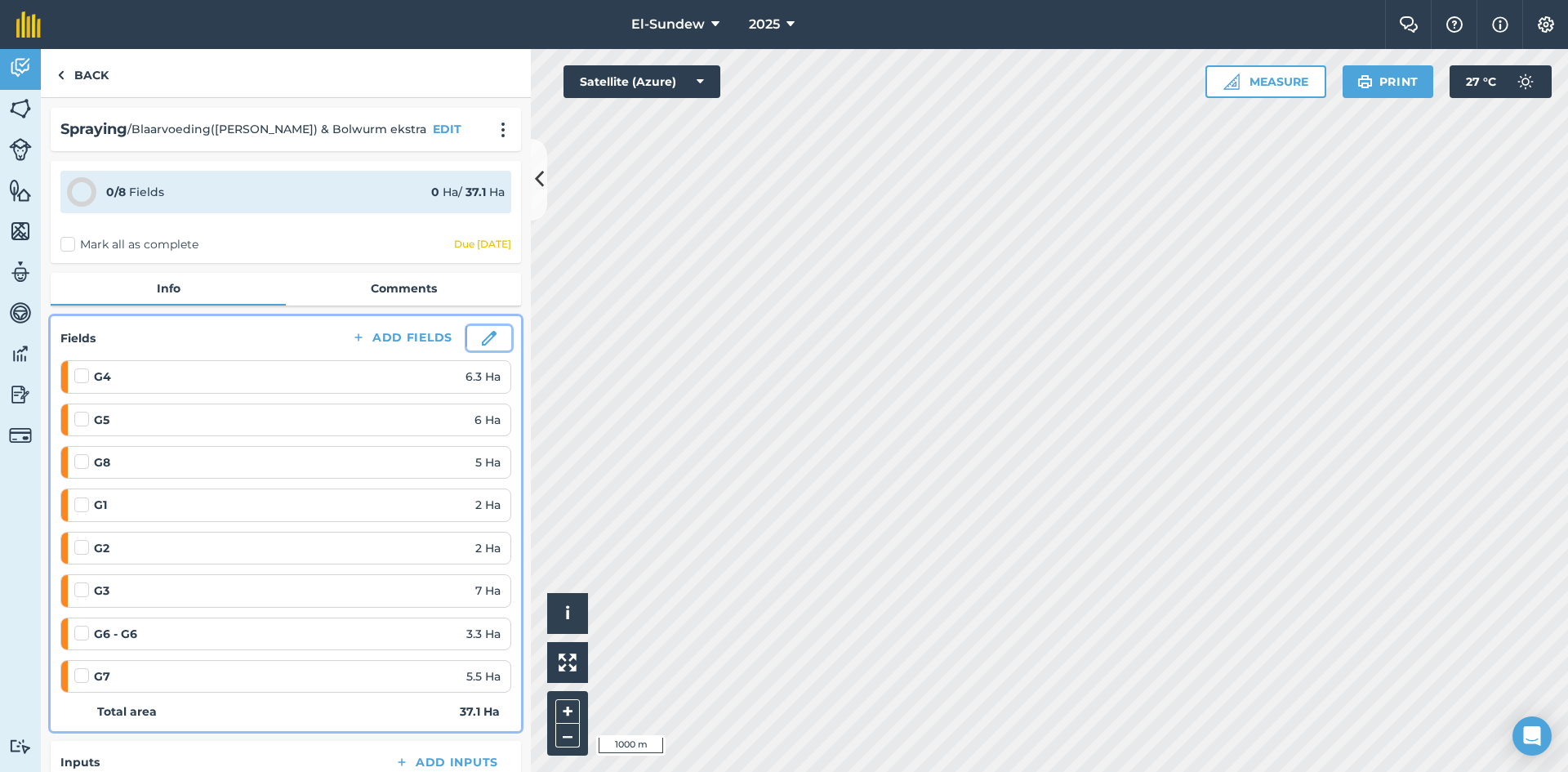
click at [482, 336] on img at bounding box center [489, 338] width 15 height 15
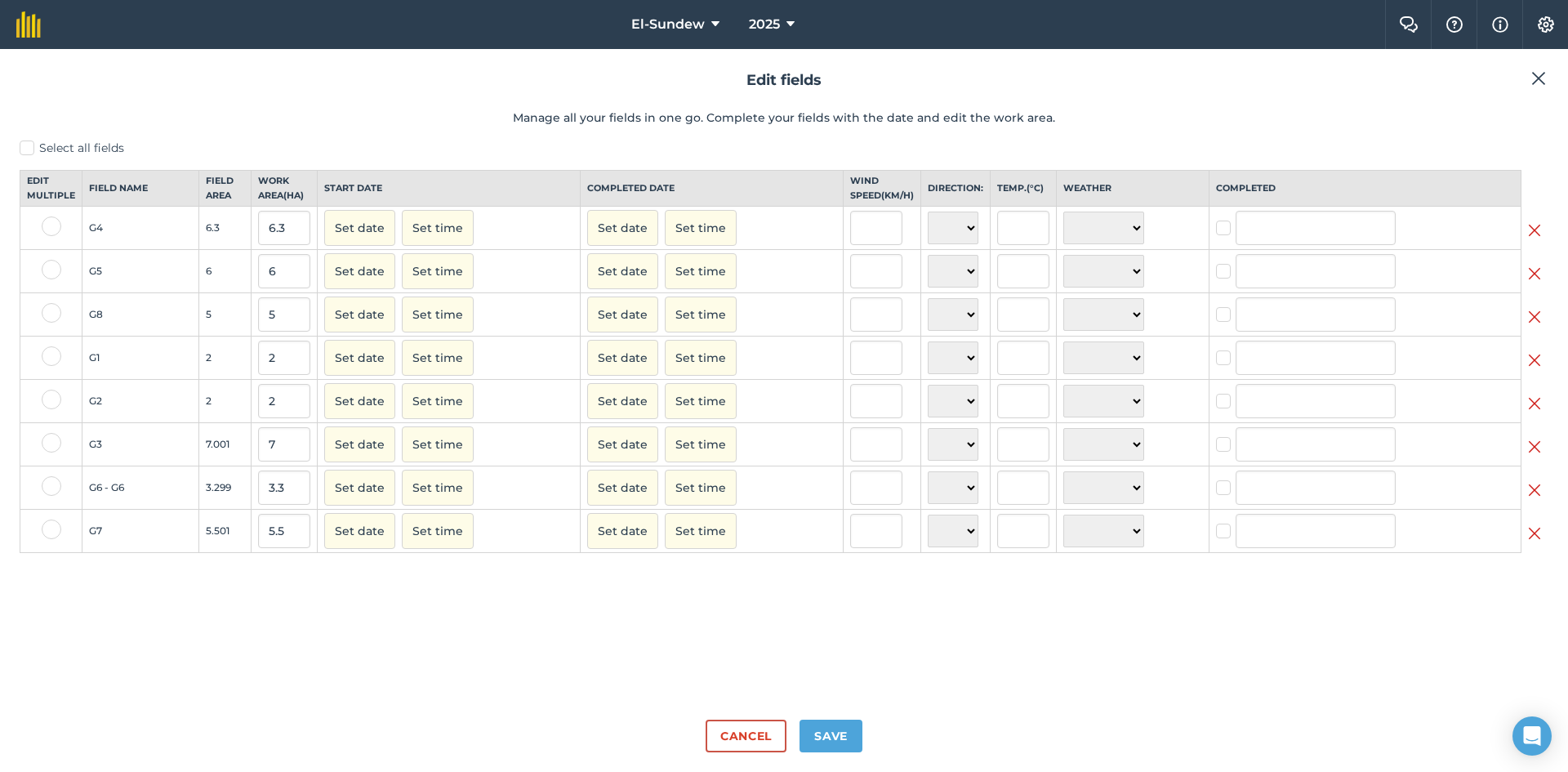
click at [1539, 79] on img at bounding box center [1539, 78] width 15 height 20
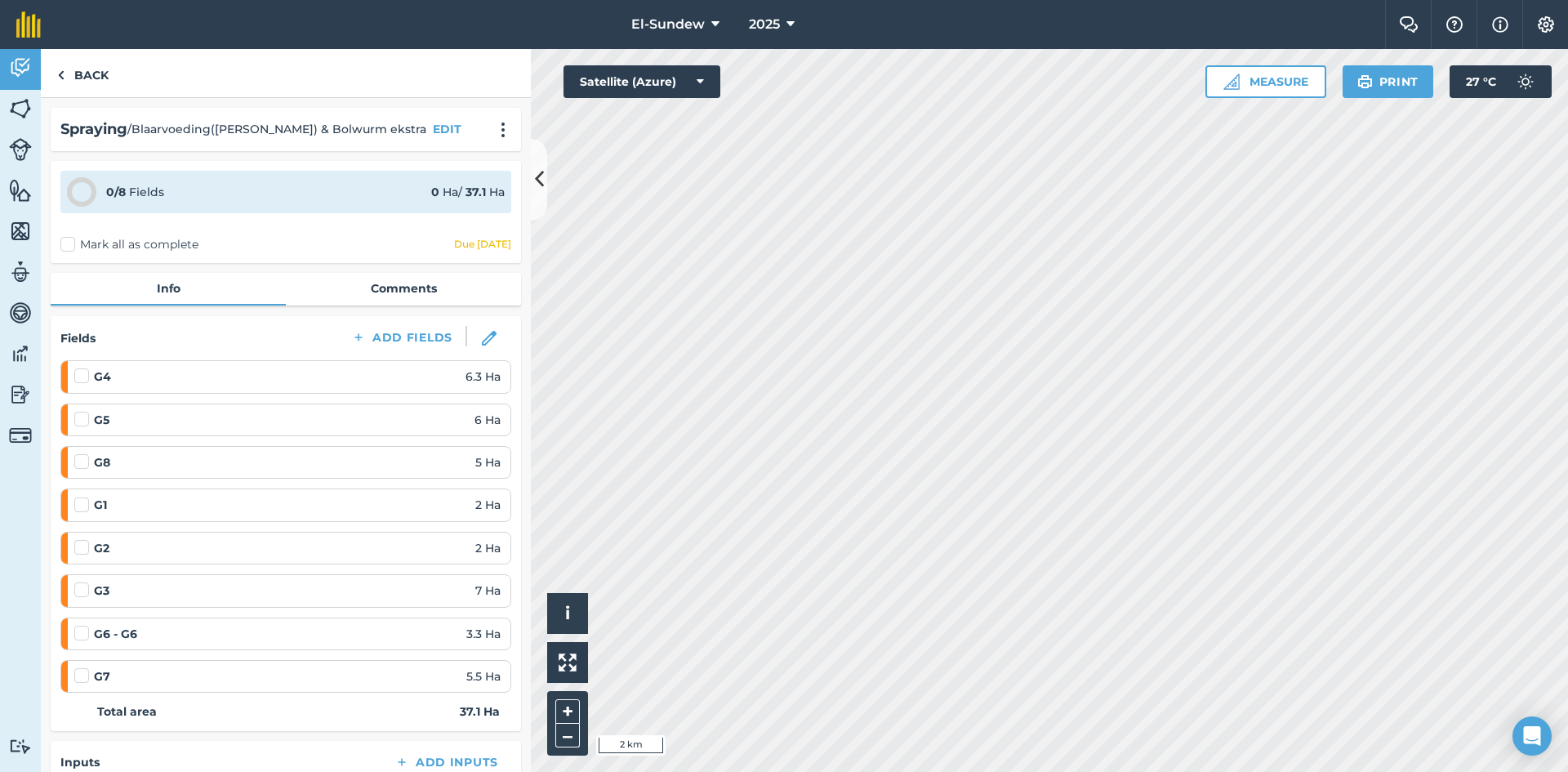
scroll to position [272, 0]
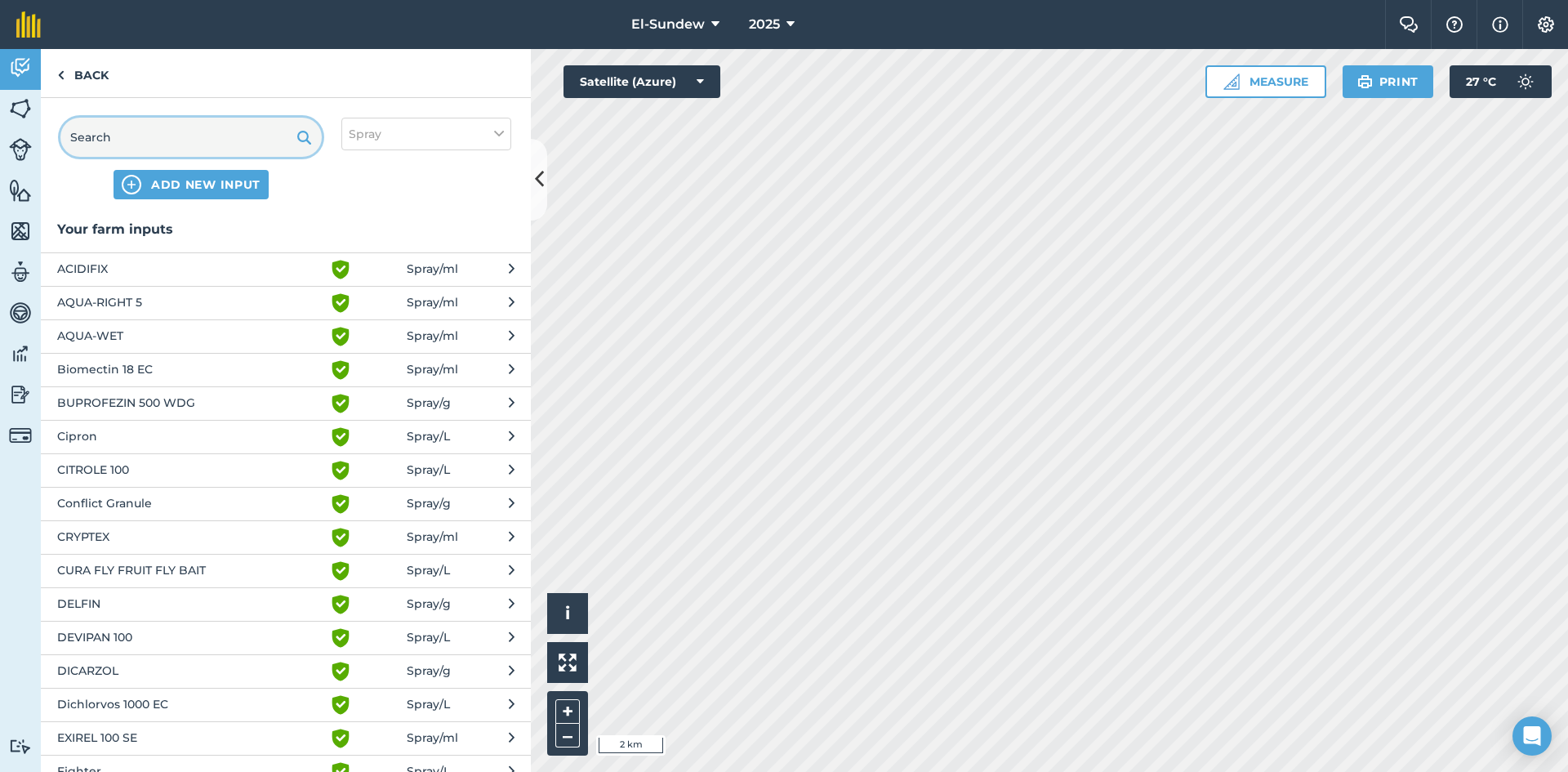
click at [230, 134] on input "text" at bounding box center [191, 138] width 262 height 40
click at [201, 137] on input "text" at bounding box center [191, 138] width 262 height 40
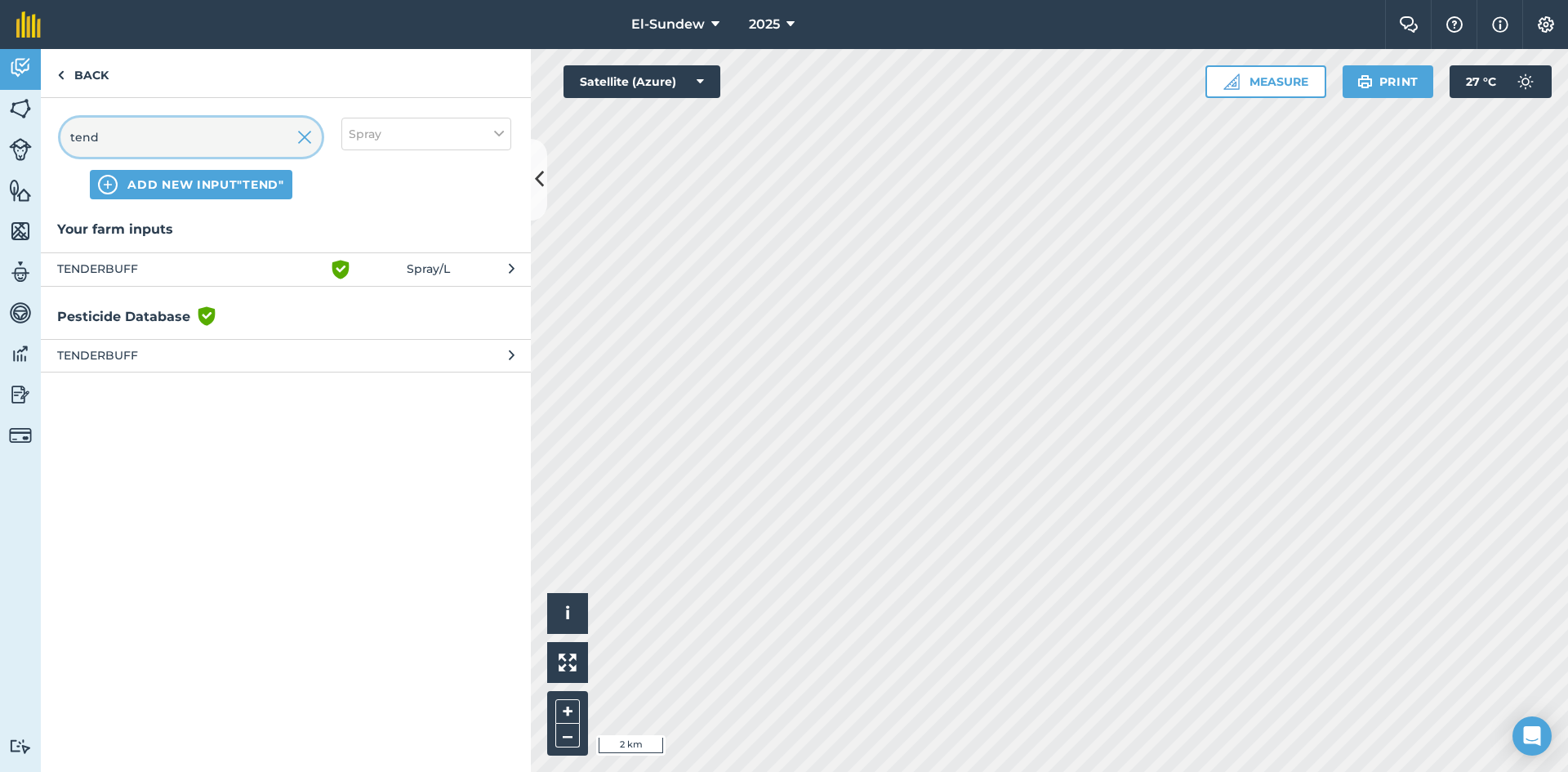
type input "tend"
click at [210, 278] on span "TENDERBUFF" at bounding box center [190, 270] width 267 height 20
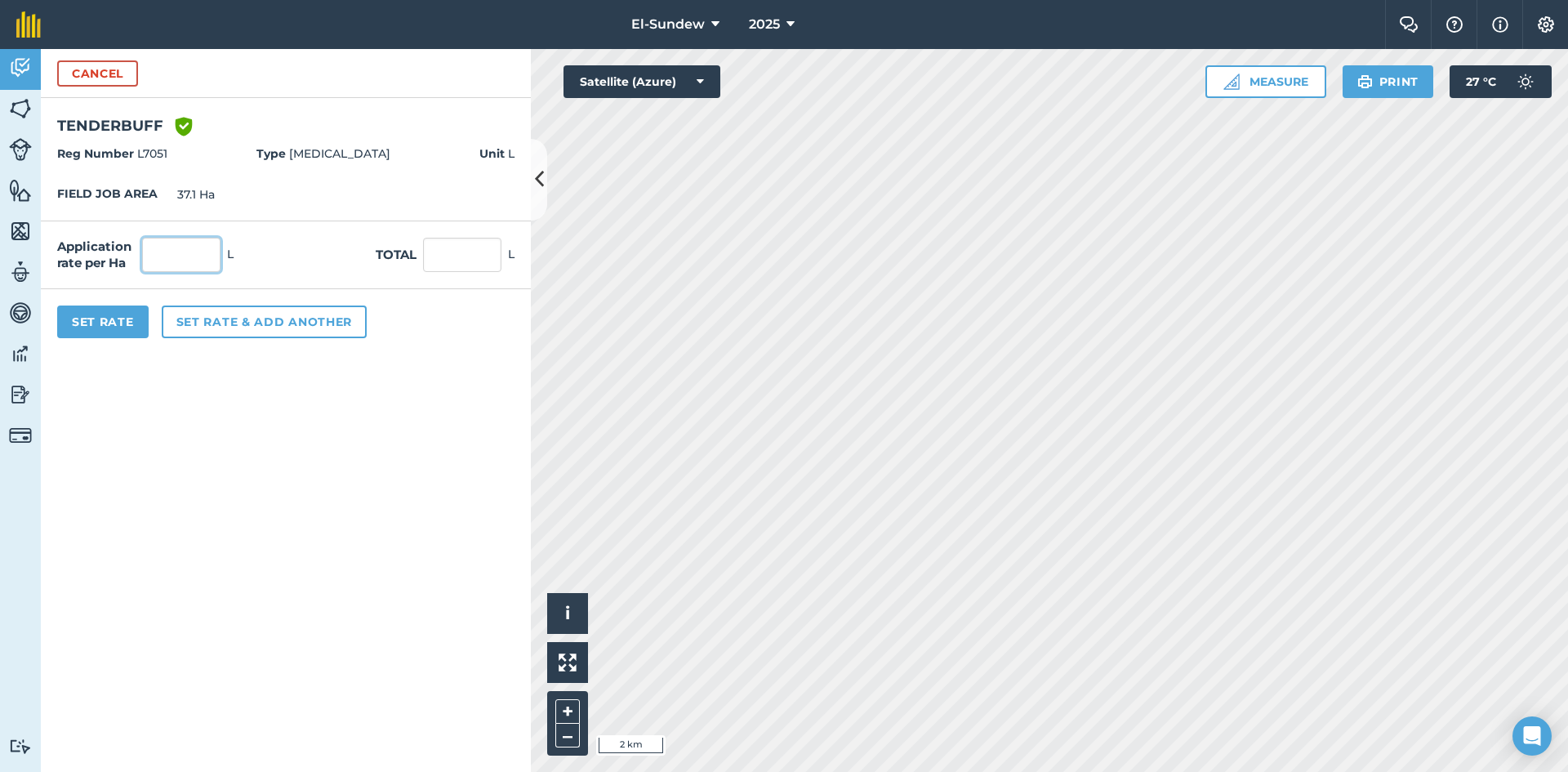
click at [206, 260] on input "text" at bounding box center [181, 255] width 78 height 34
type input "0.72"
type input "26.712"
click at [292, 315] on button "Set rate & add another" at bounding box center [264, 322] width 205 height 33
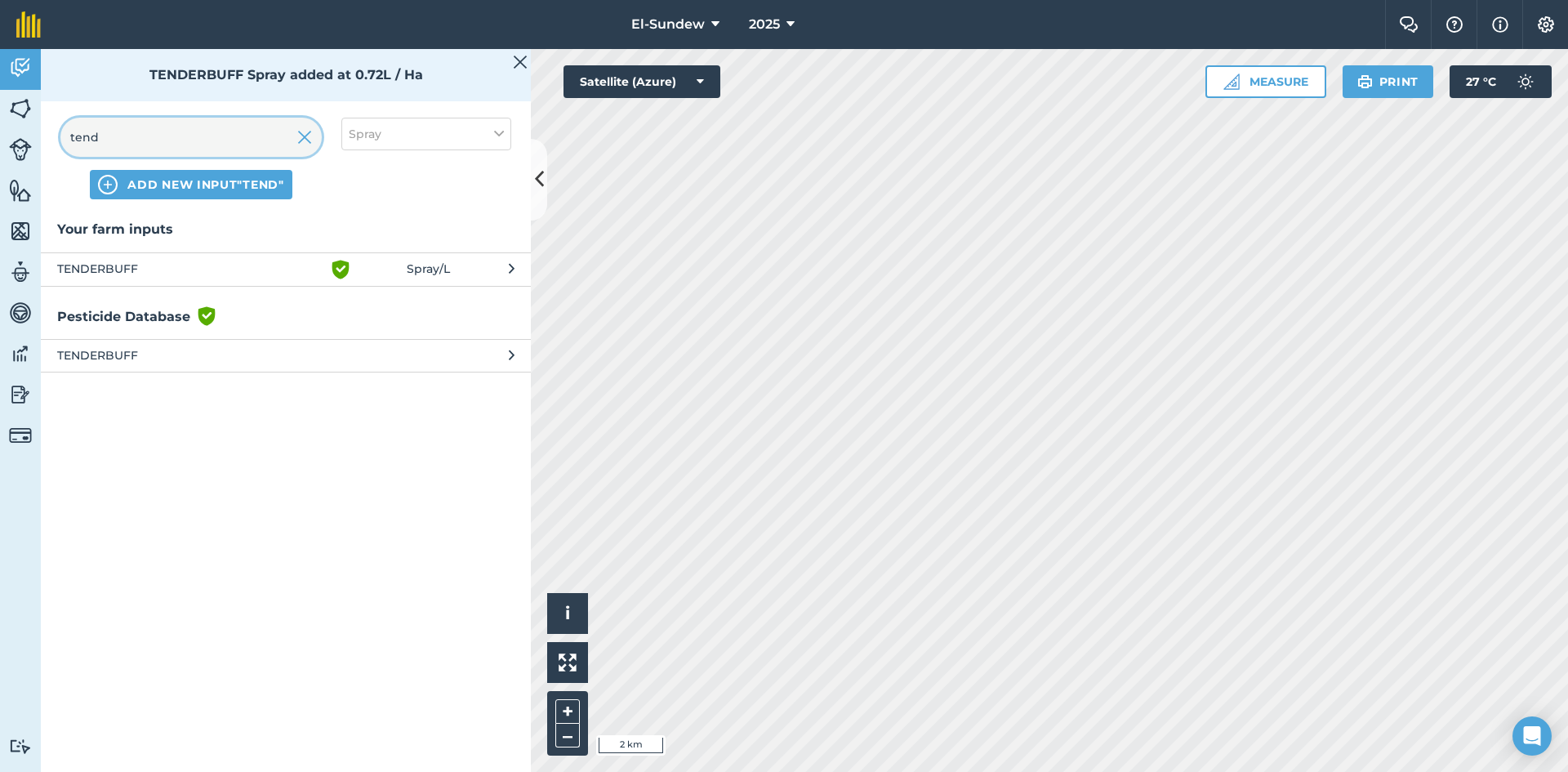
click at [263, 141] on input "tend" at bounding box center [191, 138] width 262 height 40
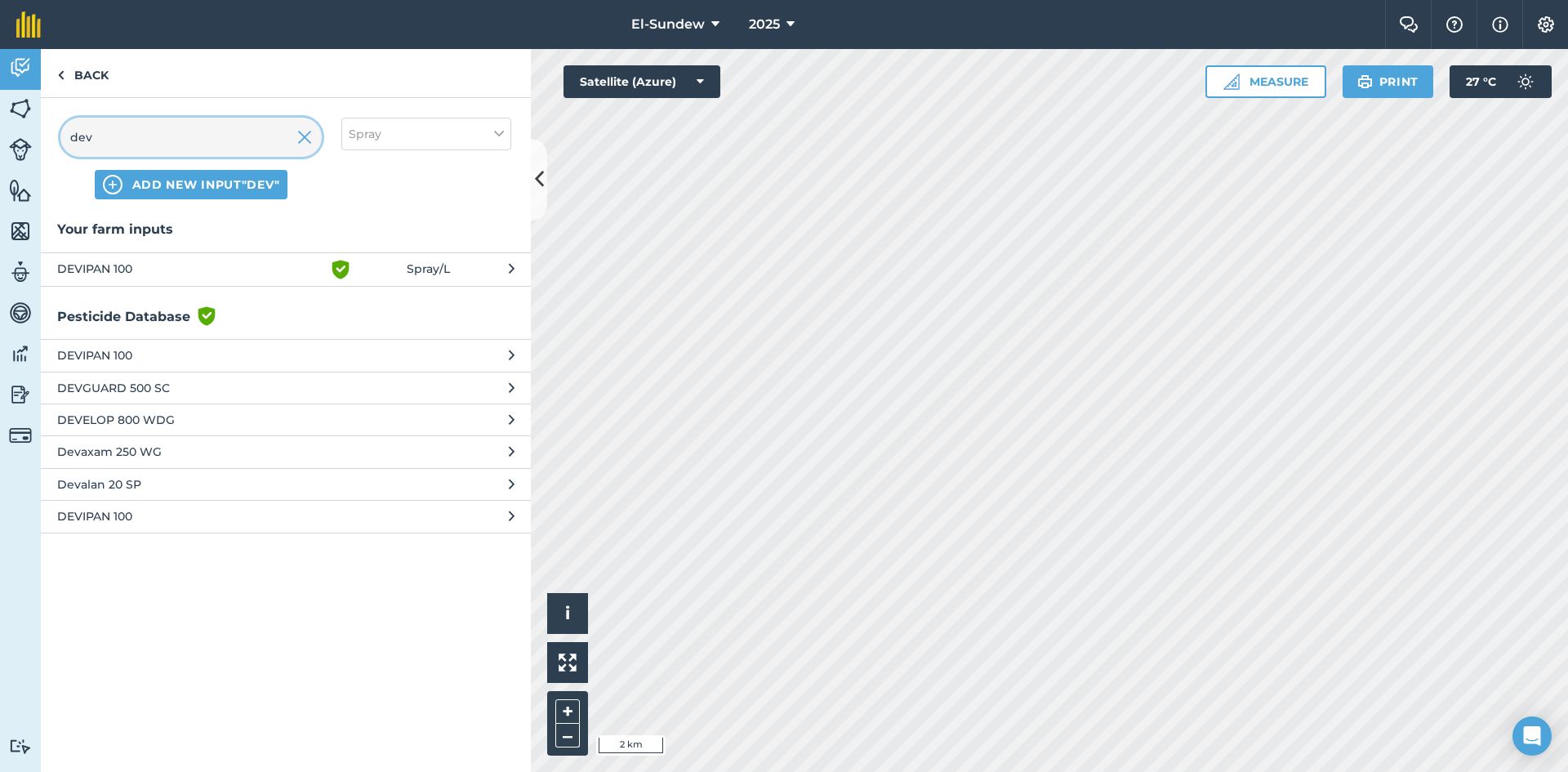
type input "dev"
click at [220, 269] on span "DEVIPAN 100" at bounding box center [190, 270] width 267 height 20
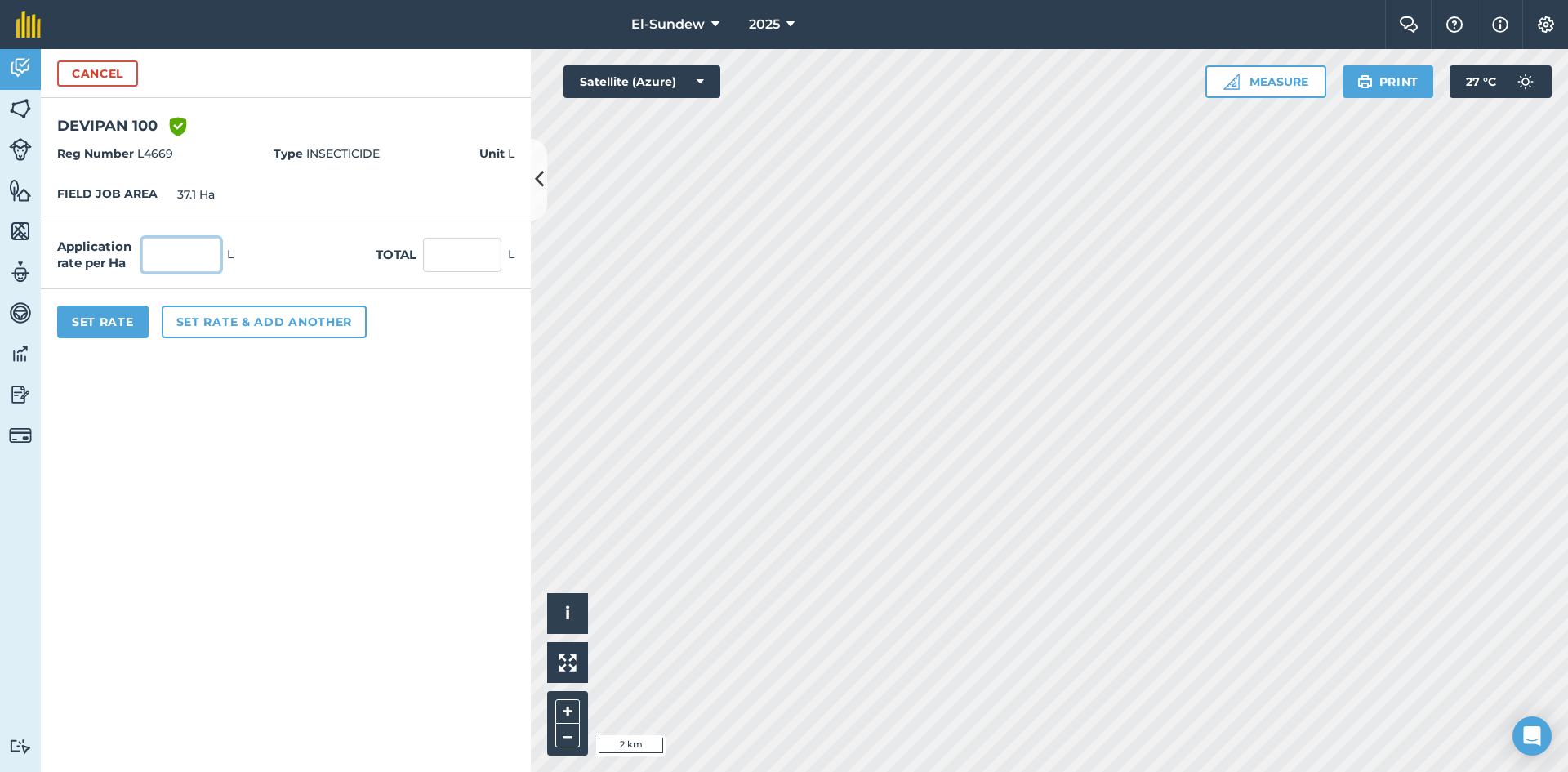
click at [208, 249] on input "text" at bounding box center [181, 255] width 78 height 34
type input "1.8"
type input "66.78"
click at [118, 318] on button "Set Rate" at bounding box center [102, 322] width 91 height 33
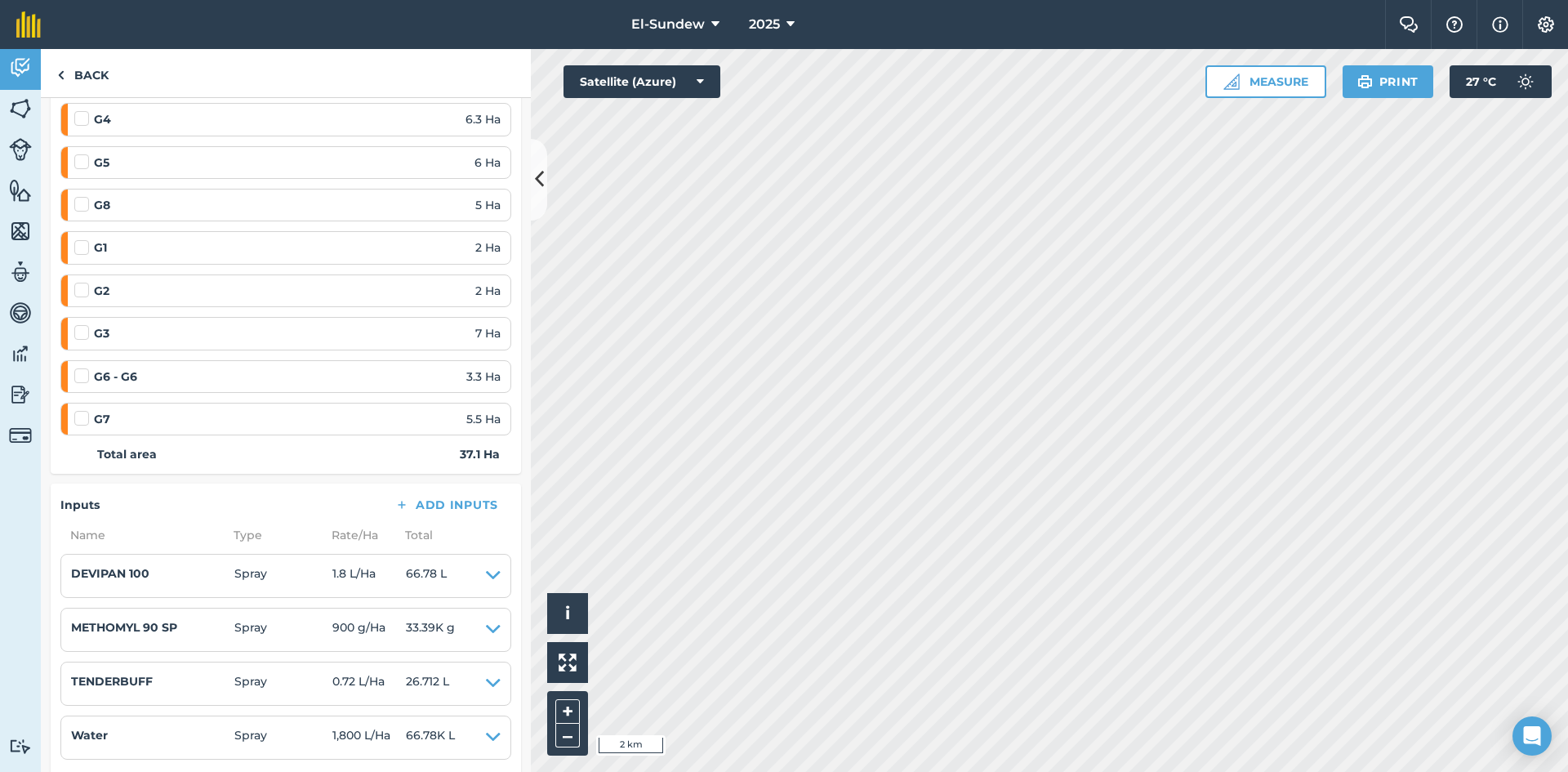
scroll to position [272, 0]
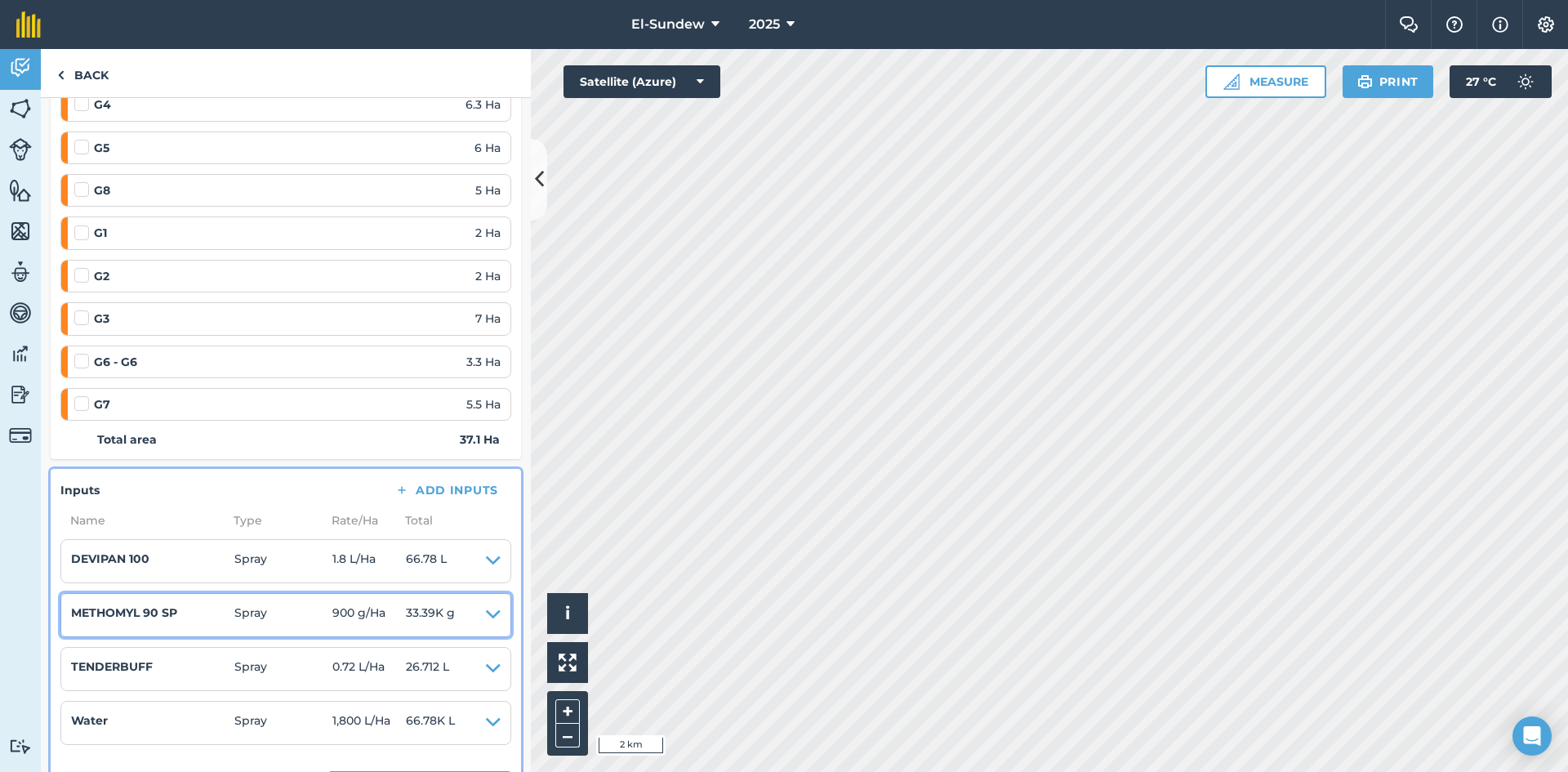
click at [486, 613] on icon at bounding box center [493, 615] width 15 height 23
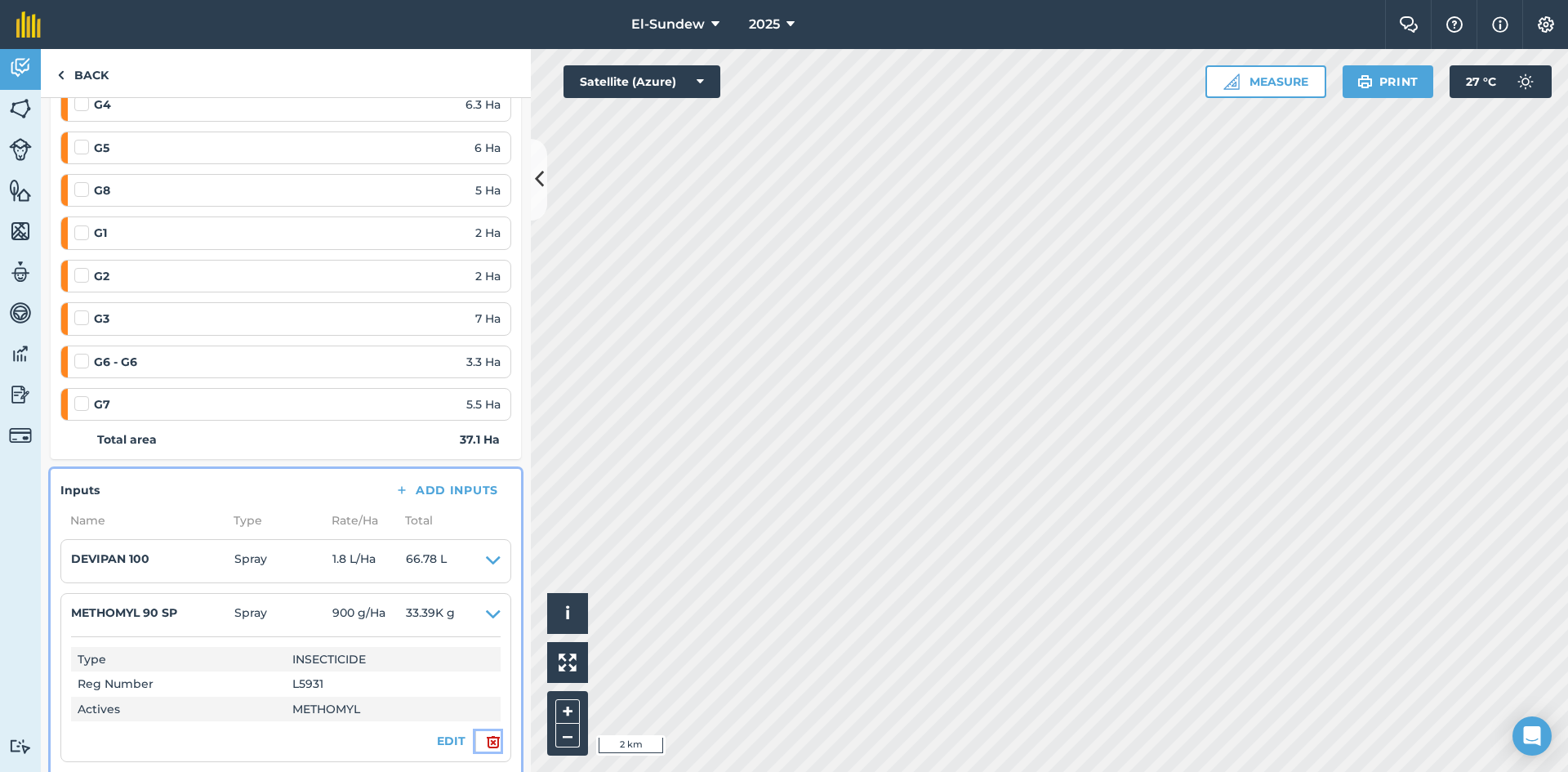
click at [486, 740] on img at bounding box center [493, 742] width 15 height 20
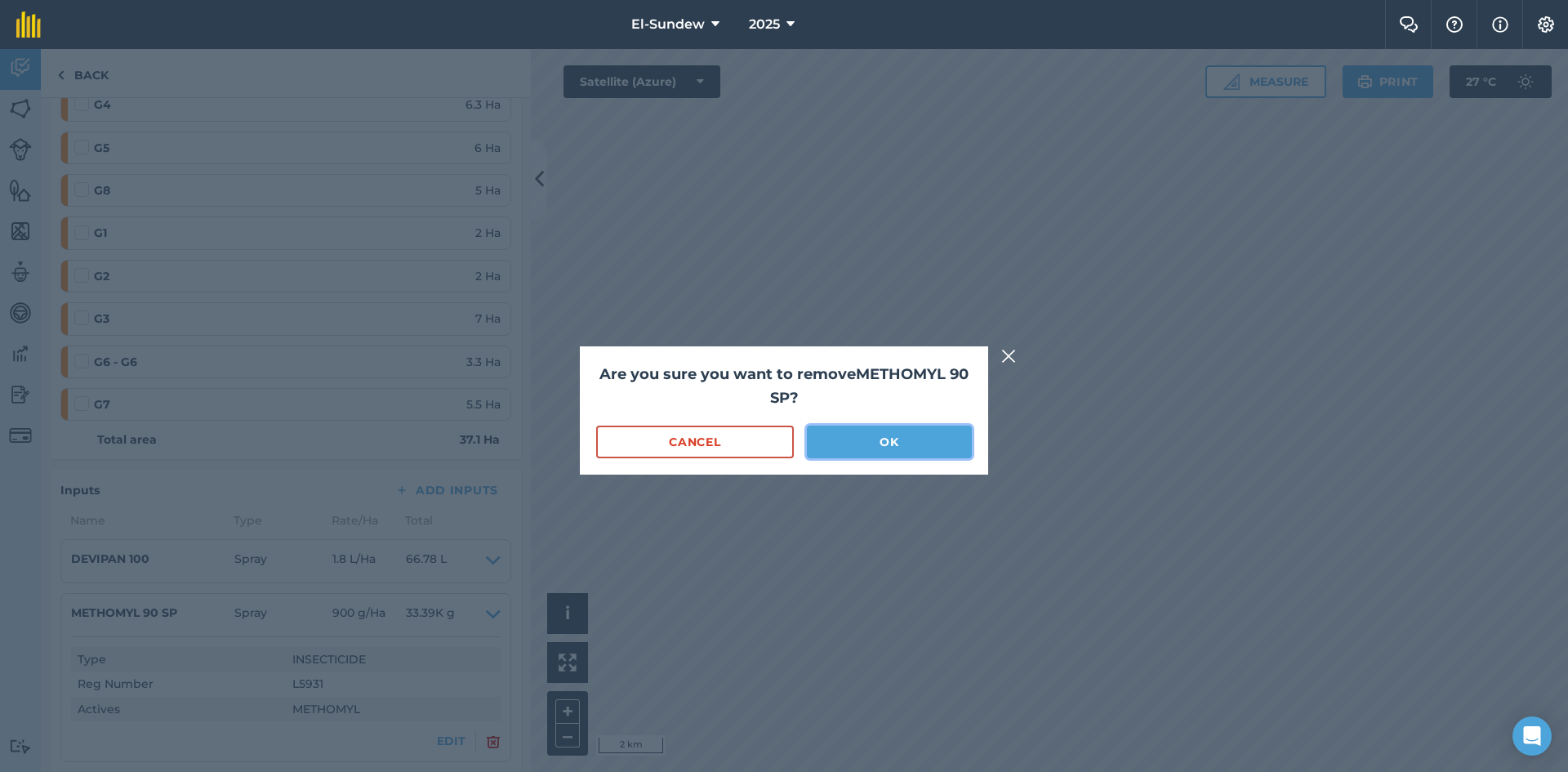
click at [867, 429] on button "OK" at bounding box center [889, 442] width 165 height 33
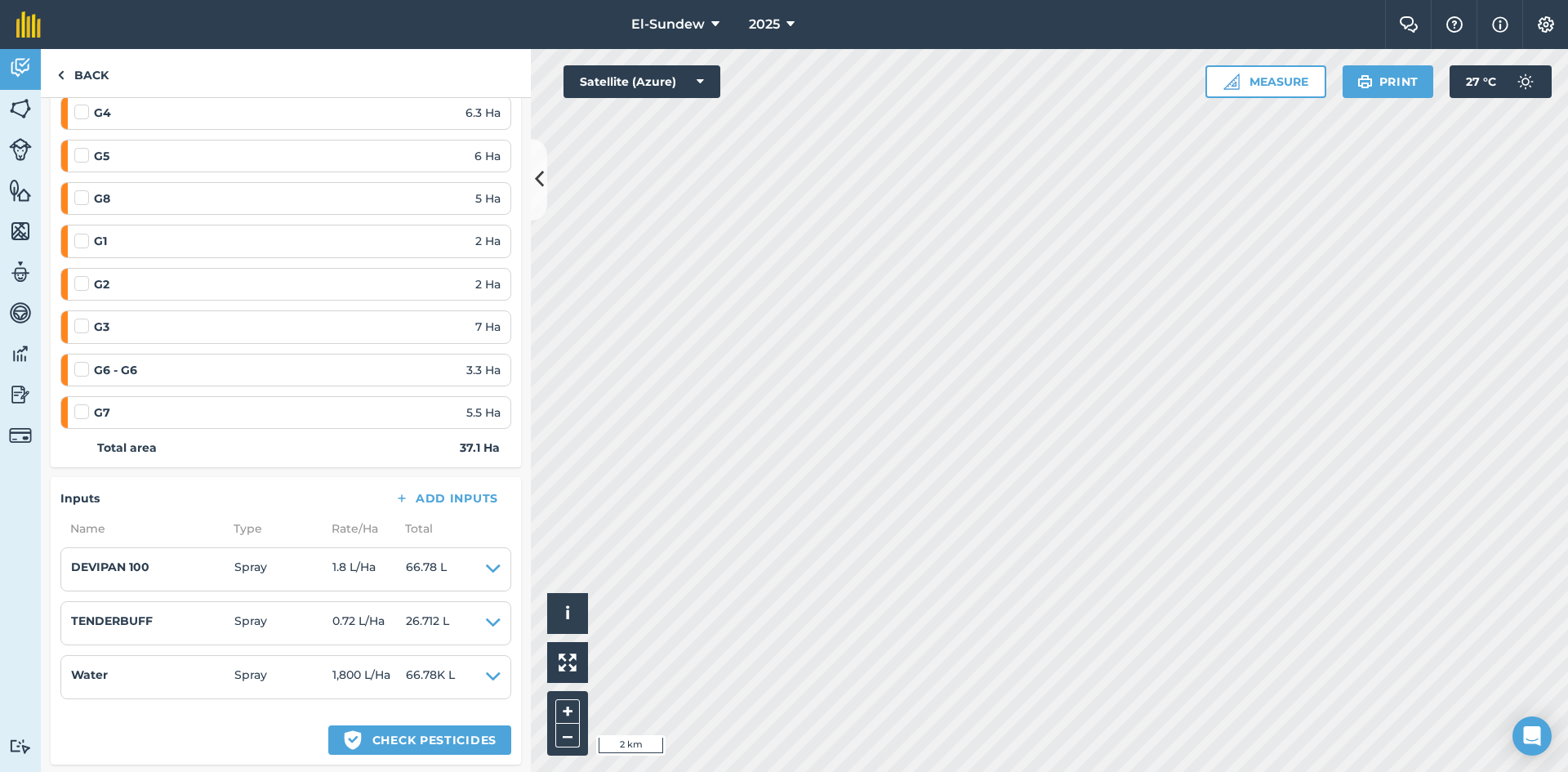
scroll to position [0, 0]
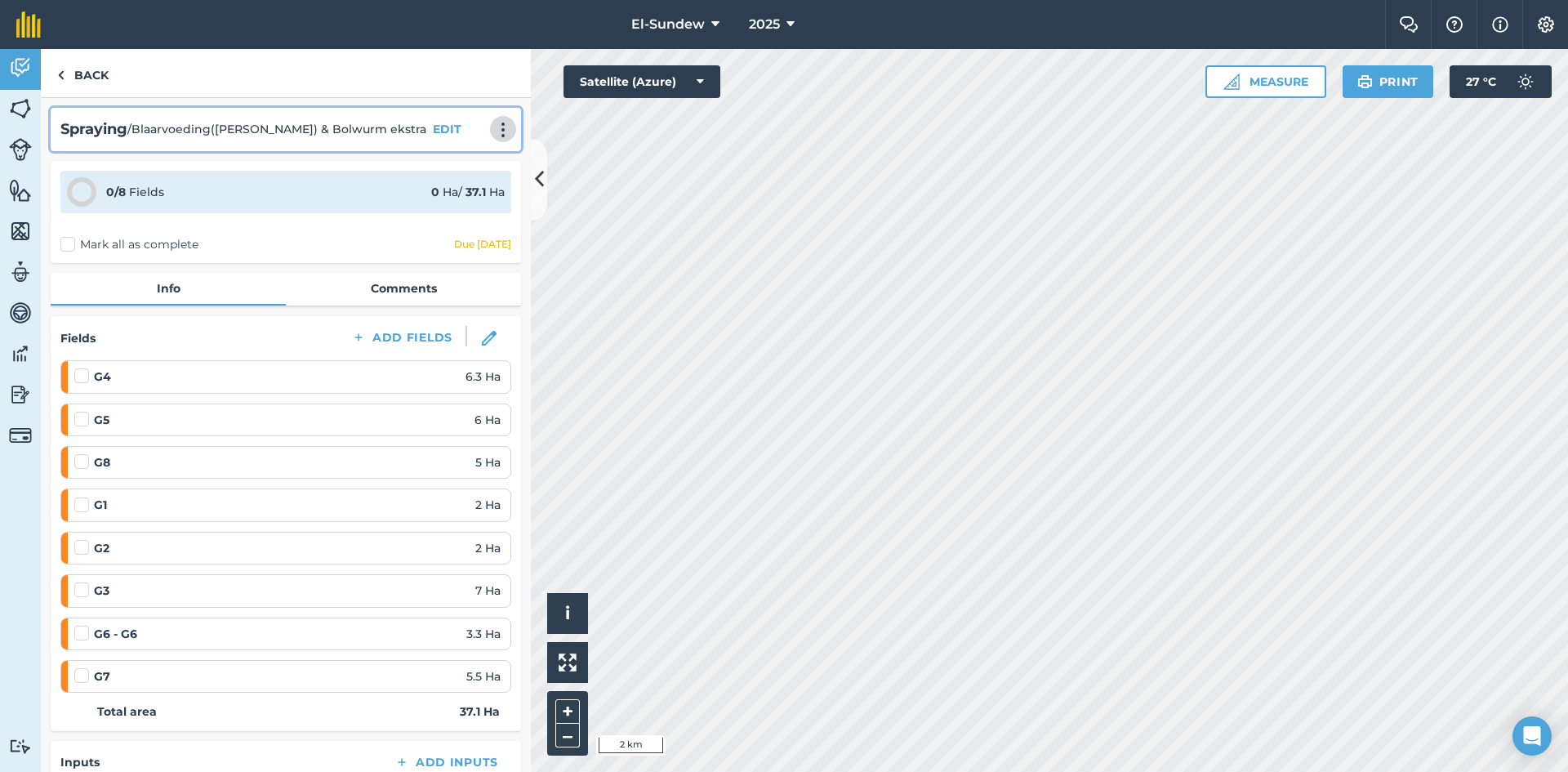
click at [493, 126] on img at bounding box center [503, 129] width 20 height 16
click at [456, 156] on link "Print" at bounding box center [468, 165] width 104 height 33
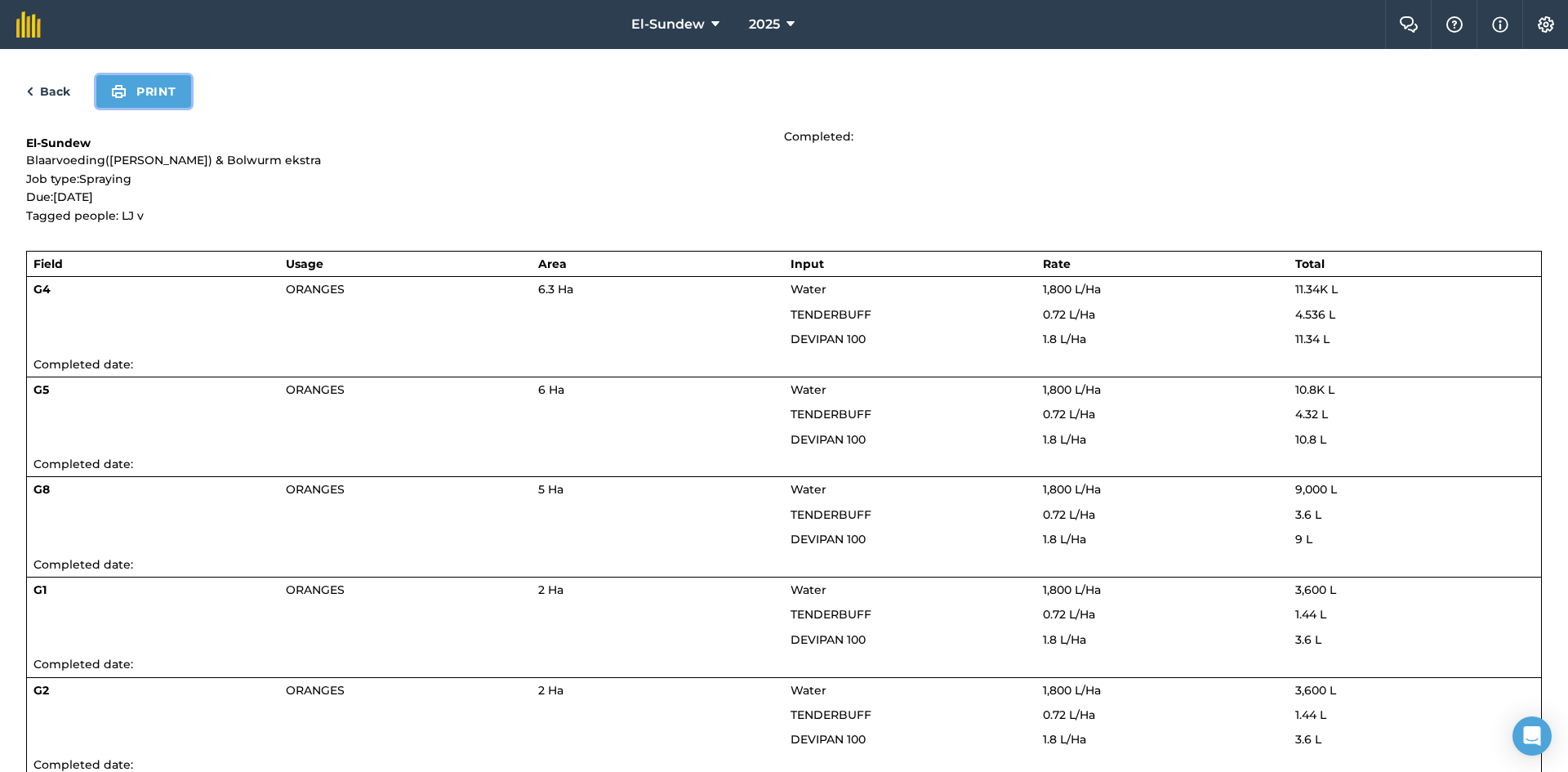
click at [157, 94] on button "Print" at bounding box center [144, 91] width 95 height 33
click at [59, 95] on link "Back" at bounding box center [47, 91] width 44 height 20
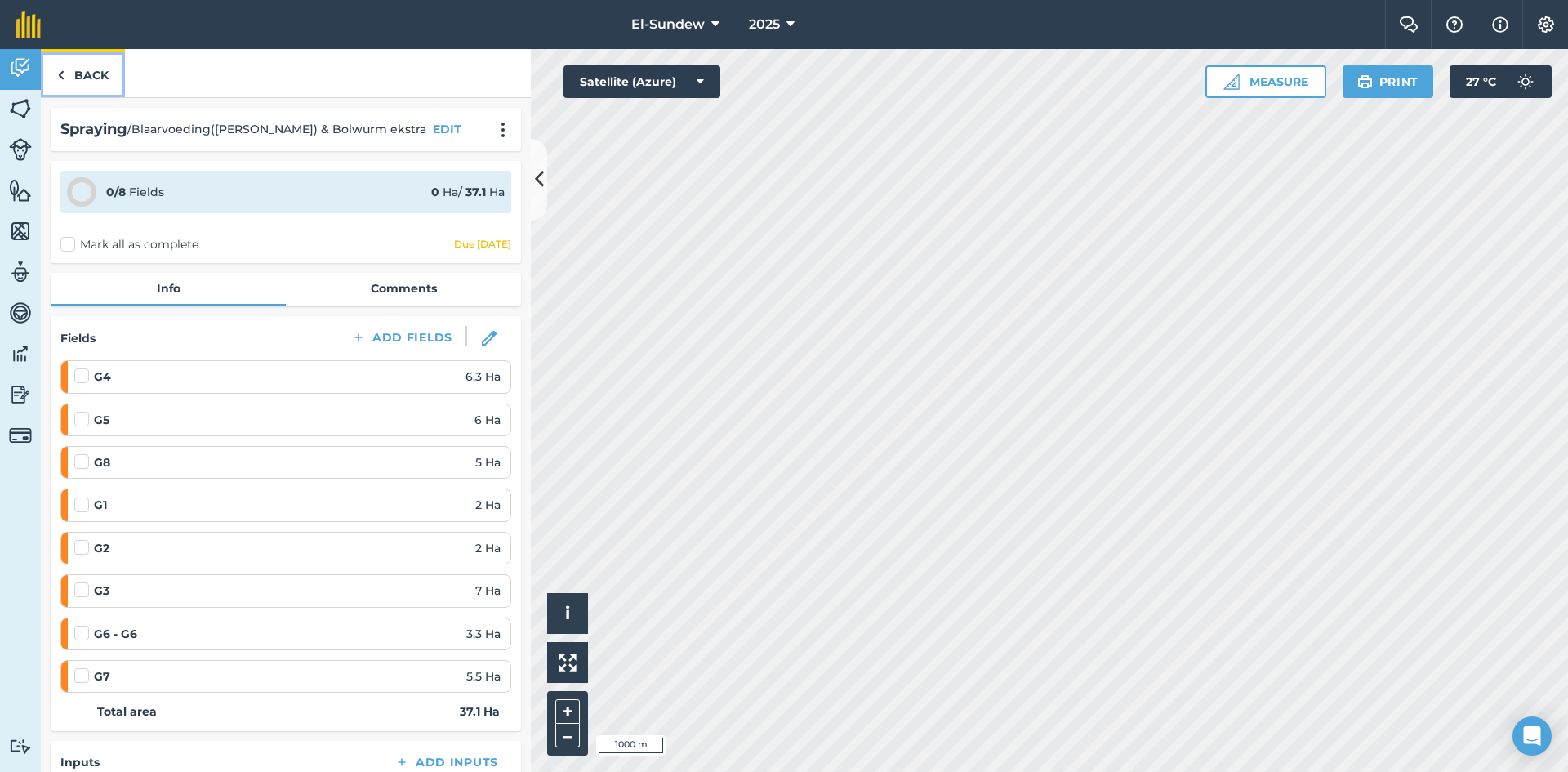
click at [85, 80] on link "Back" at bounding box center [83, 73] width 84 height 48
